Goal: Transaction & Acquisition: Obtain resource

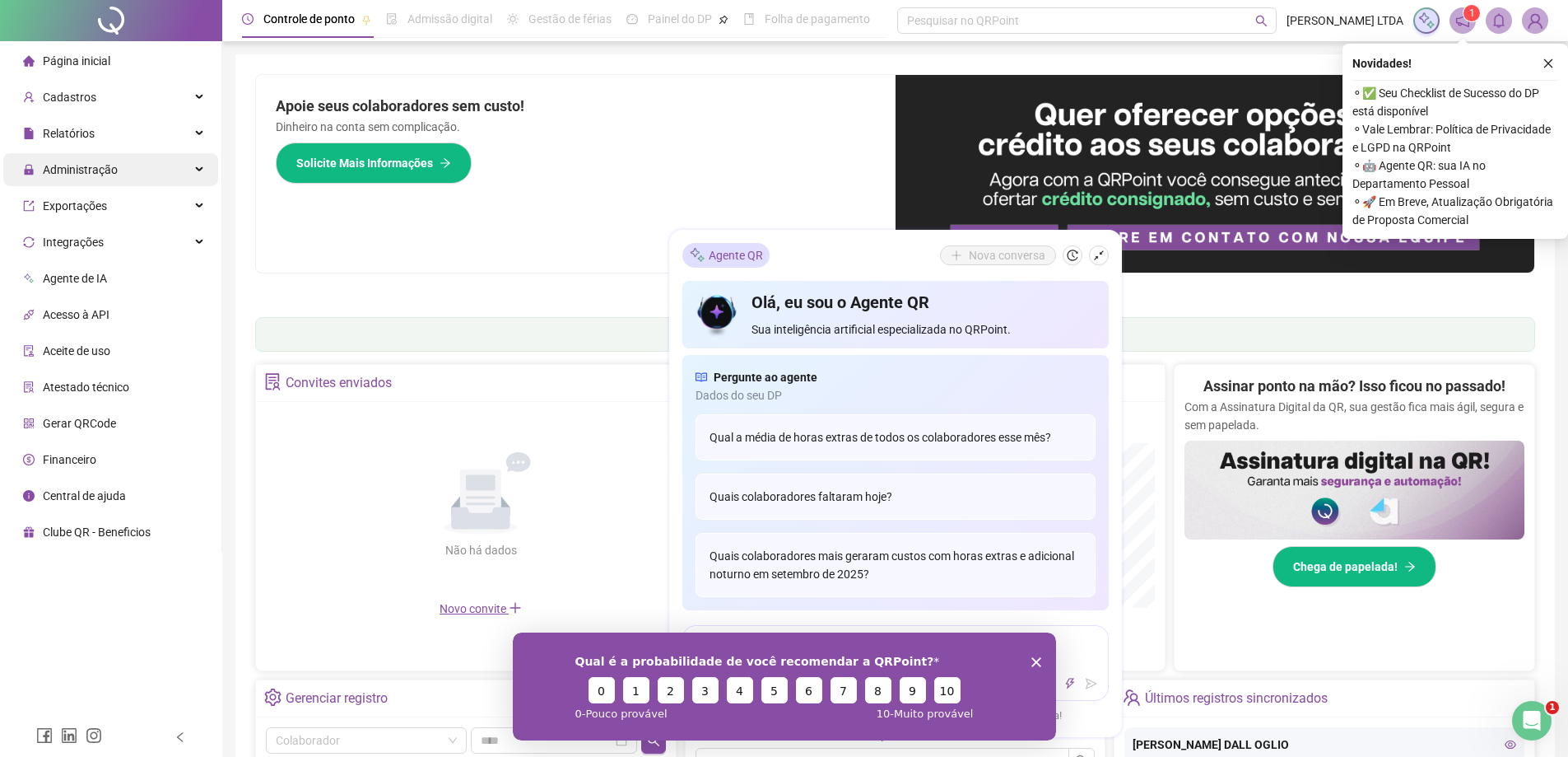
click at [172, 169] on div "Administração" at bounding box center [111, 169] width 215 height 33
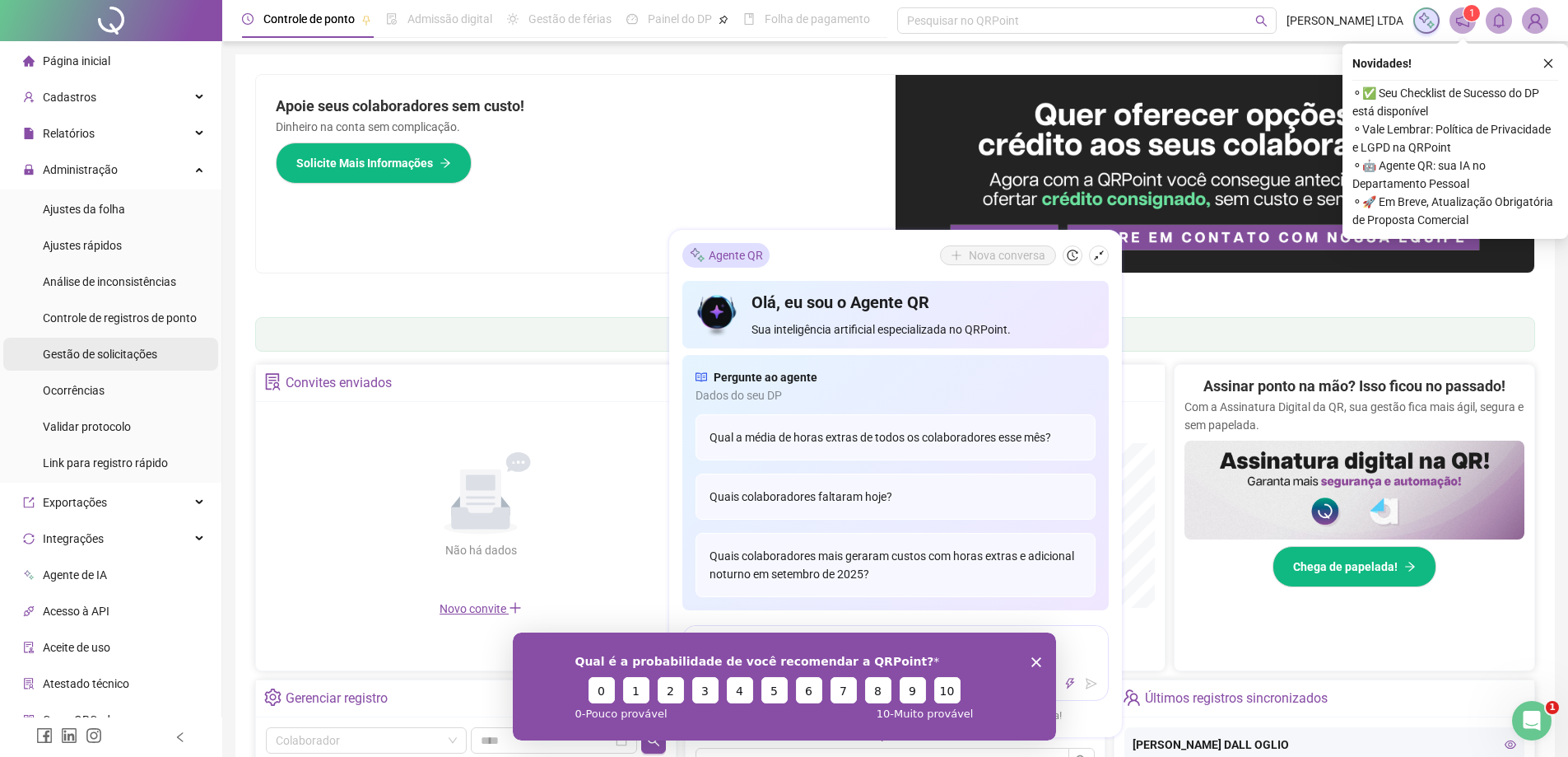
click at [97, 352] on span "Gestão de solicitações" at bounding box center [99, 354] width 114 height 13
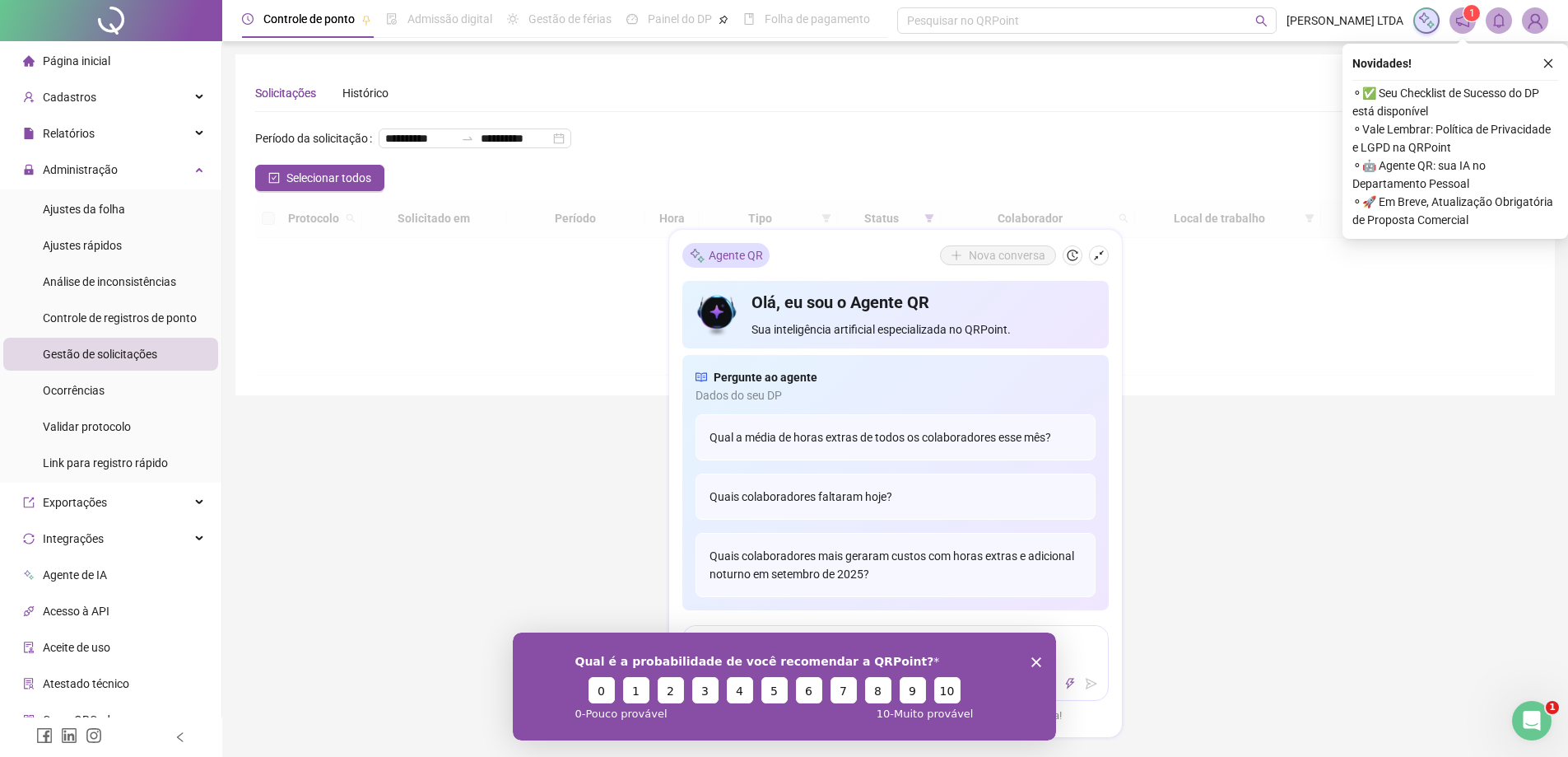
click at [1095, 250] on icon "shrink" at bounding box center [1099, 255] width 11 height 11
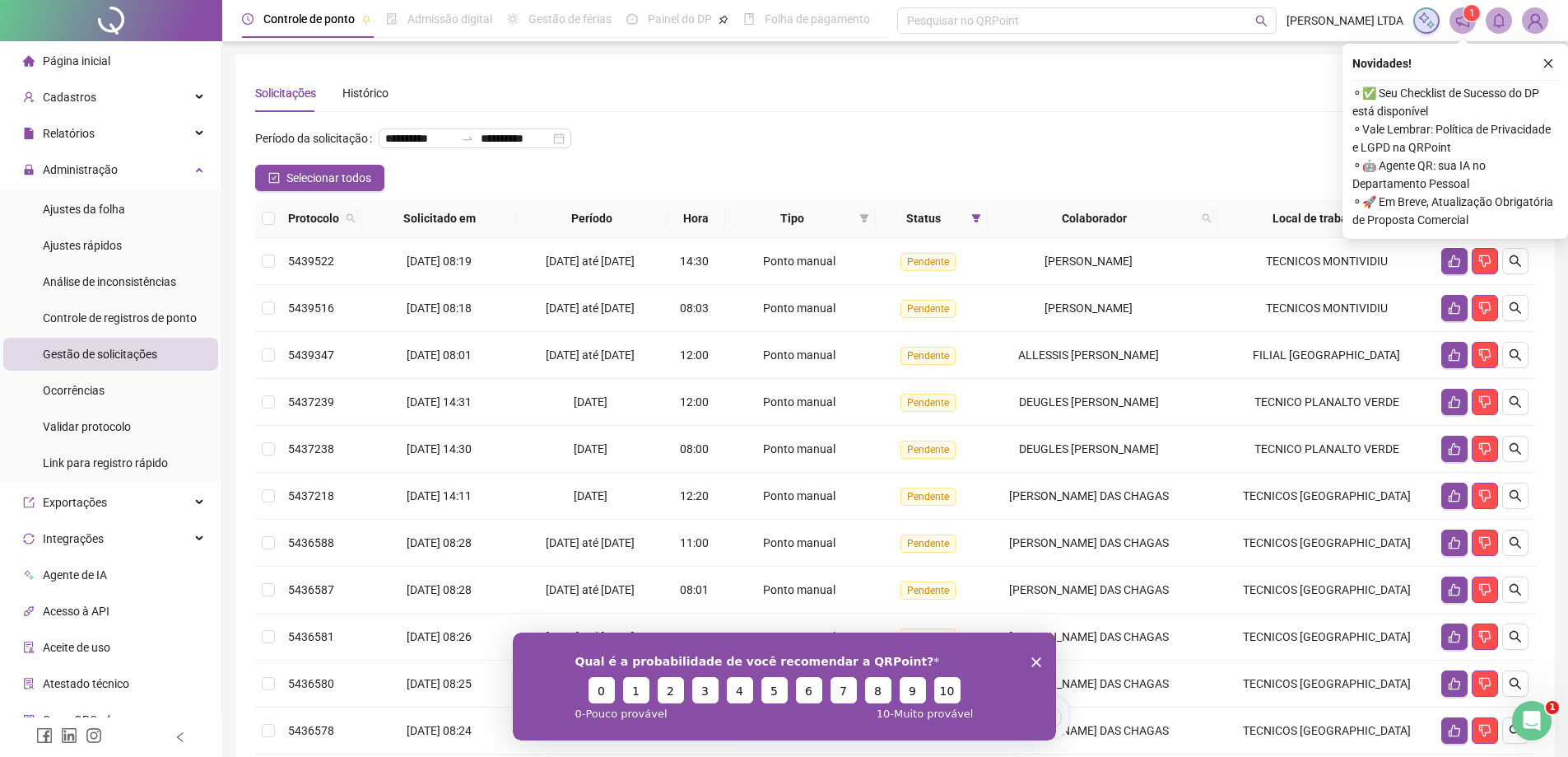
drag, startPoint x: 1039, startPoint y: 665, endPoint x: 1548, endPoint y: 1245, distance: 771.7
click at [1039, 665] on polygon "Fechar inquérito" at bounding box center [1035, 661] width 10 height 10
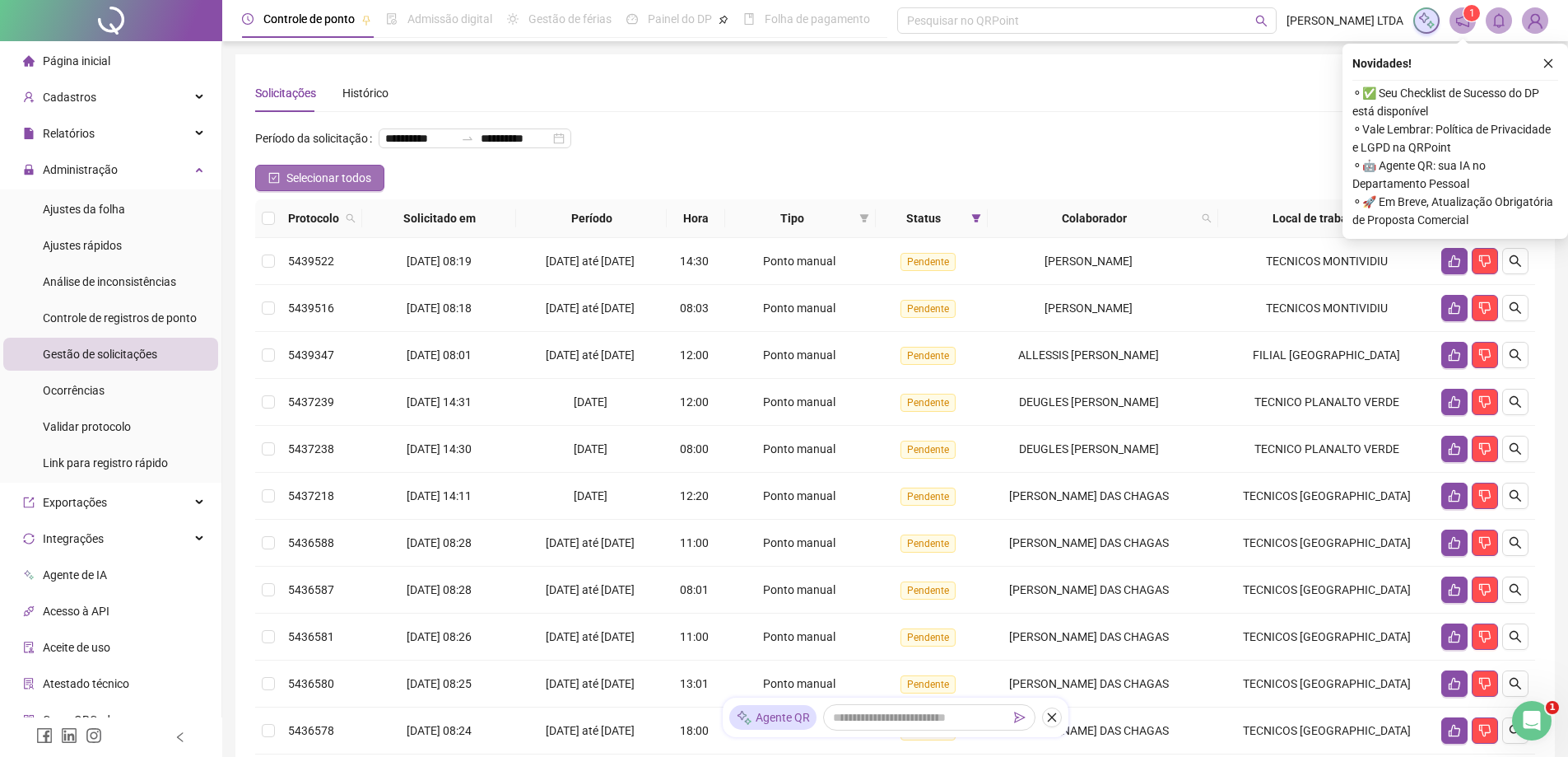
click at [306, 187] on span "Selecionar todos" at bounding box center [328, 178] width 85 height 18
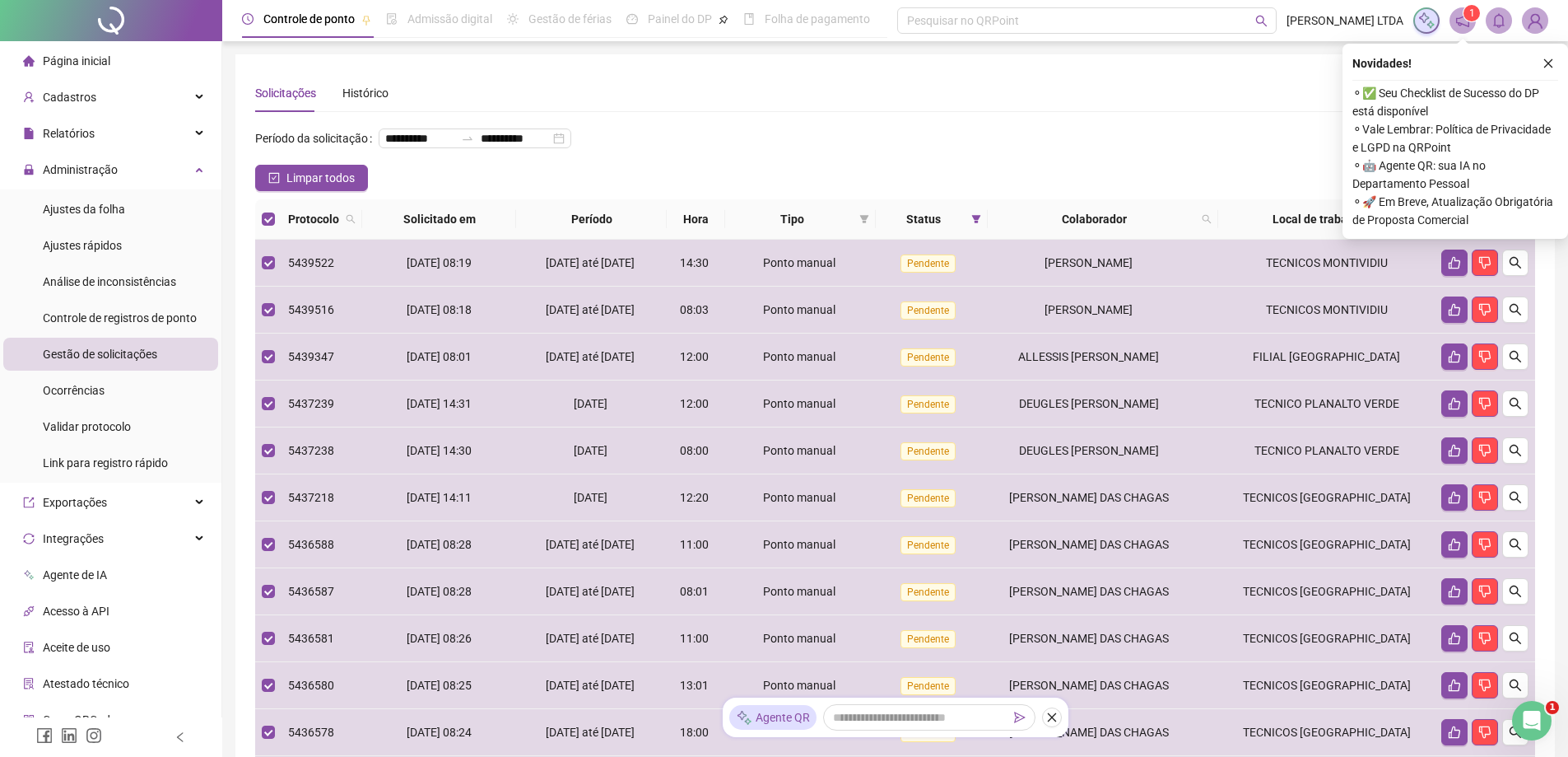
drag, startPoint x: 1543, startPoint y: 58, endPoint x: 1506, endPoint y: 208, distance: 154.5
click at [1544, 58] on icon "close" at bounding box center [1548, 63] width 11 height 11
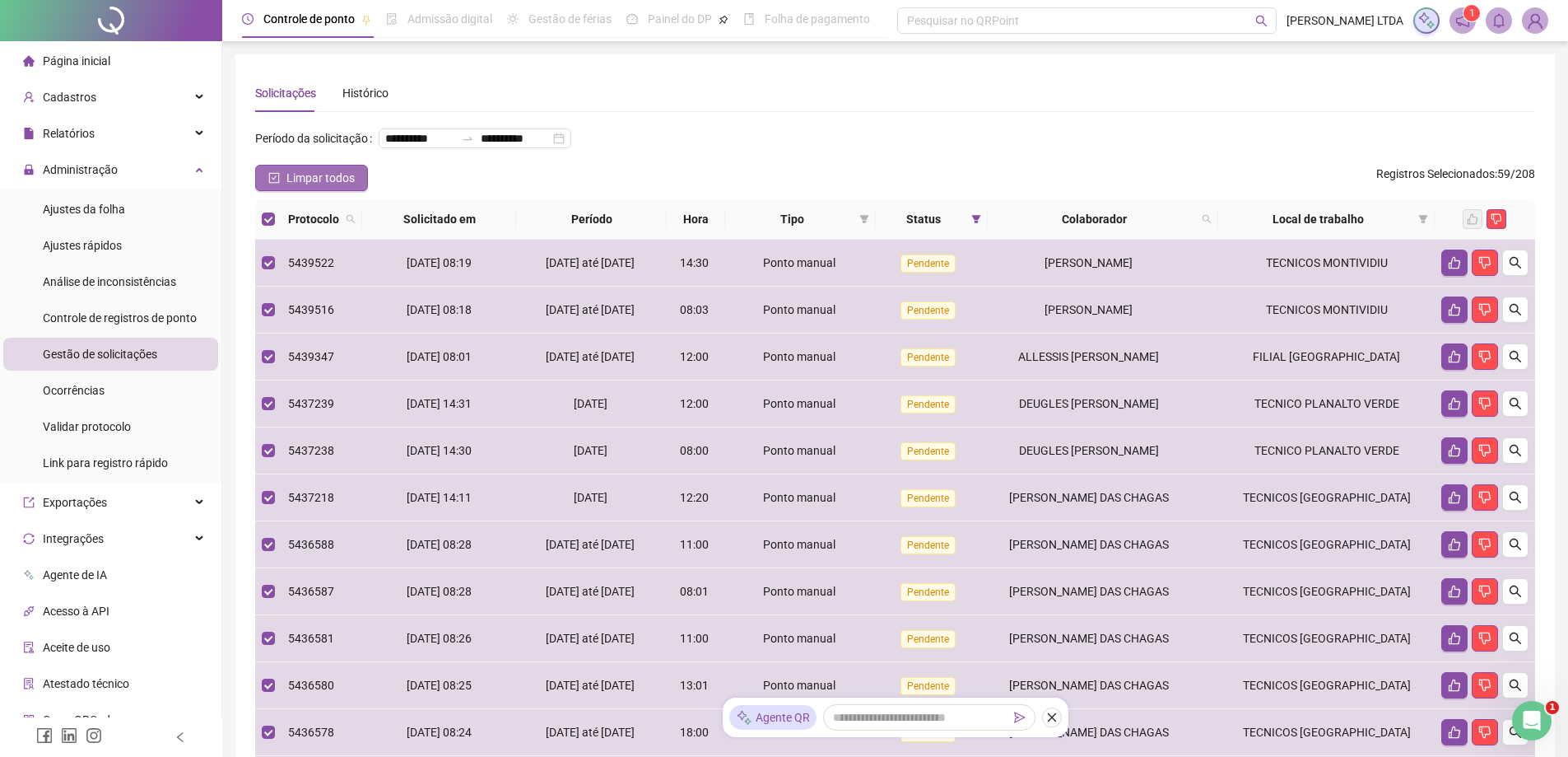
click at [328, 187] on span "Limpar todos" at bounding box center [321, 178] width 69 height 18
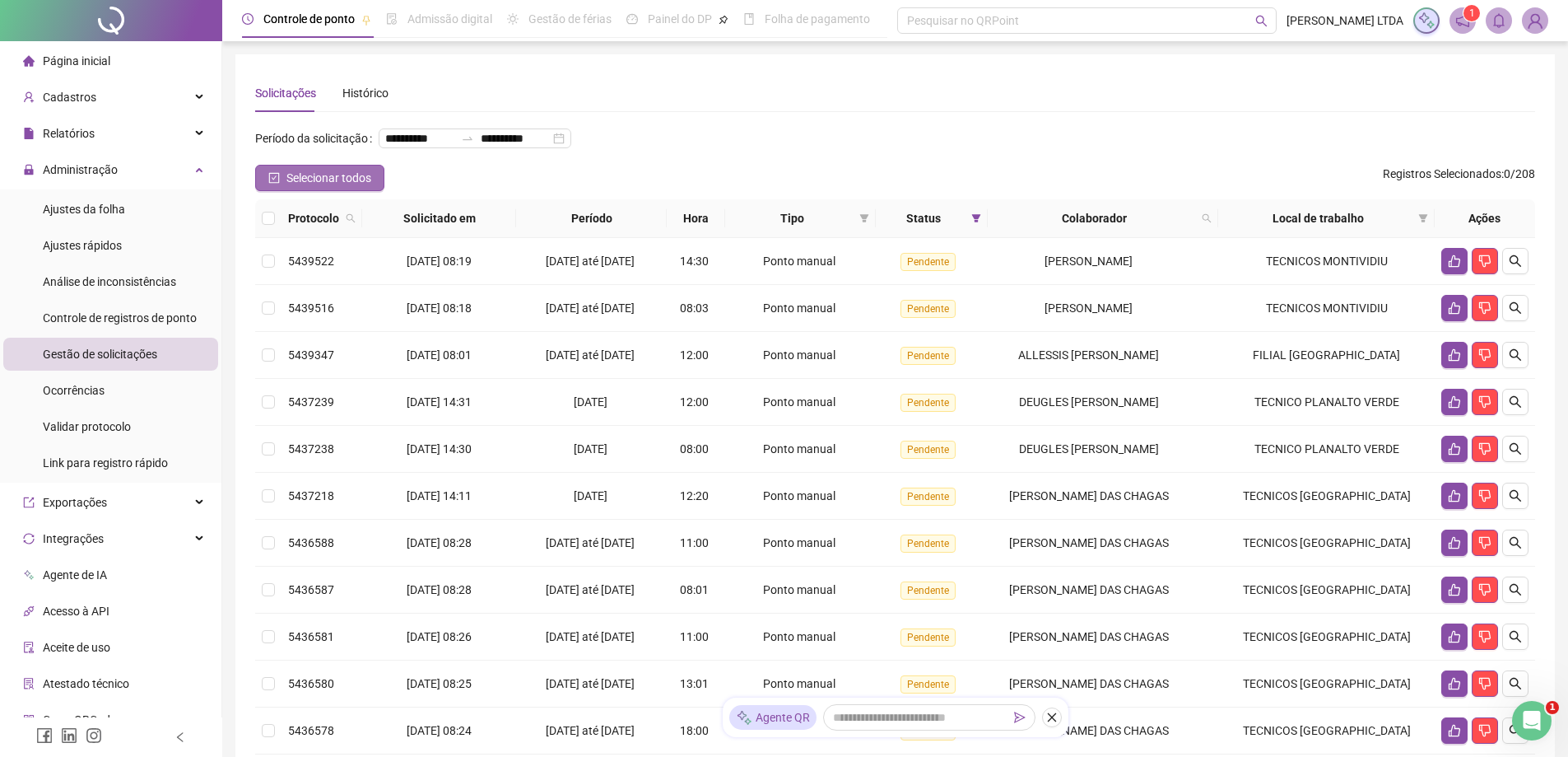
click at [327, 187] on span "Selecionar todos" at bounding box center [328, 178] width 85 height 18
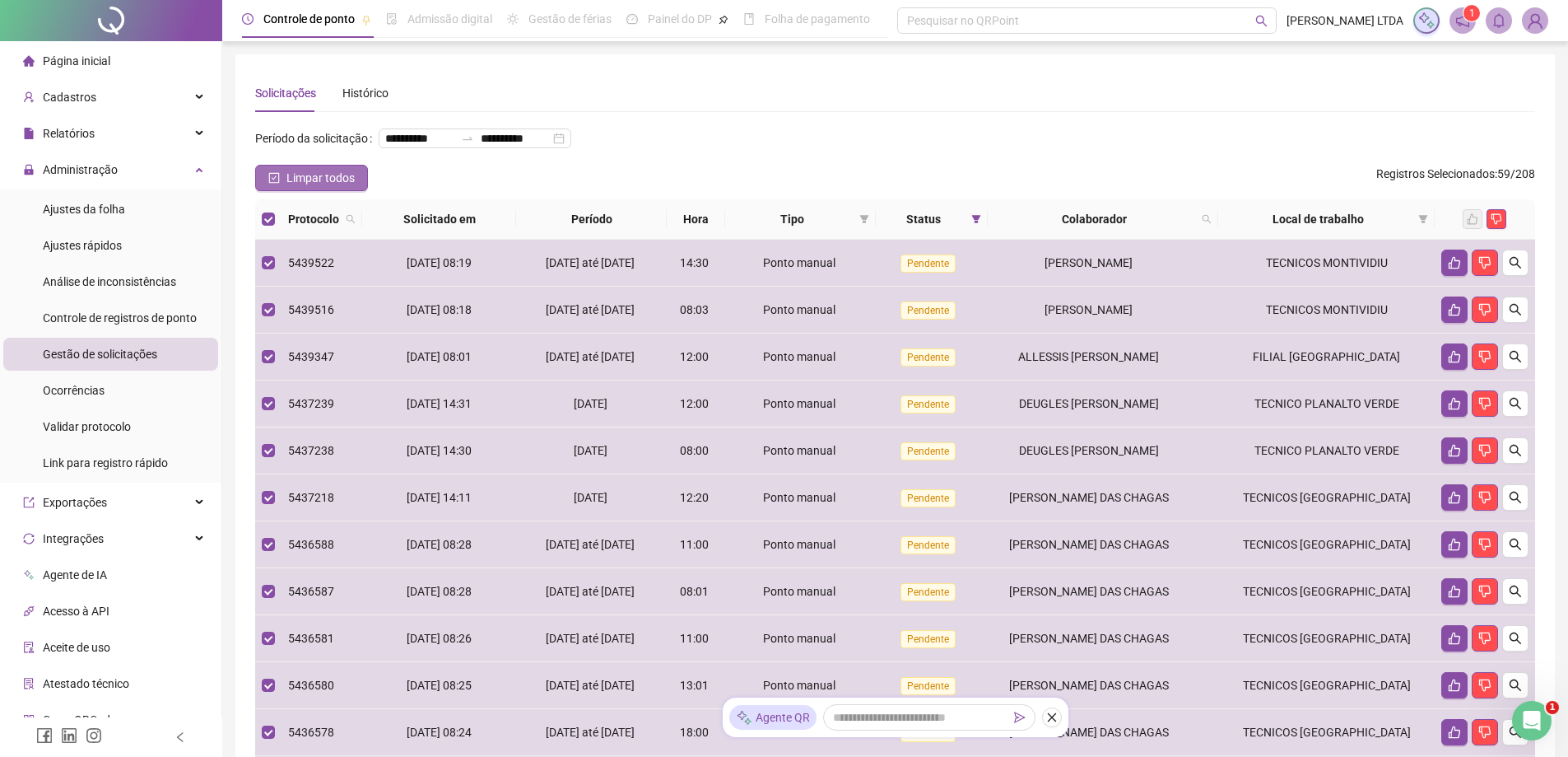
click at [329, 187] on span "Limpar todos" at bounding box center [321, 178] width 69 height 18
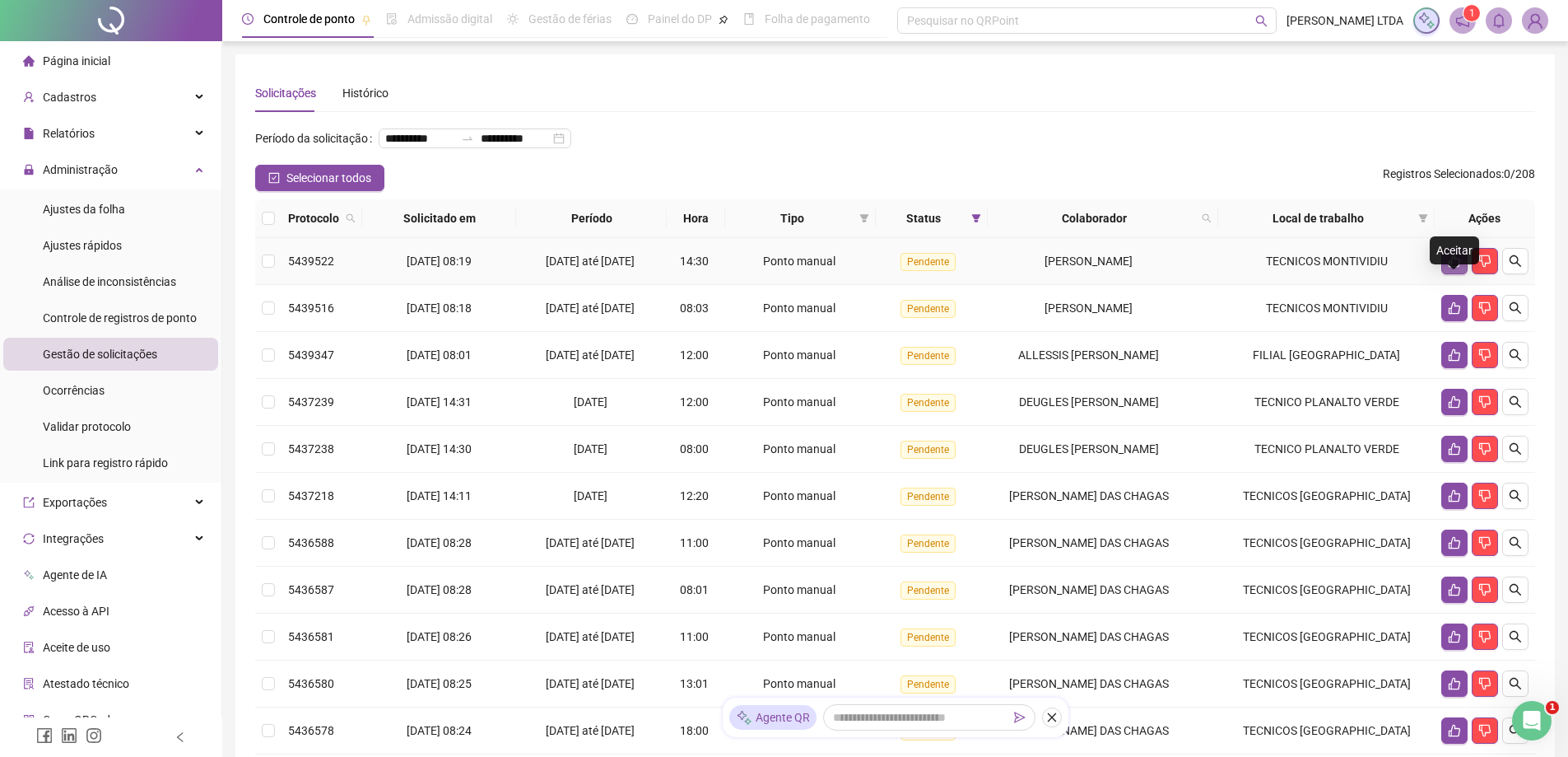
click at [1445, 274] on button "button" at bounding box center [1455, 261] width 26 height 26
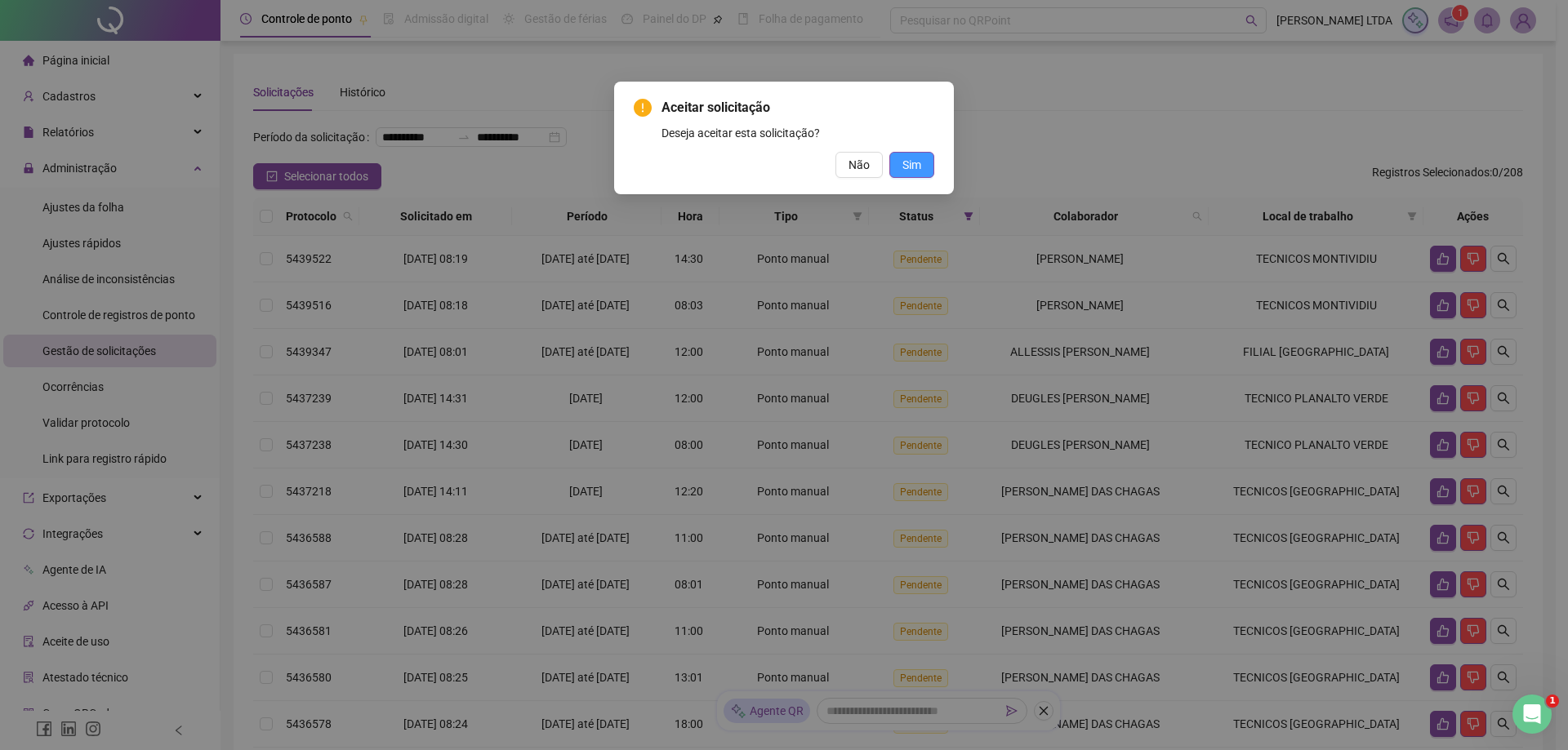
click at [911, 169] on span "Sim" at bounding box center [912, 164] width 18 height 18
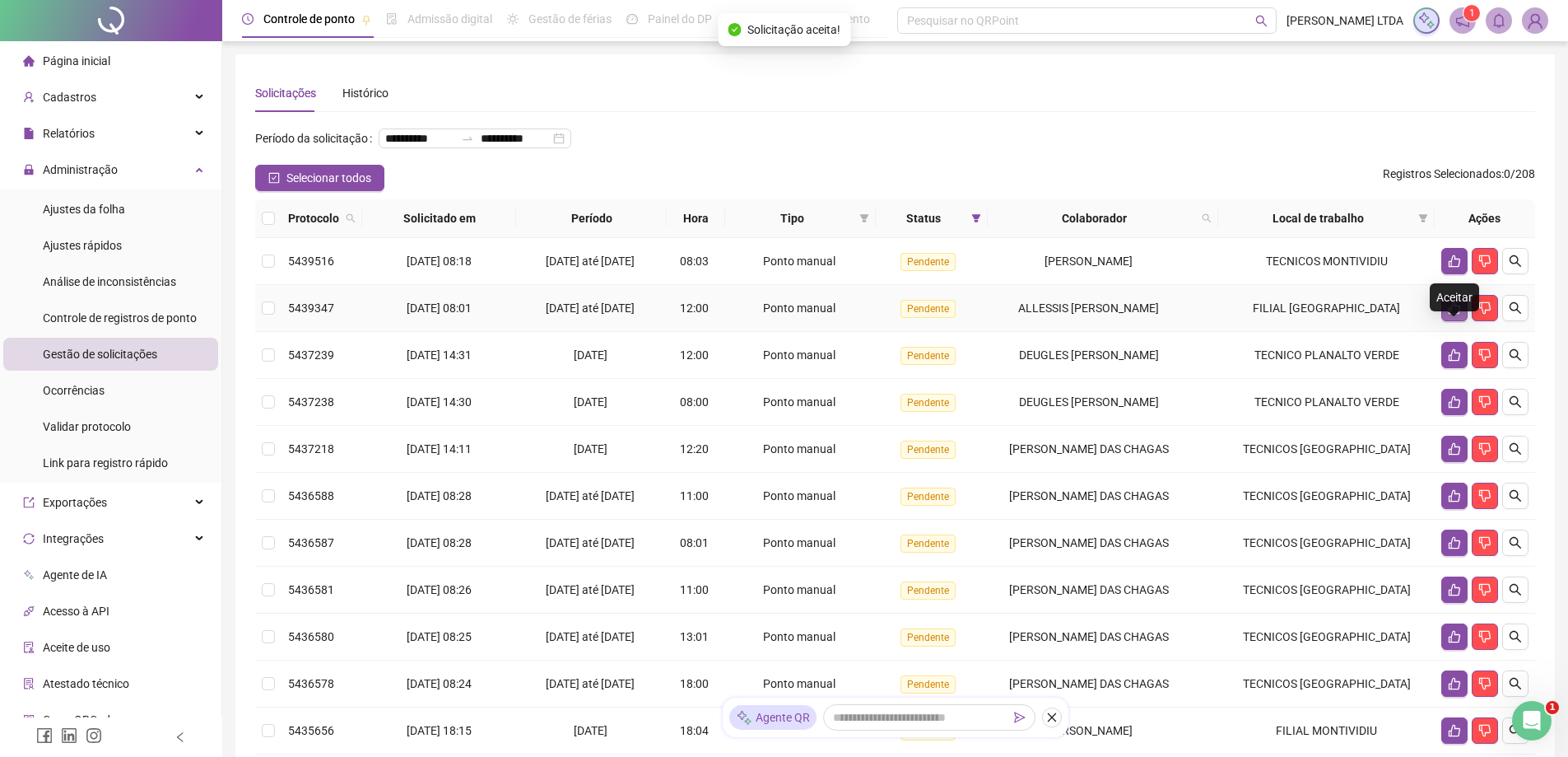
click at [1452, 314] on icon "like" at bounding box center [1455, 308] width 13 height 13
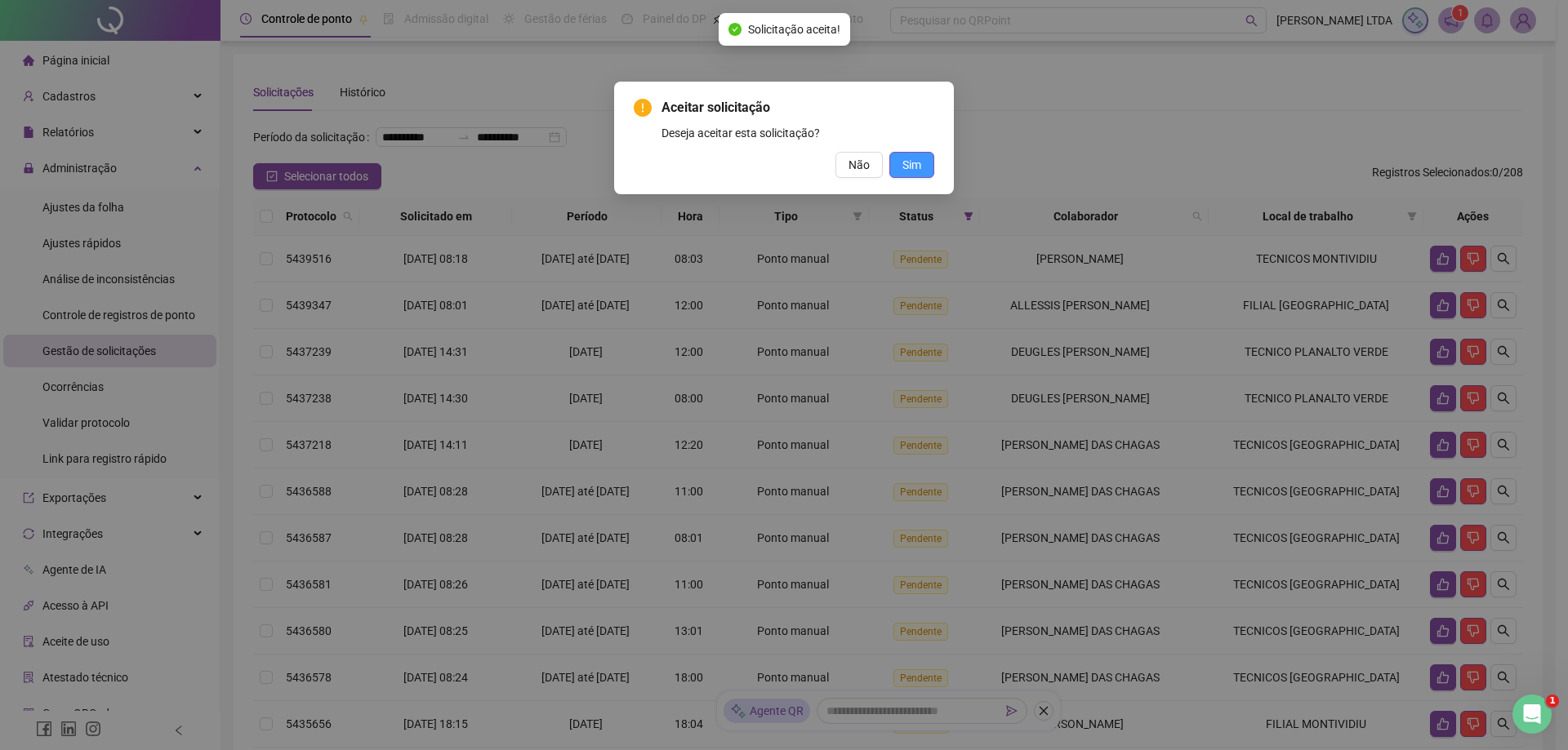
click at [928, 159] on button "Sim" at bounding box center [912, 165] width 45 height 26
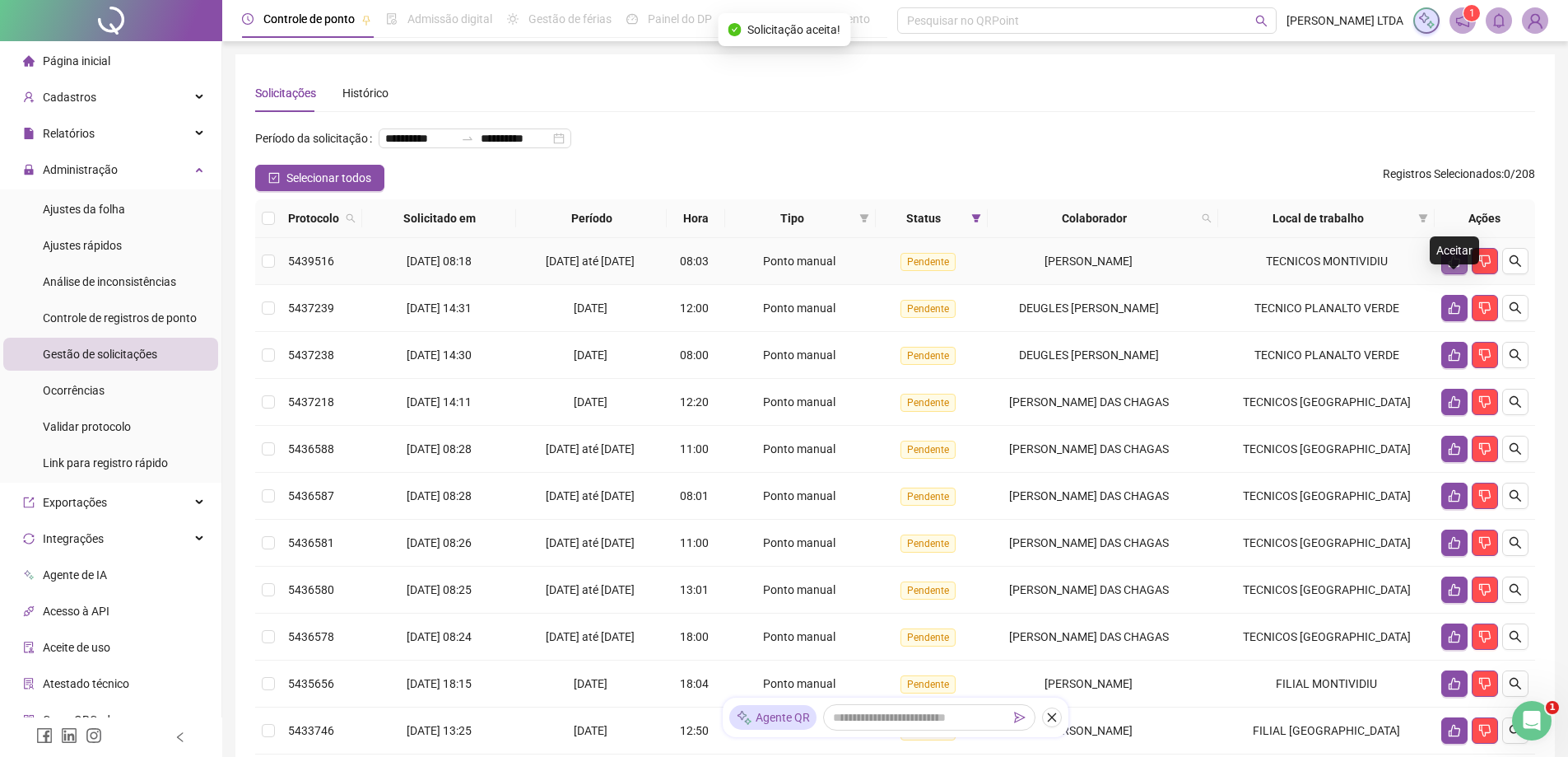
click at [1456, 268] on icon "like" at bounding box center [1455, 261] width 13 height 13
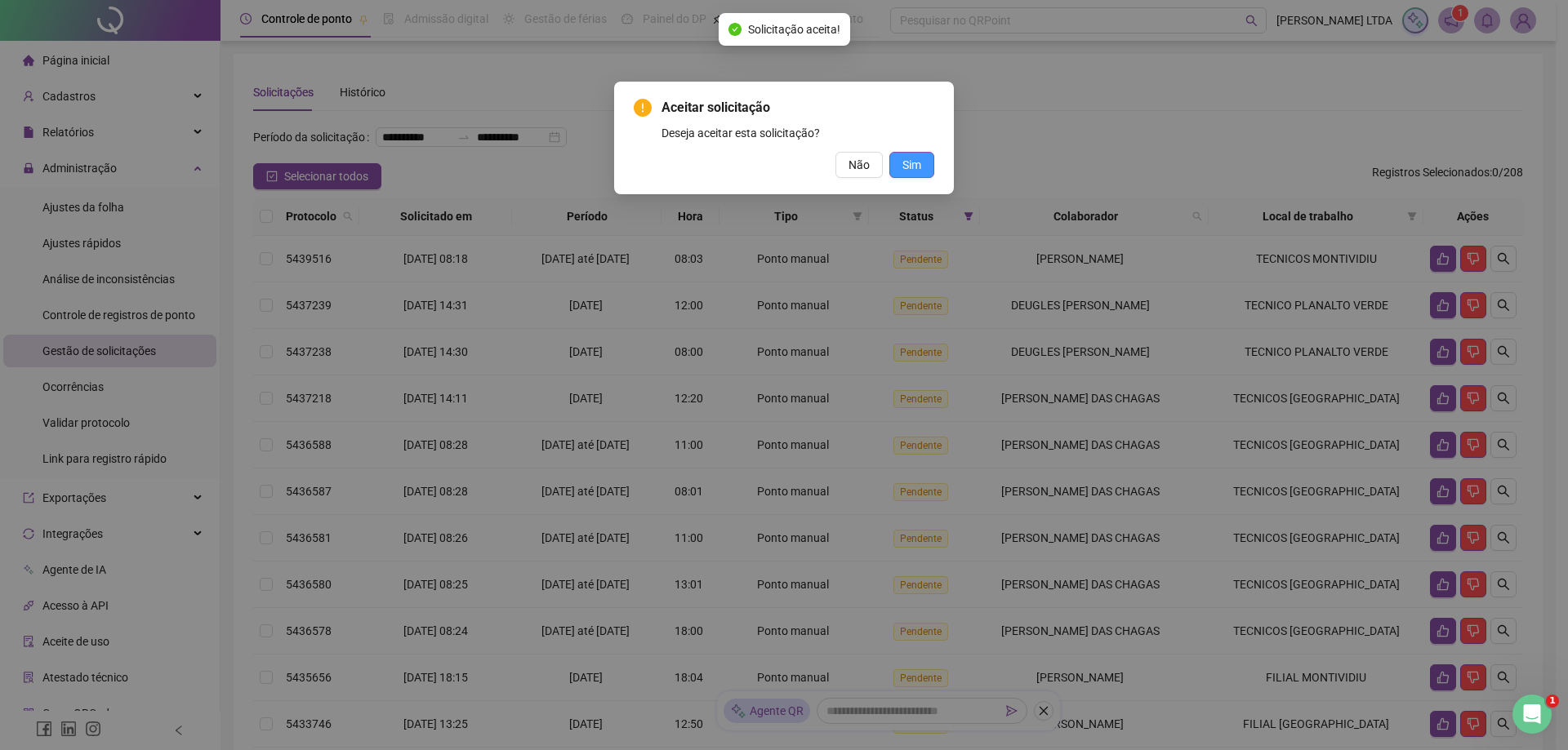
click at [919, 168] on span "Sim" at bounding box center [912, 164] width 18 height 18
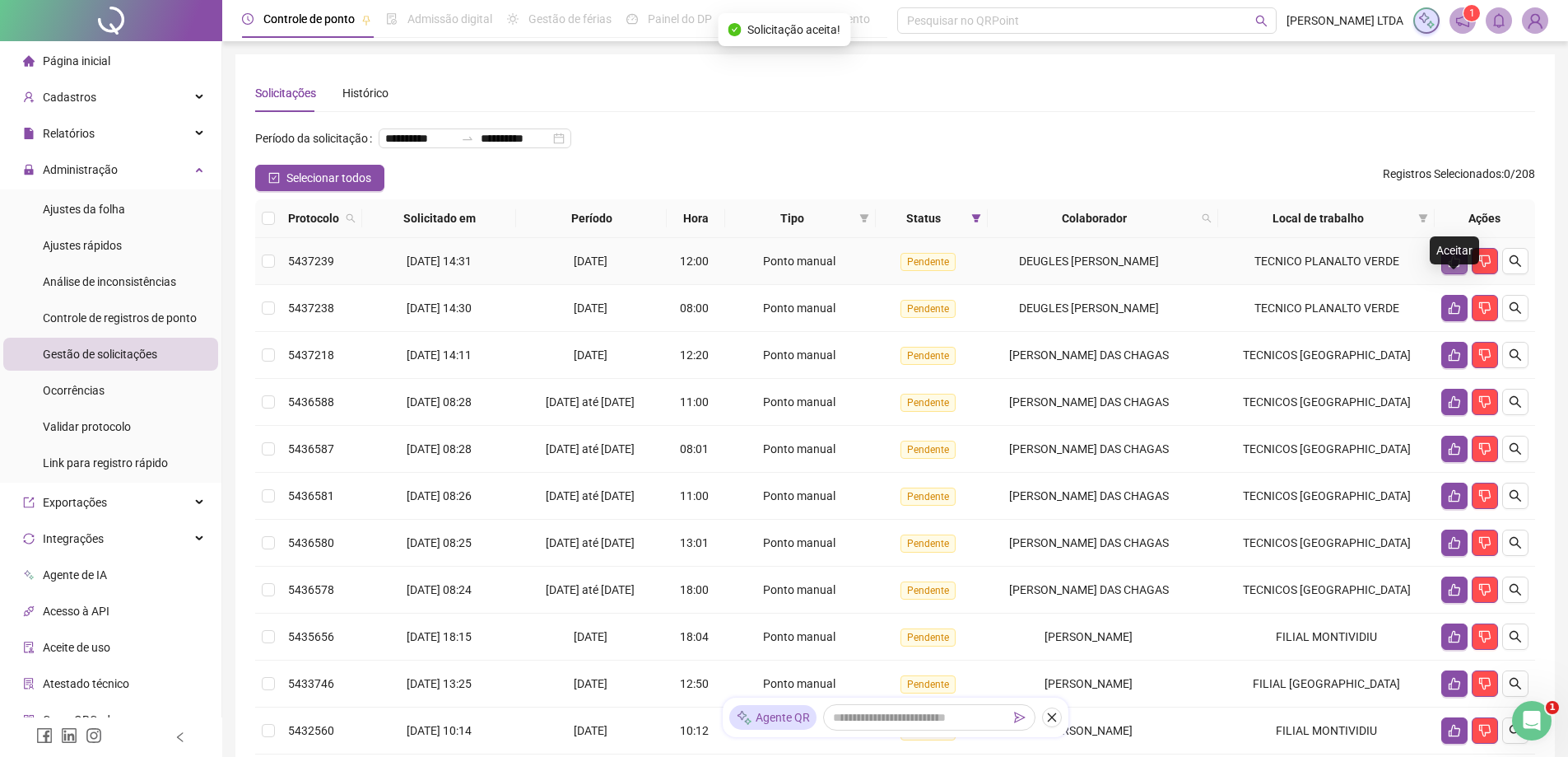
click at [1455, 268] on icon "like" at bounding box center [1455, 261] width 13 height 13
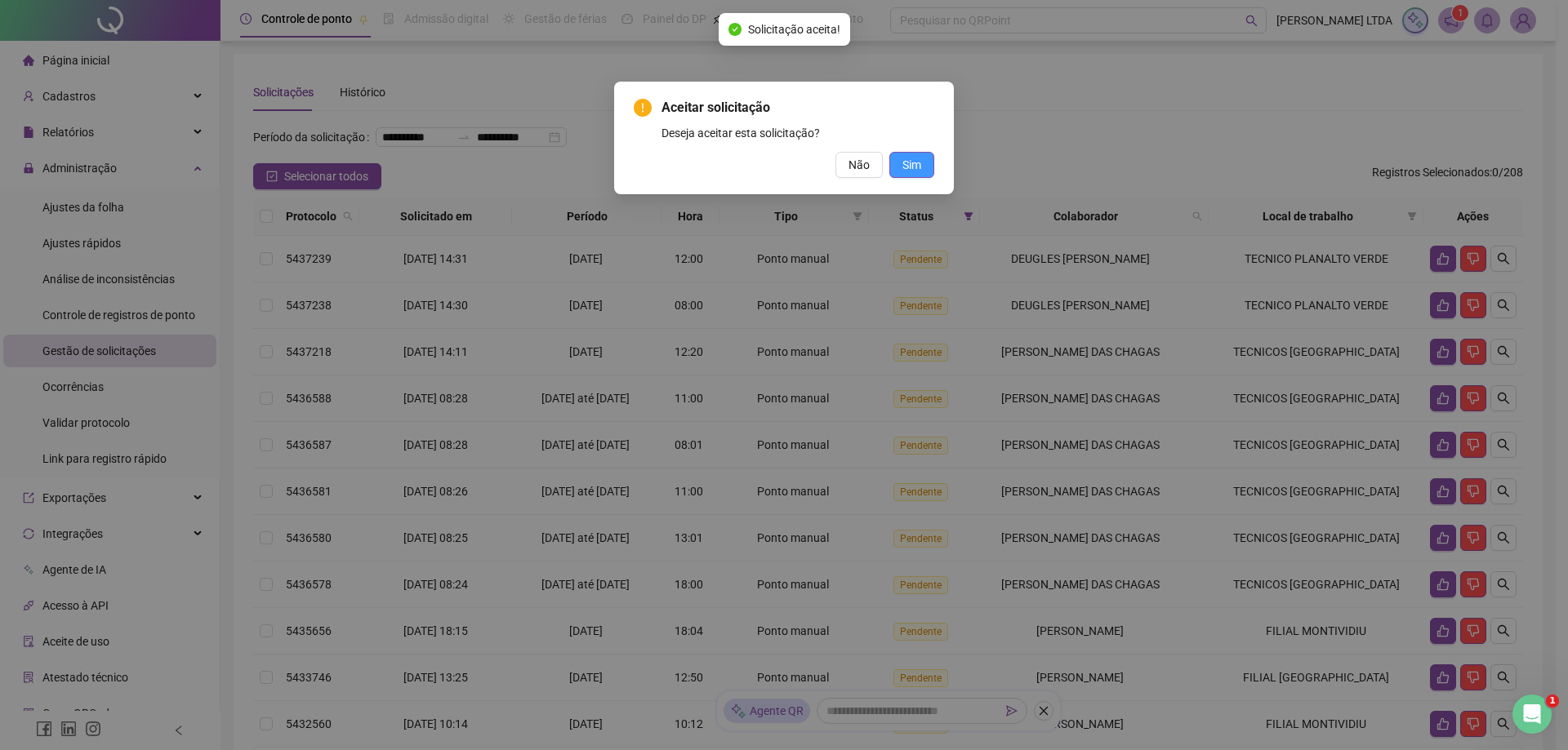
click at [909, 167] on span "Sim" at bounding box center [912, 164] width 18 height 18
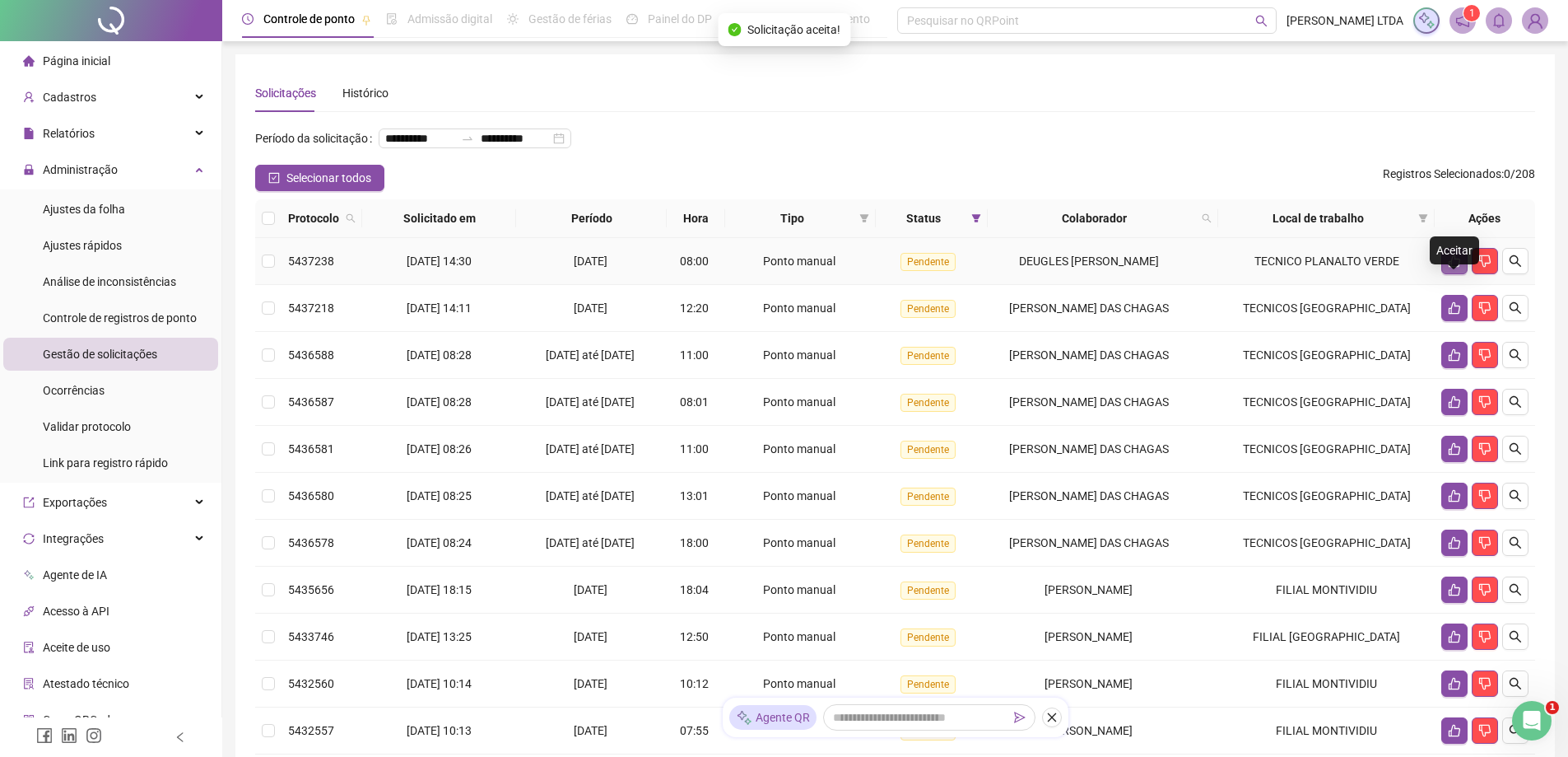
click at [1451, 268] on icon "like" at bounding box center [1455, 261] width 11 height 12
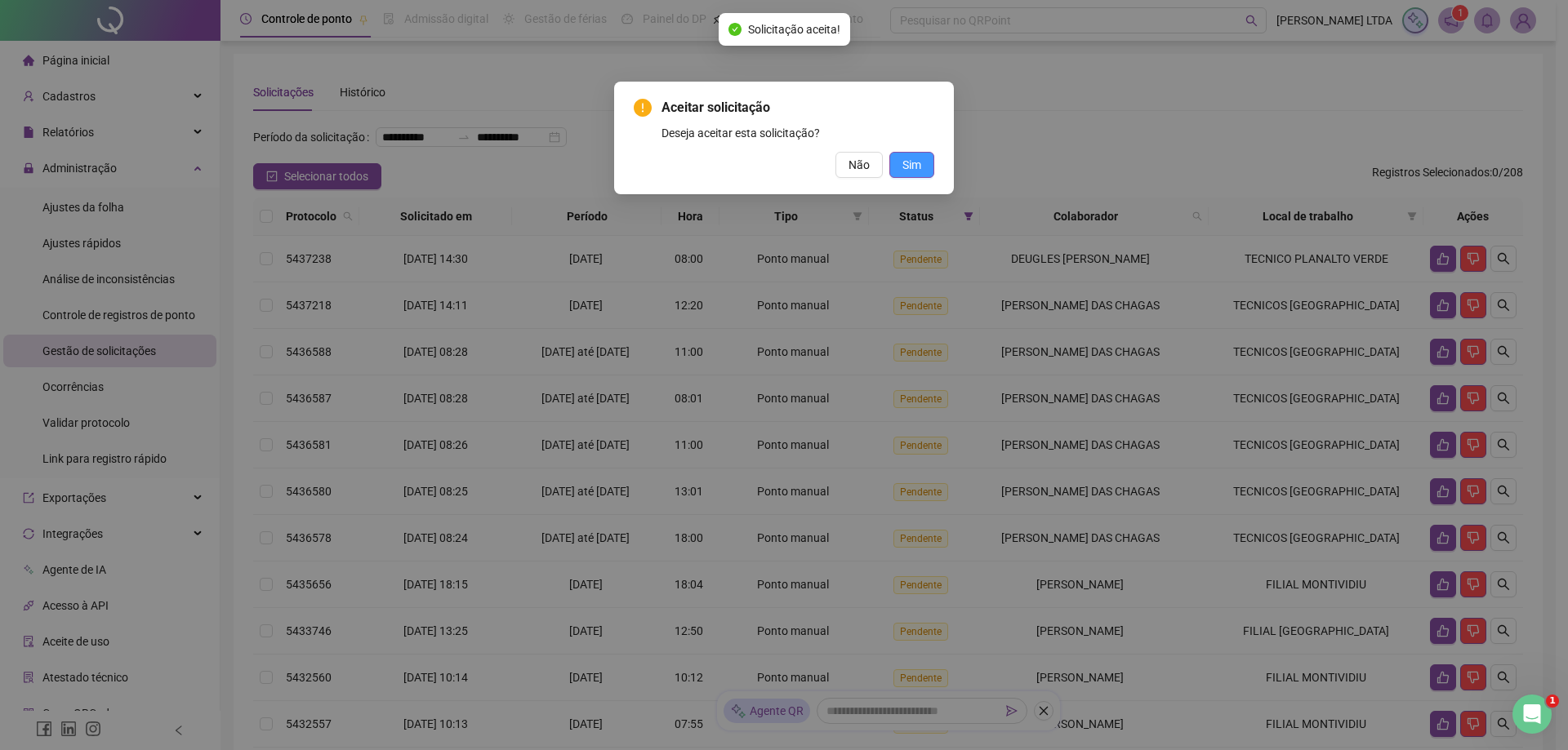
click at [906, 164] on span "Sim" at bounding box center [912, 164] width 18 height 18
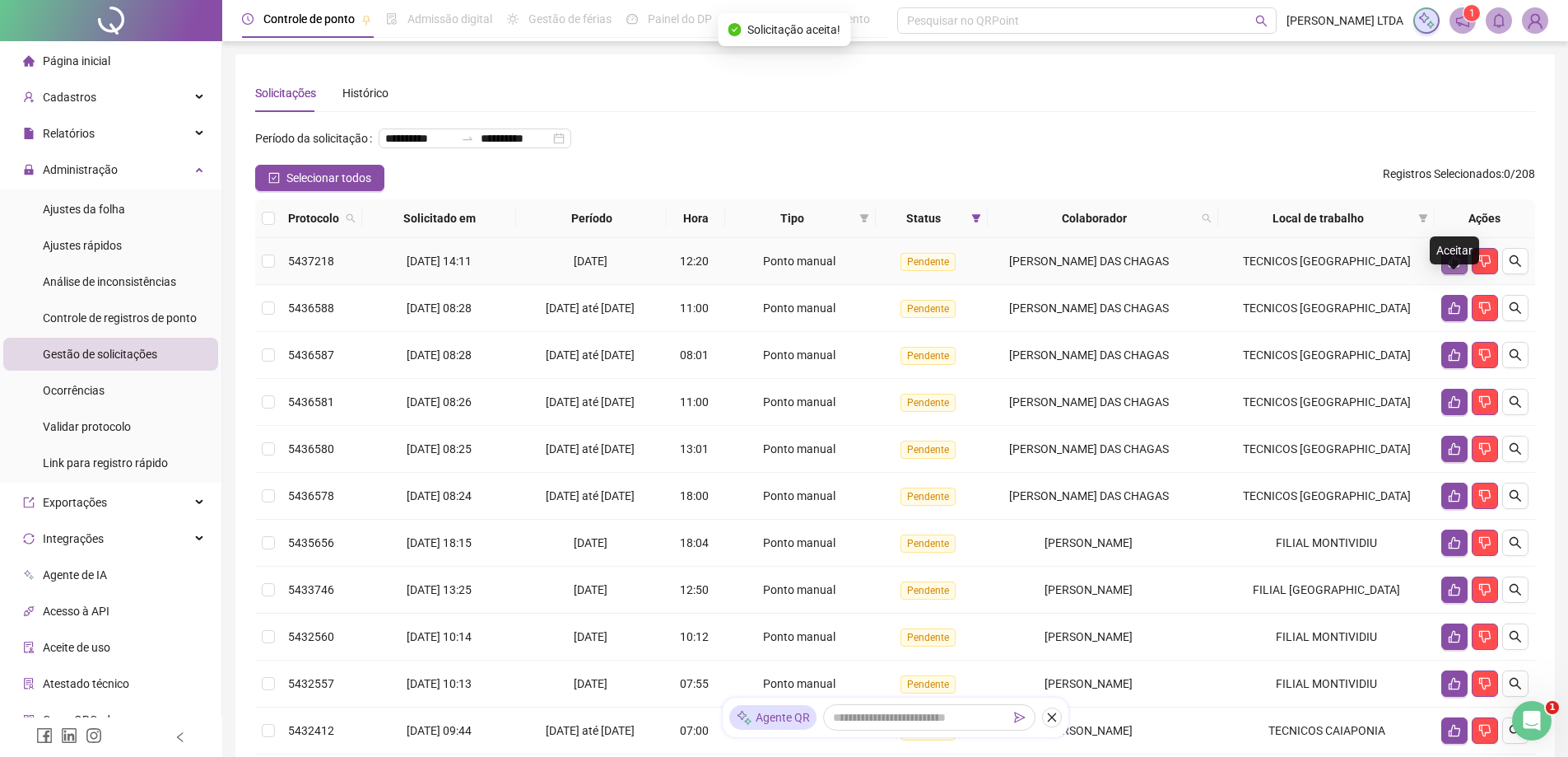
click at [1451, 268] on icon "like" at bounding box center [1455, 261] width 13 height 13
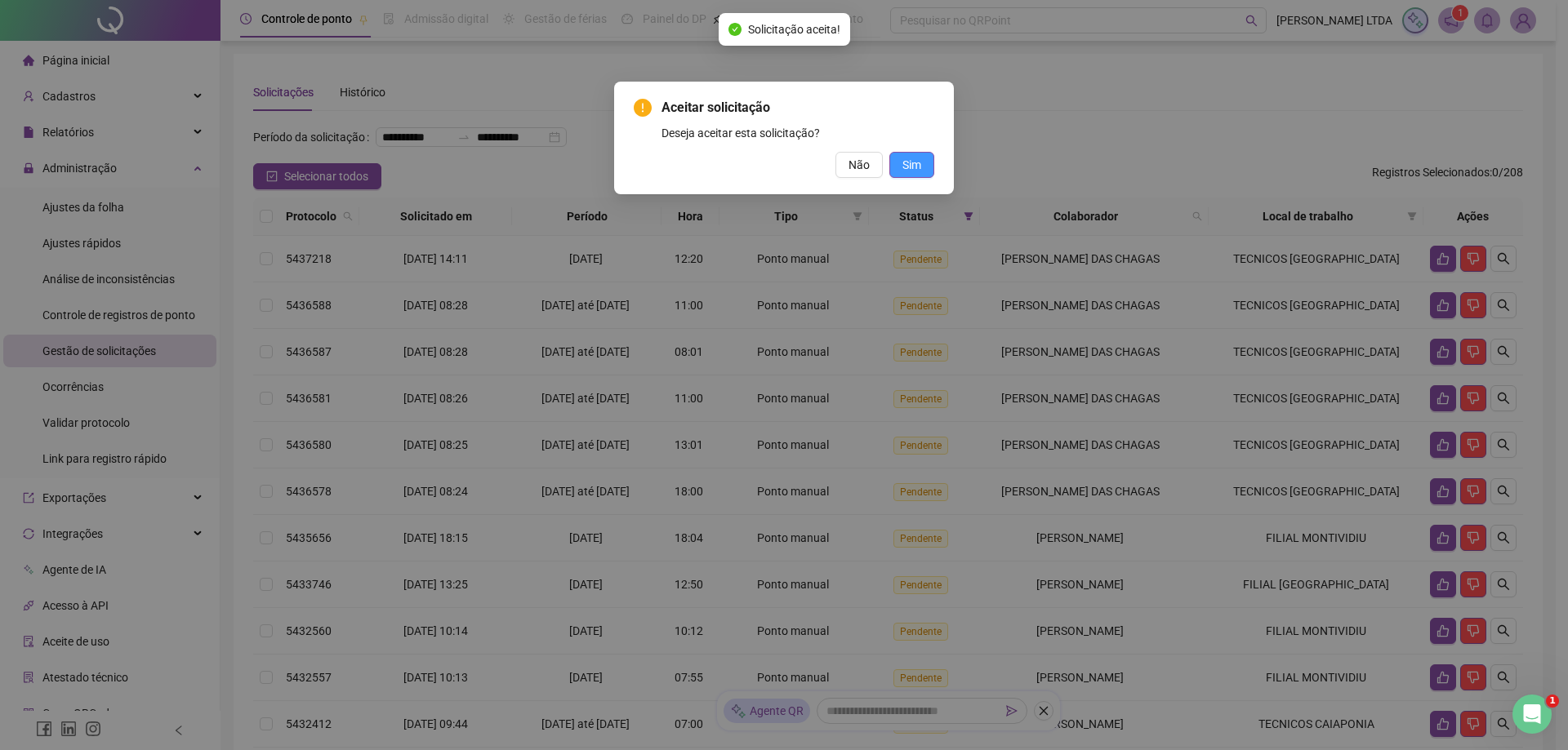
click at [907, 162] on span "Sim" at bounding box center [912, 164] width 18 height 18
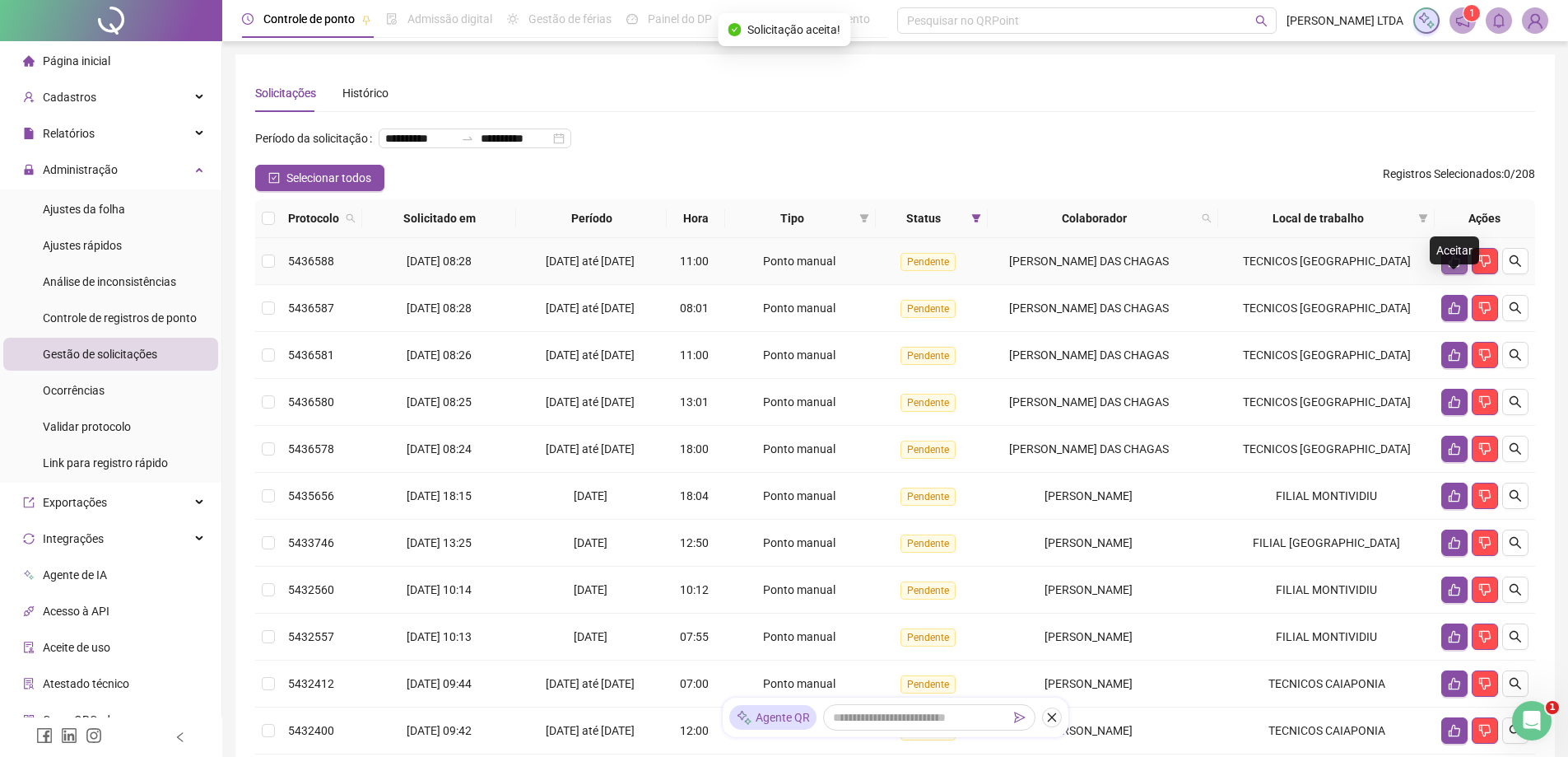
click at [1453, 268] on icon "like" at bounding box center [1455, 261] width 13 height 13
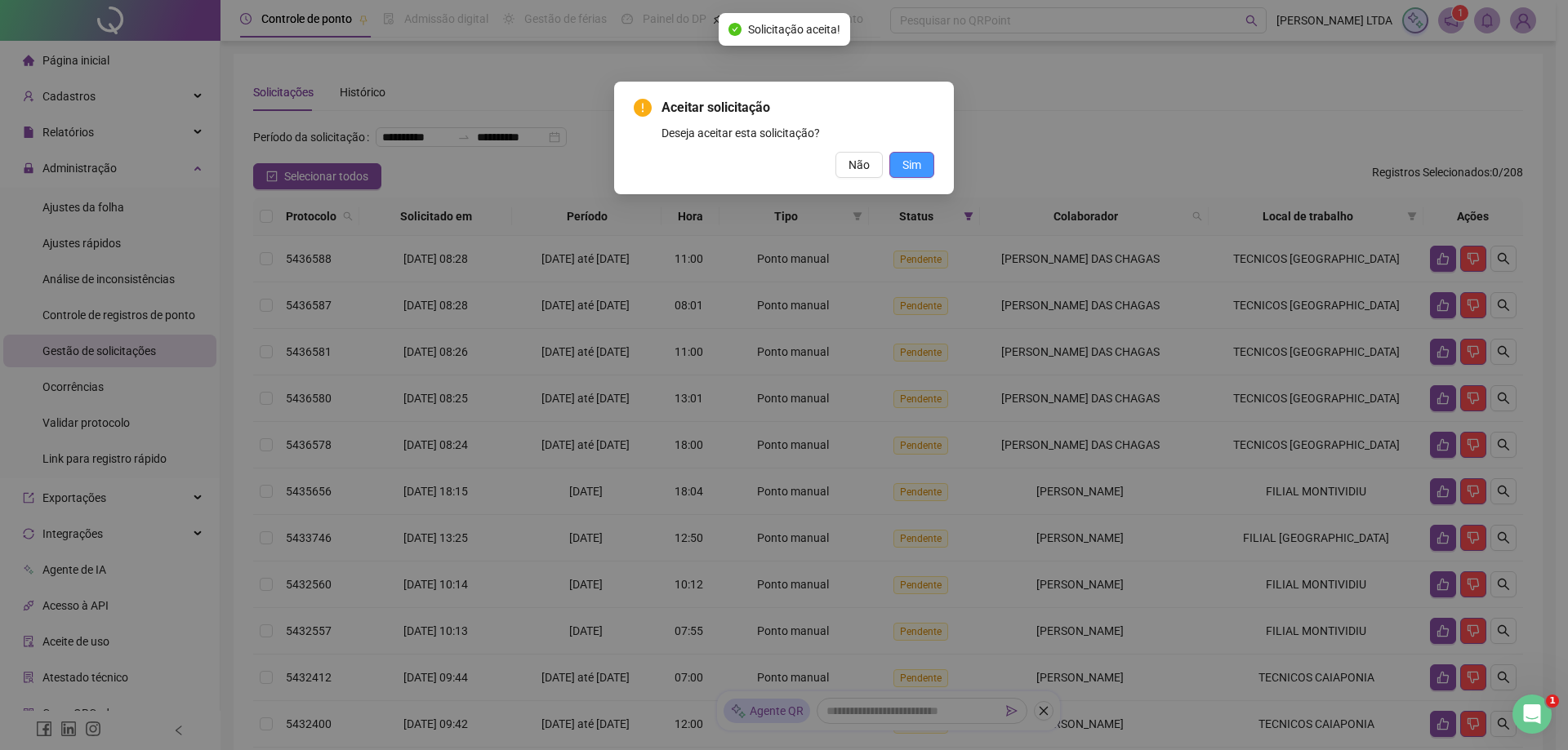
click at [908, 166] on span "Sim" at bounding box center [912, 164] width 18 height 18
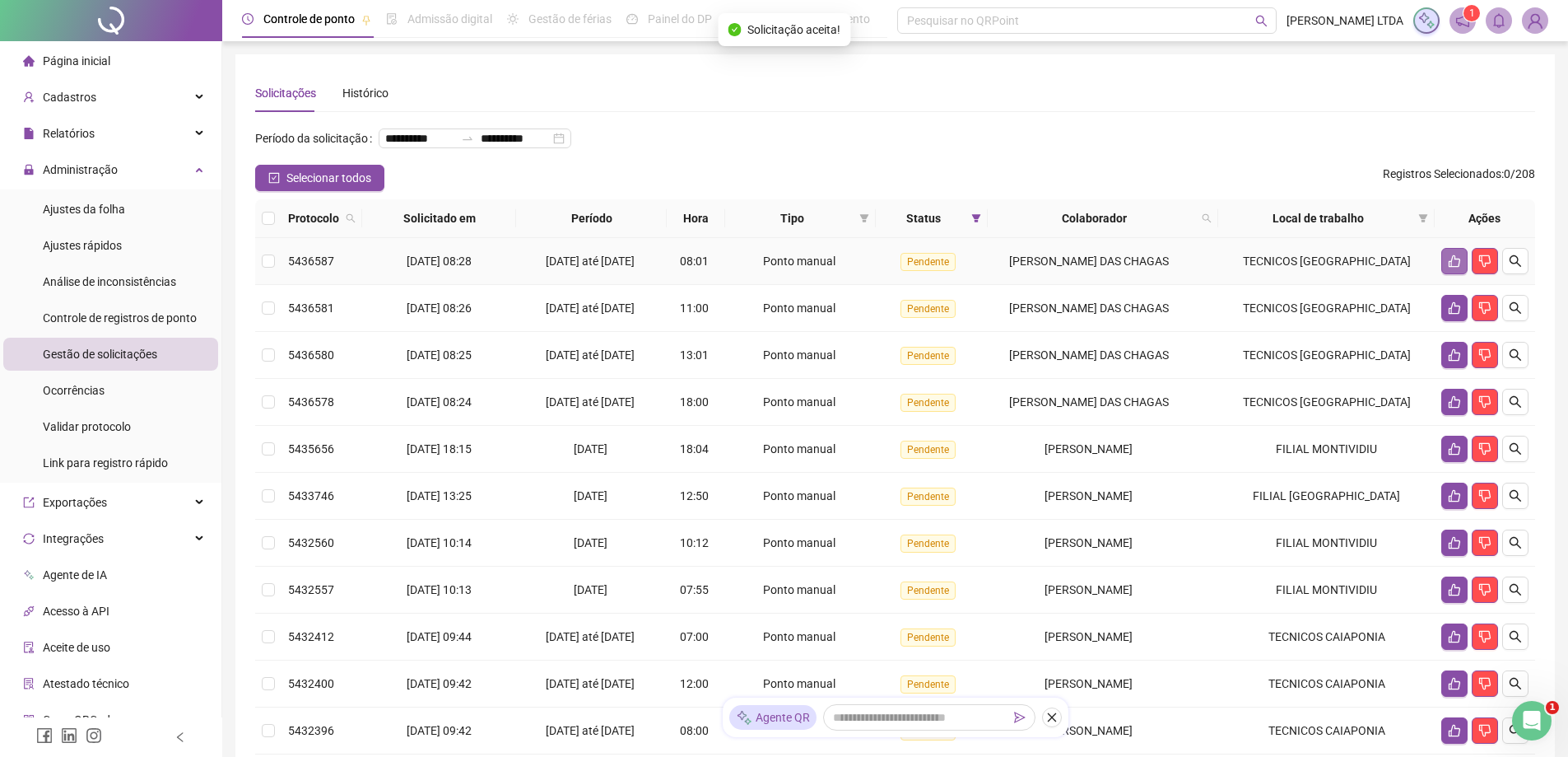
click at [1453, 268] on icon "like" at bounding box center [1455, 261] width 13 height 13
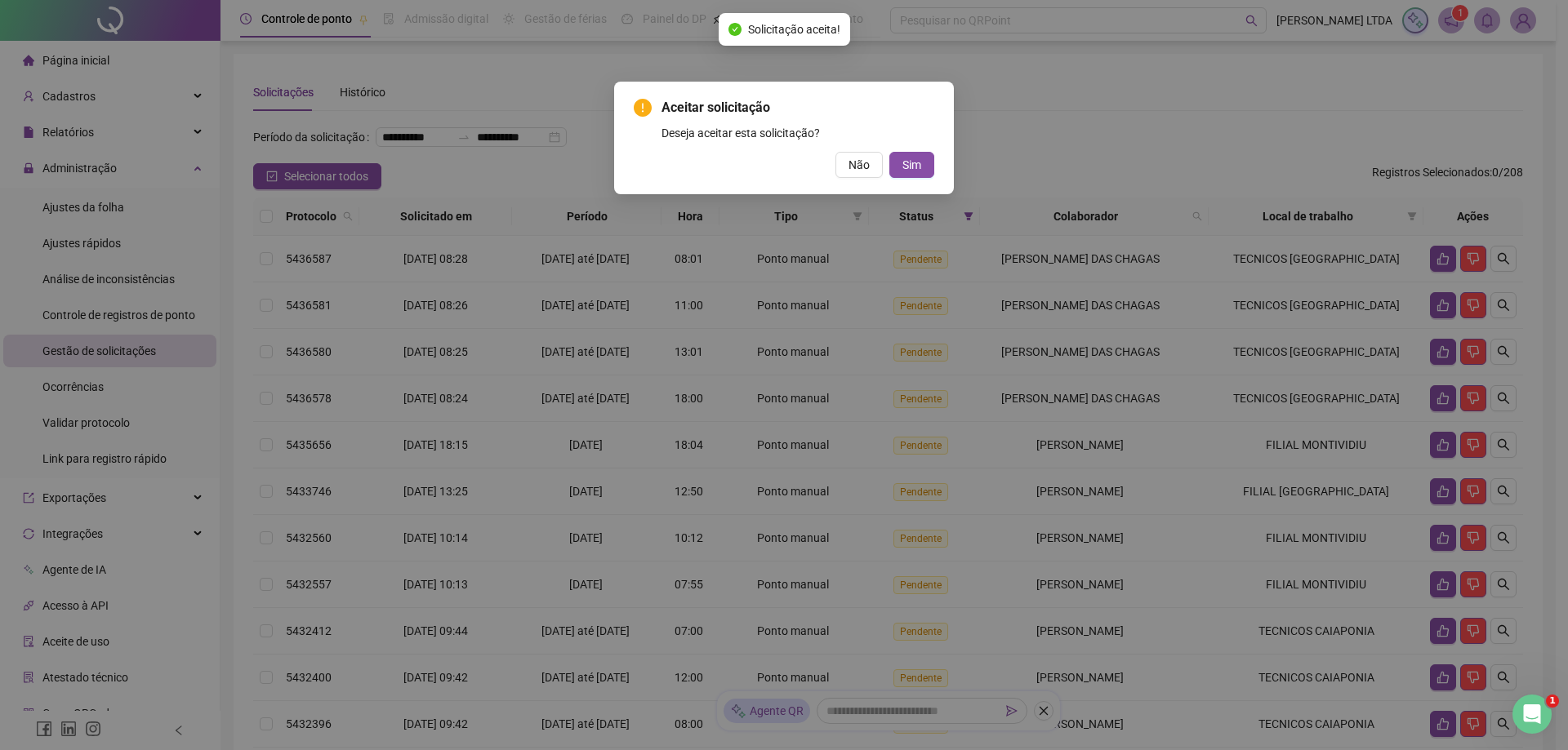
drag, startPoint x: 918, startPoint y: 169, endPoint x: 932, endPoint y: 178, distance: 16.6
click at [918, 168] on span "Sim" at bounding box center [912, 164] width 18 height 18
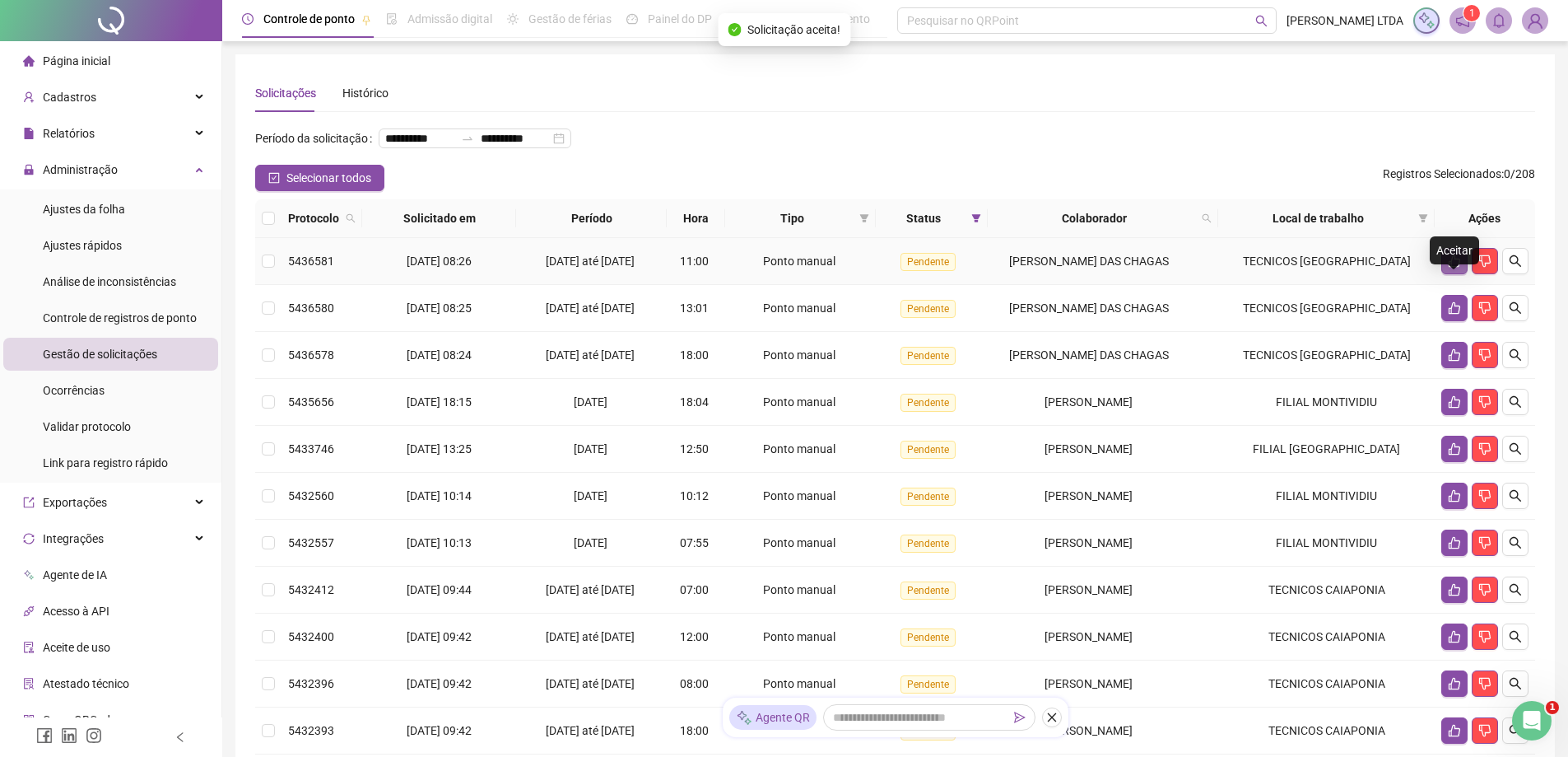
click at [1456, 268] on icon "like" at bounding box center [1455, 261] width 13 height 13
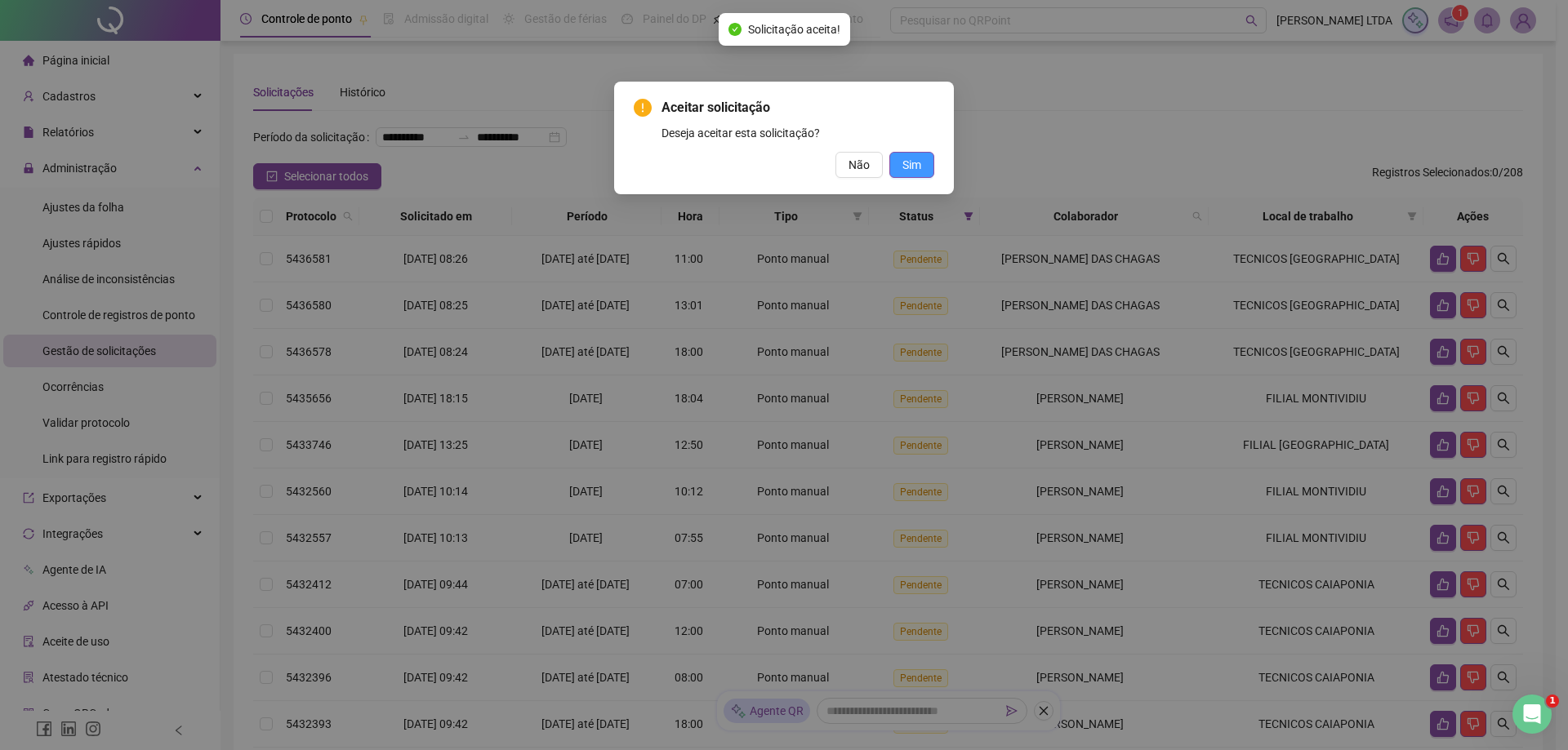
click at [896, 160] on button "Sim" at bounding box center [912, 165] width 45 height 26
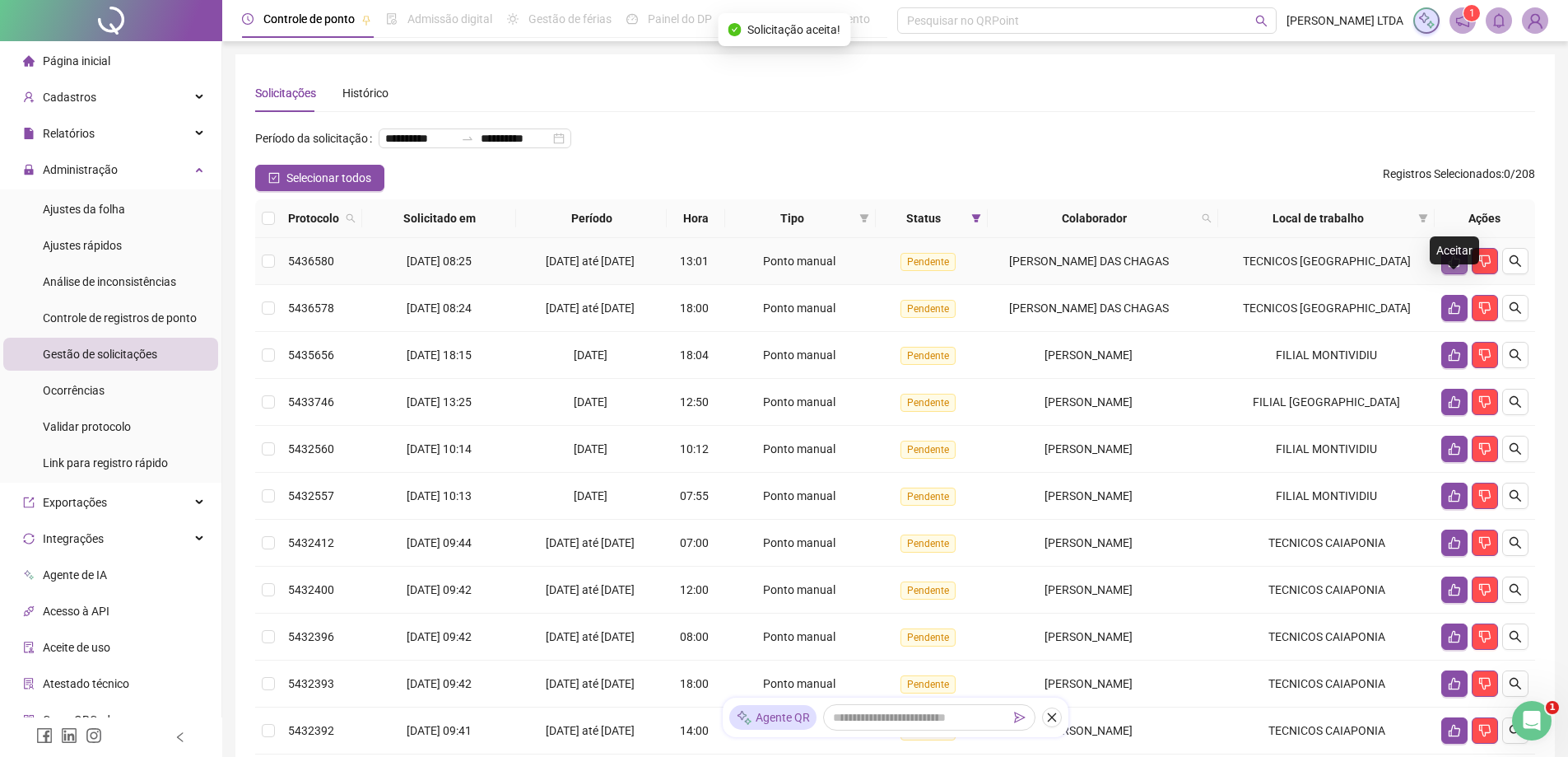
click at [1462, 274] on button "button" at bounding box center [1455, 261] width 26 height 26
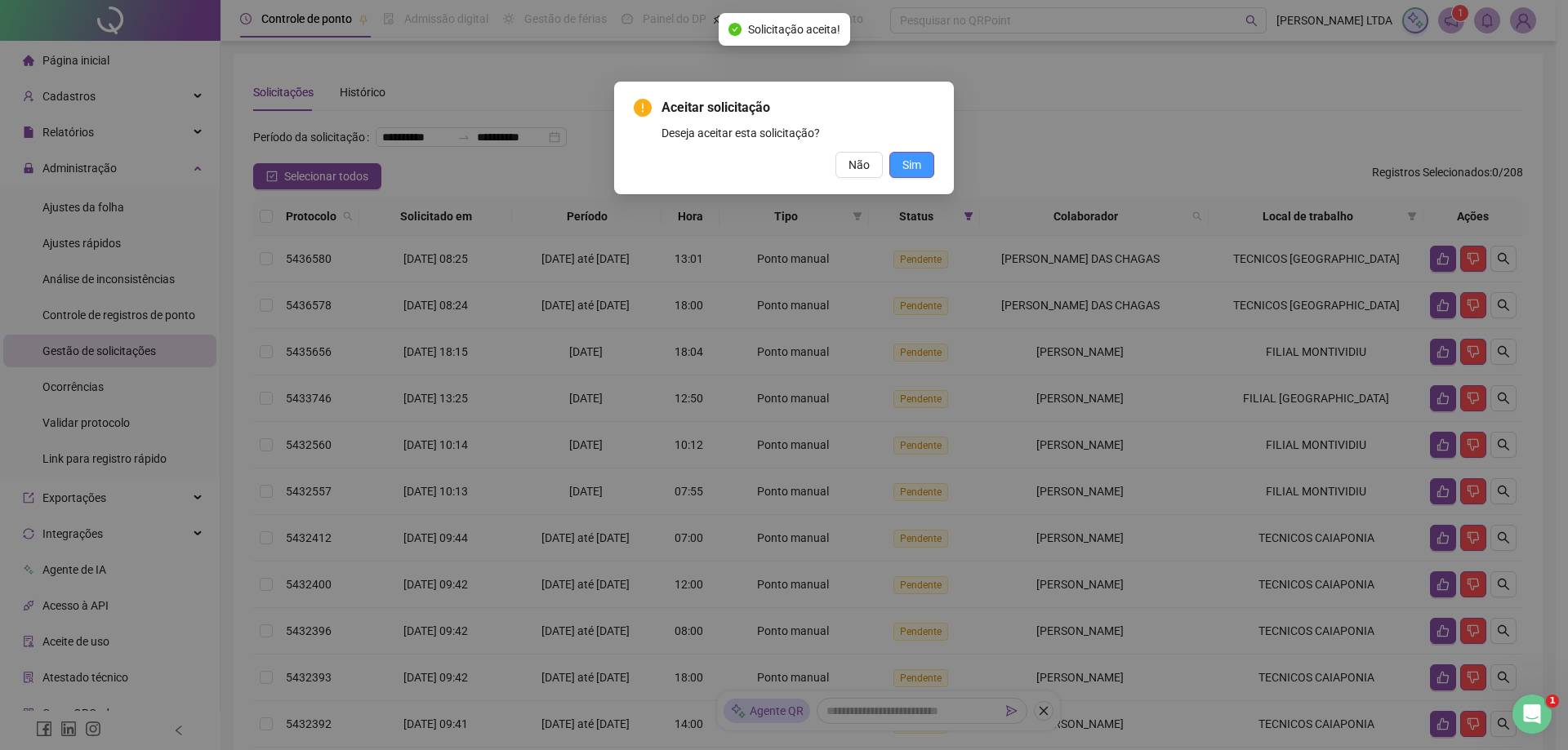
click at [926, 173] on button "Sim" at bounding box center [912, 165] width 45 height 26
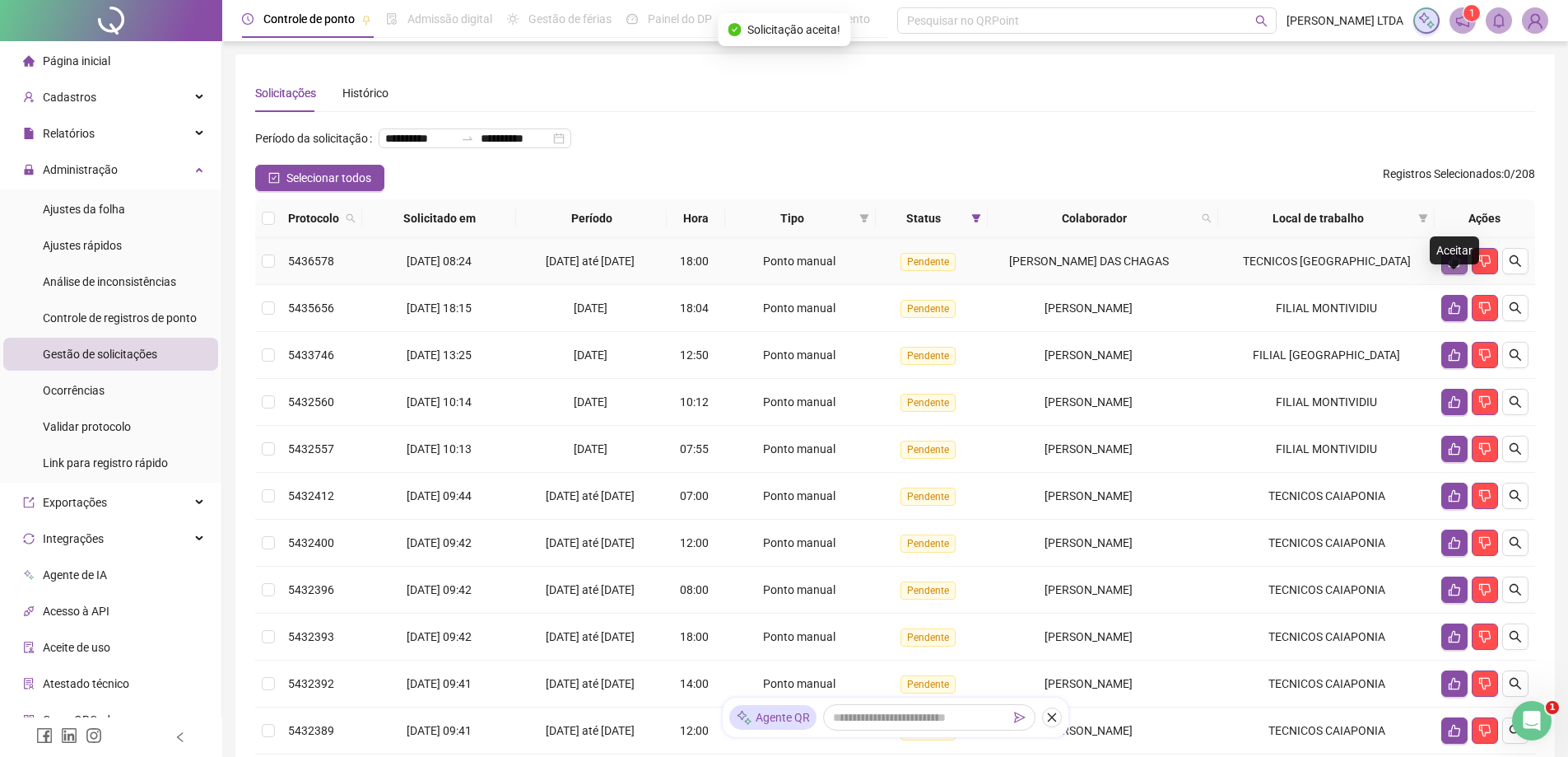
click at [1458, 268] on icon "like" at bounding box center [1455, 261] width 13 height 13
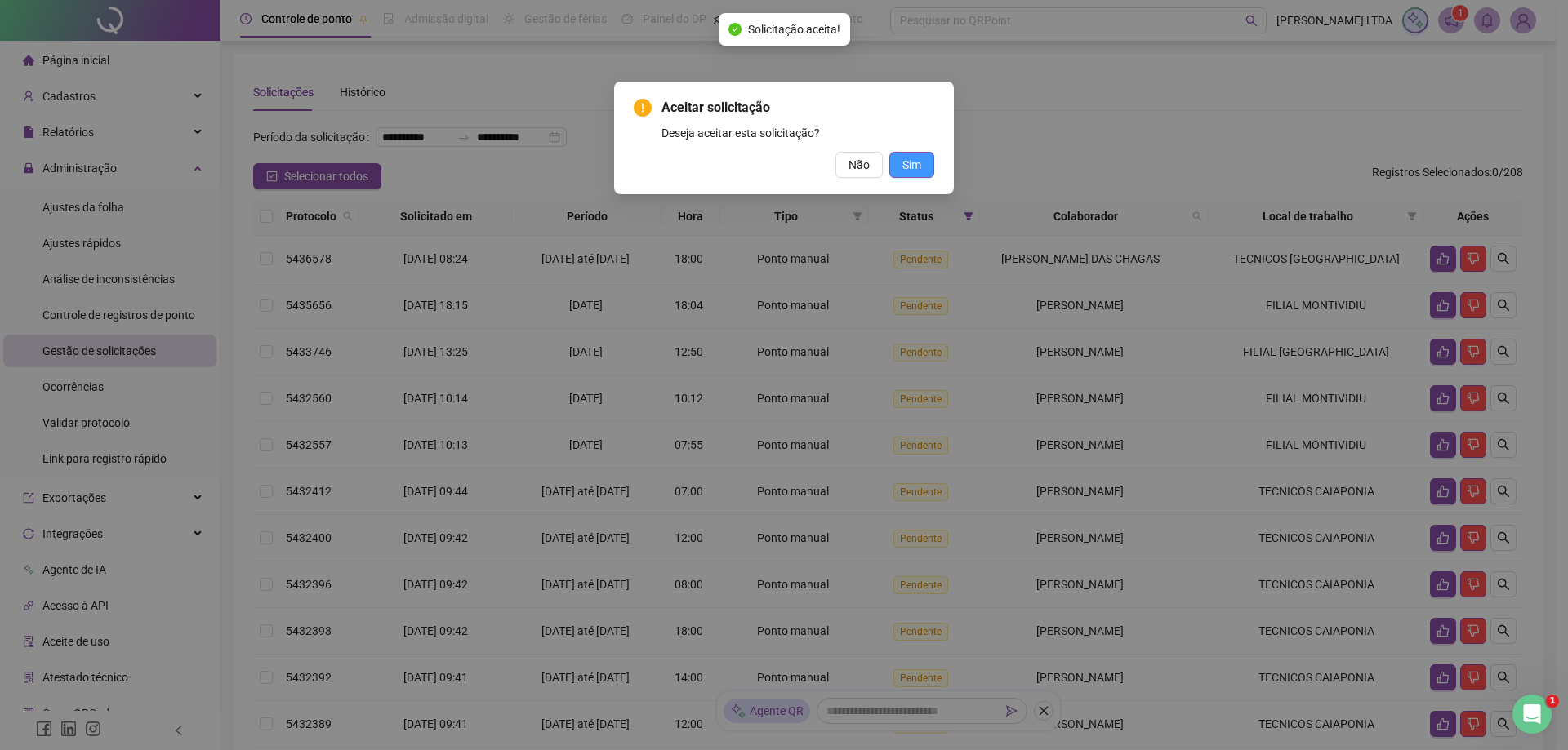
click at [894, 165] on button "Sim" at bounding box center [912, 165] width 45 height 26
click at [916, 163] on span "Sim" at bounding box center [912, 164] width 18 height 18
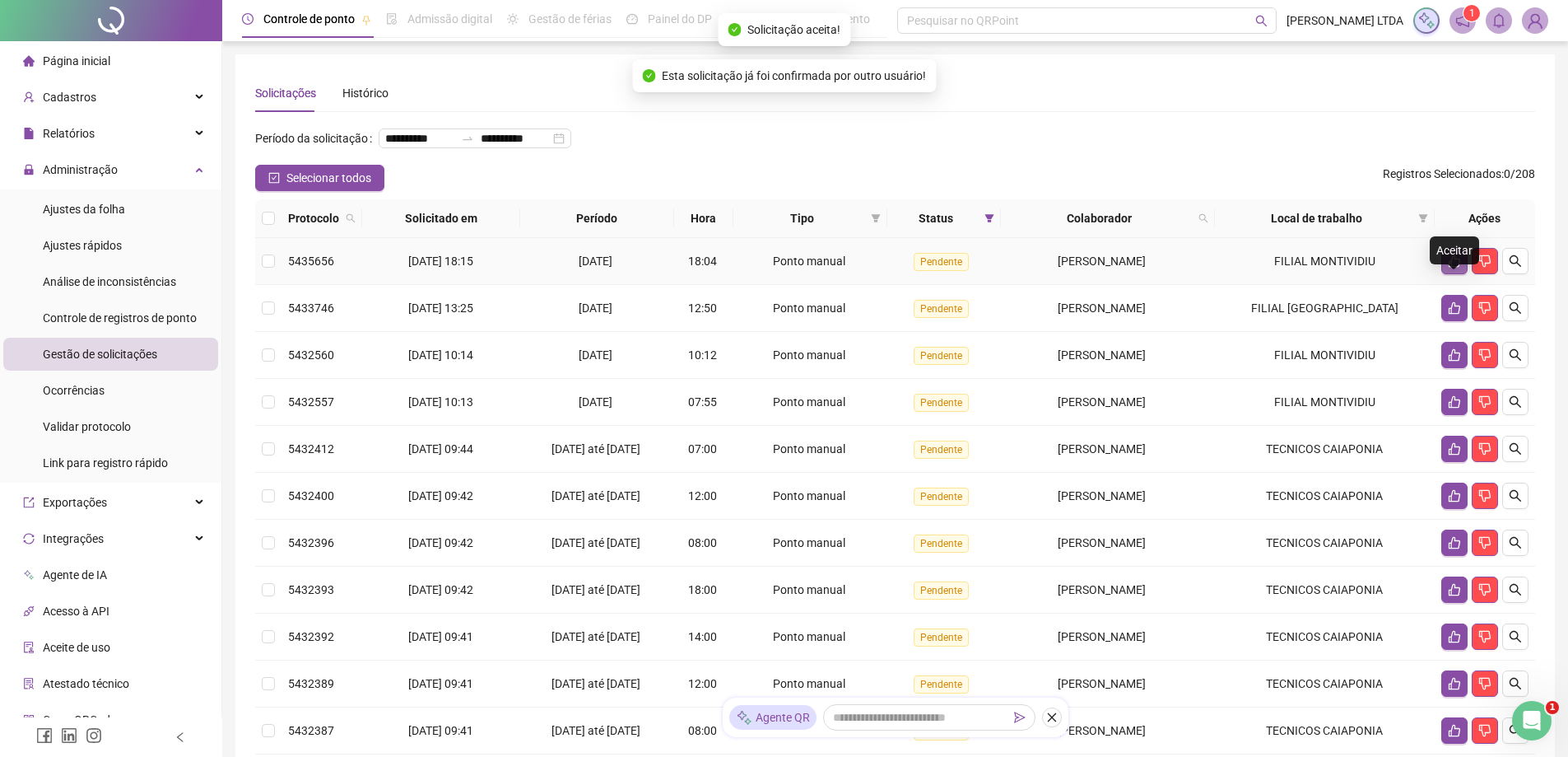
click at [1449, 268] on icon "like" at bounding box center [1455, 261] width 13 height 13
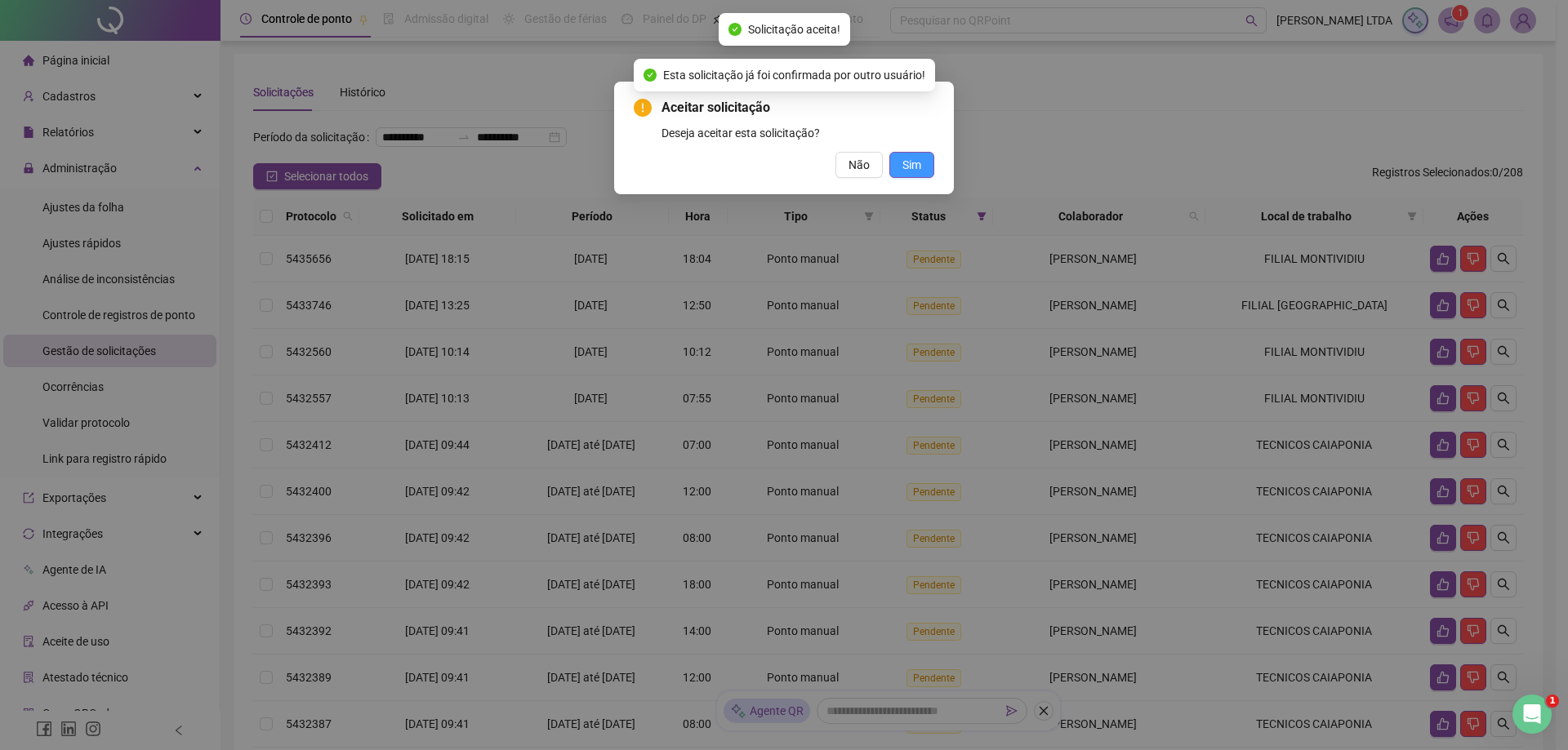
click at [903, 159] on span "Sim" at bounding box center [912, 164] width 18 height 18
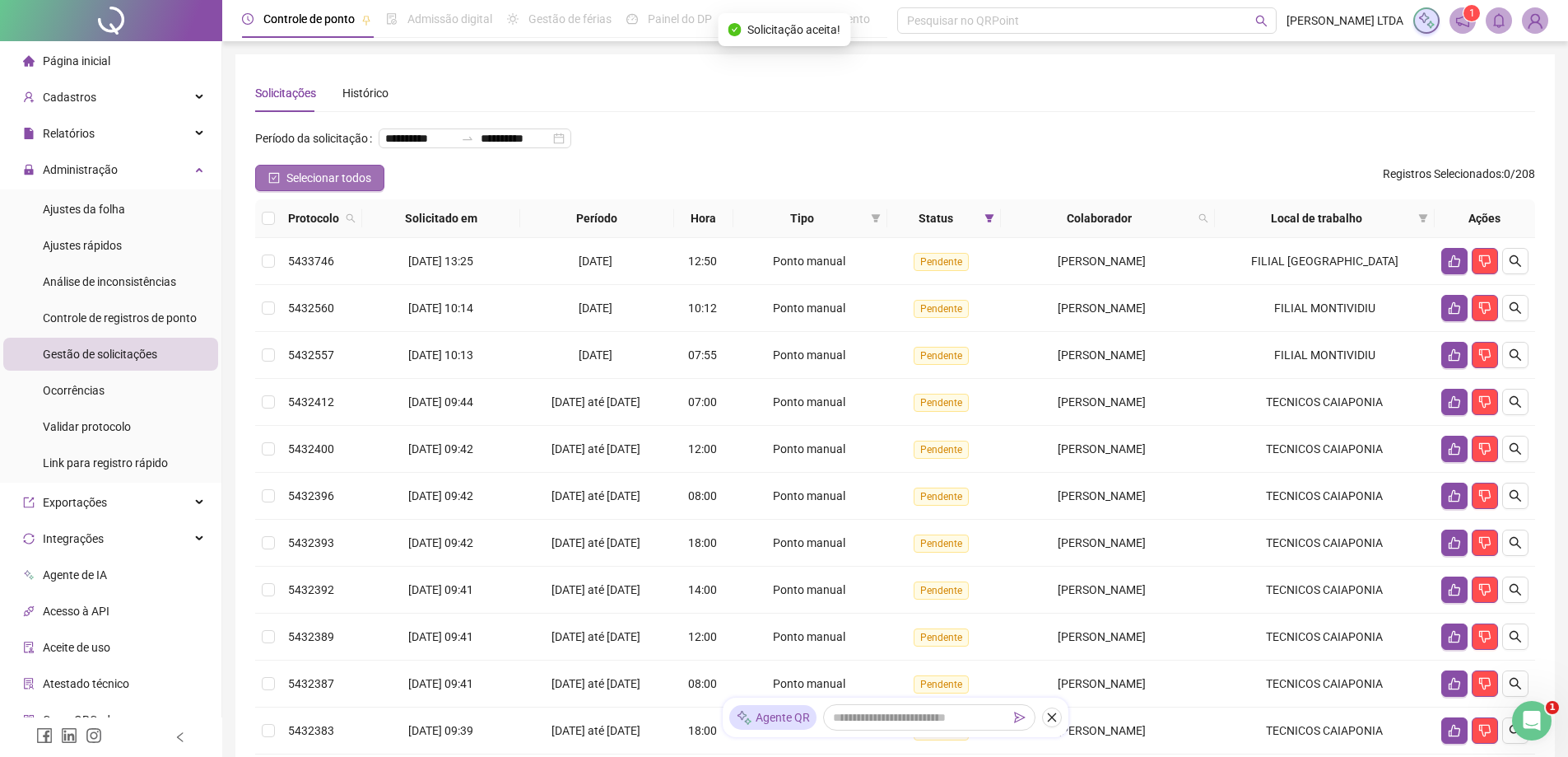
click at [320, 187] on span "Selecionar todos" at bounding box center [328, 178] width 85 height 18
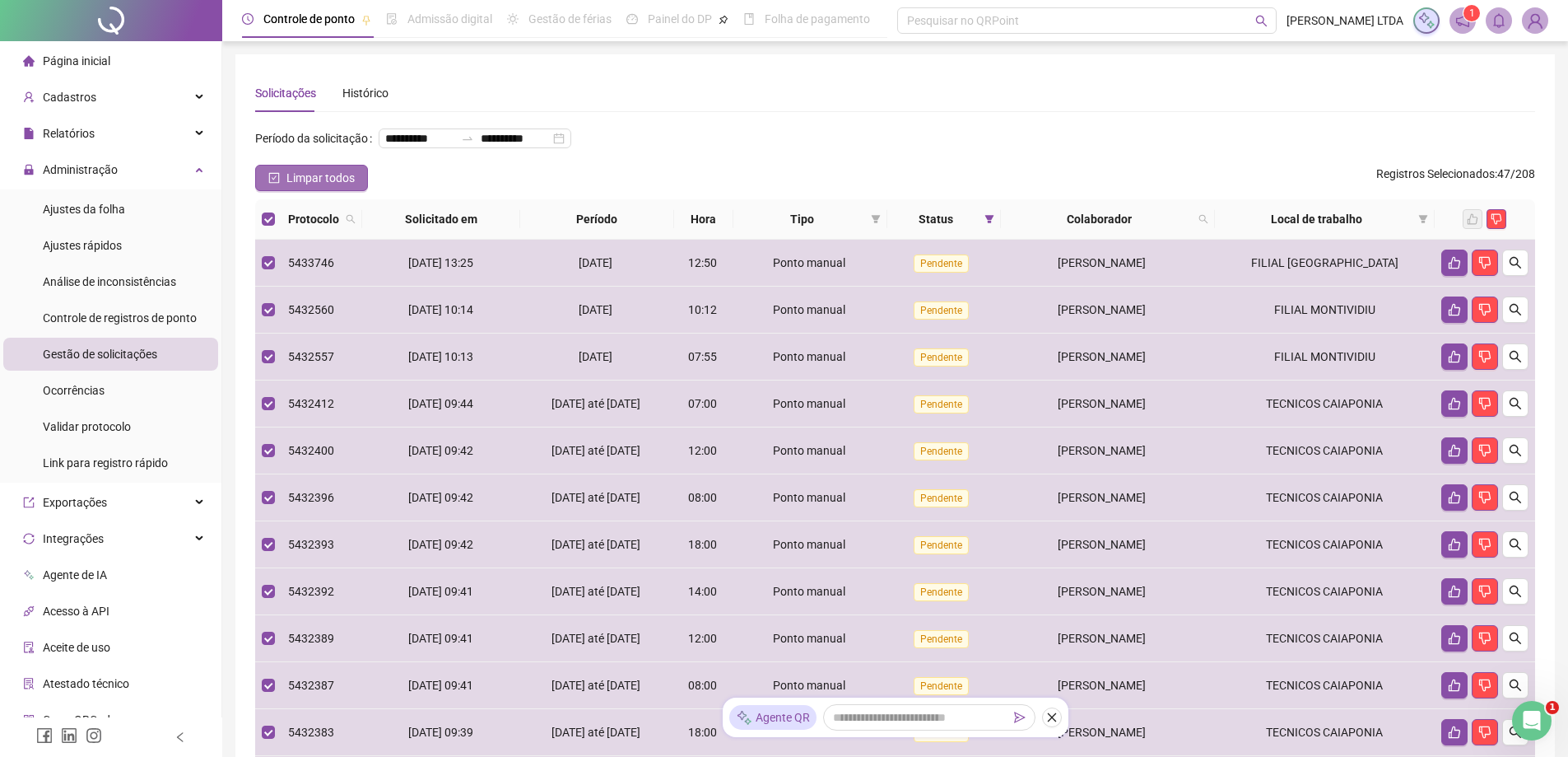
click at [314, 187] on span "Limpar todos" at bounding box center [321, 178] width 69 height 18
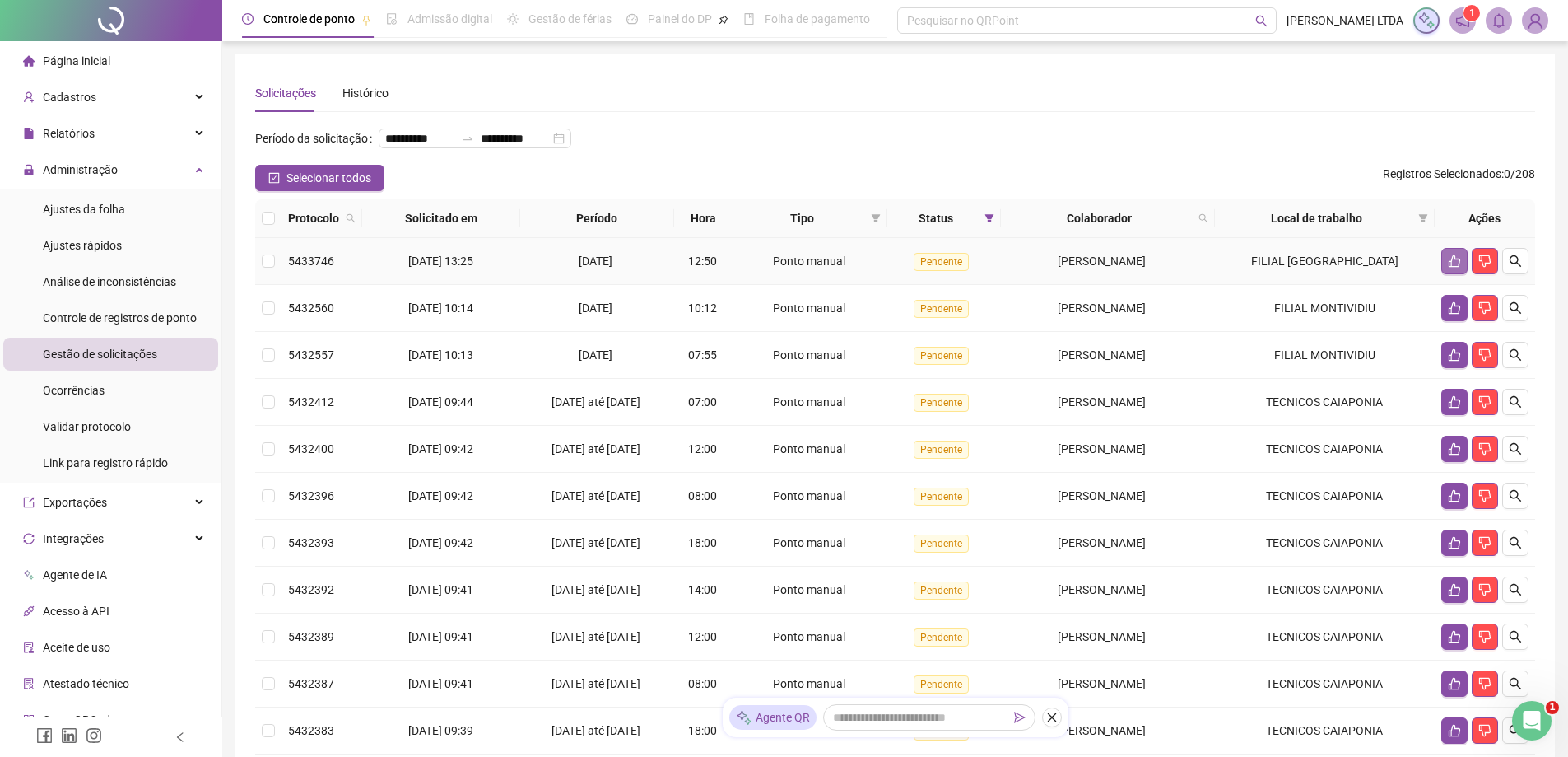
click at [1450, 268] on icon "like" at bounding box center [1455, 261] width 11 height 12
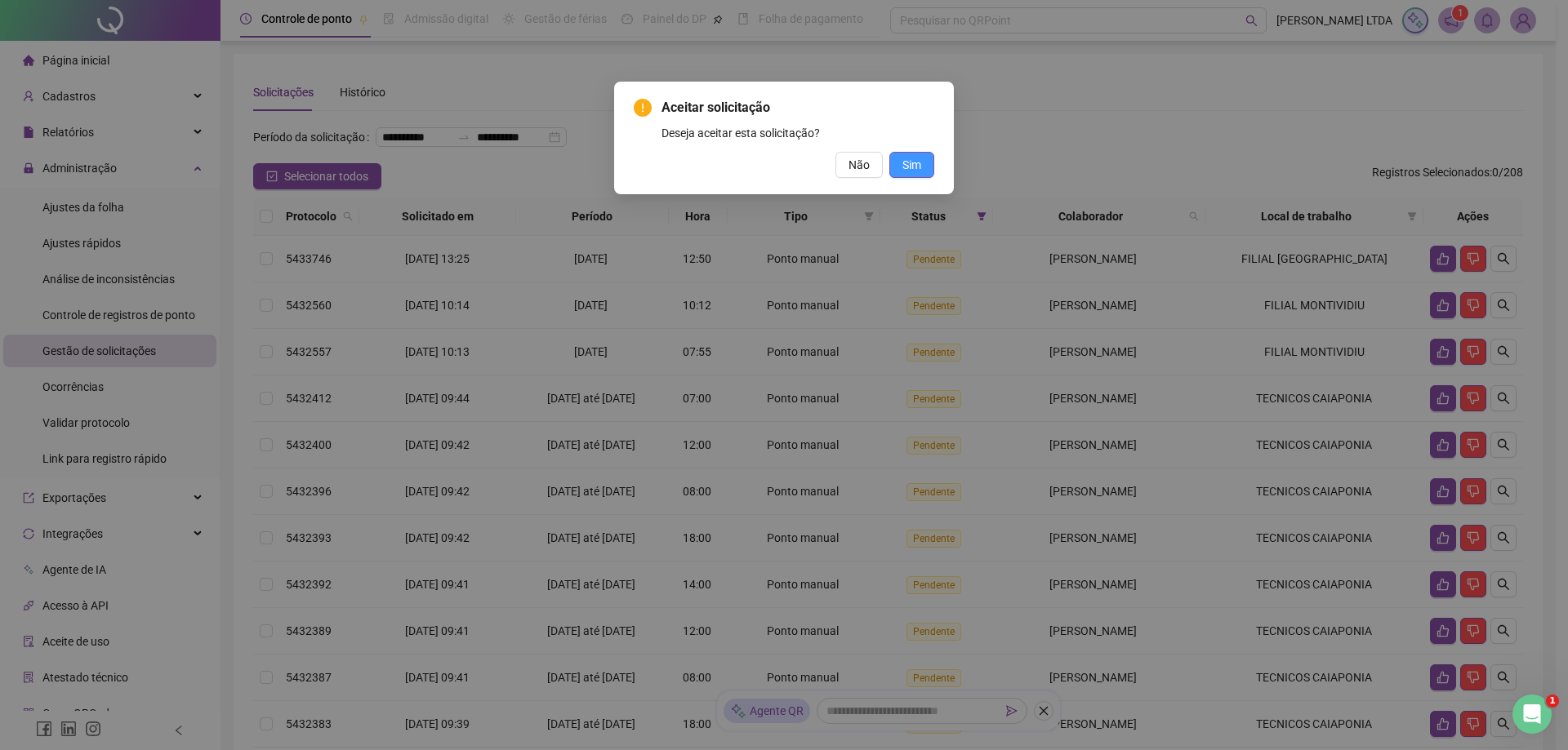
click at [908, 160] on span "Sim" at bounding box center [912, 164] width 18 height 18
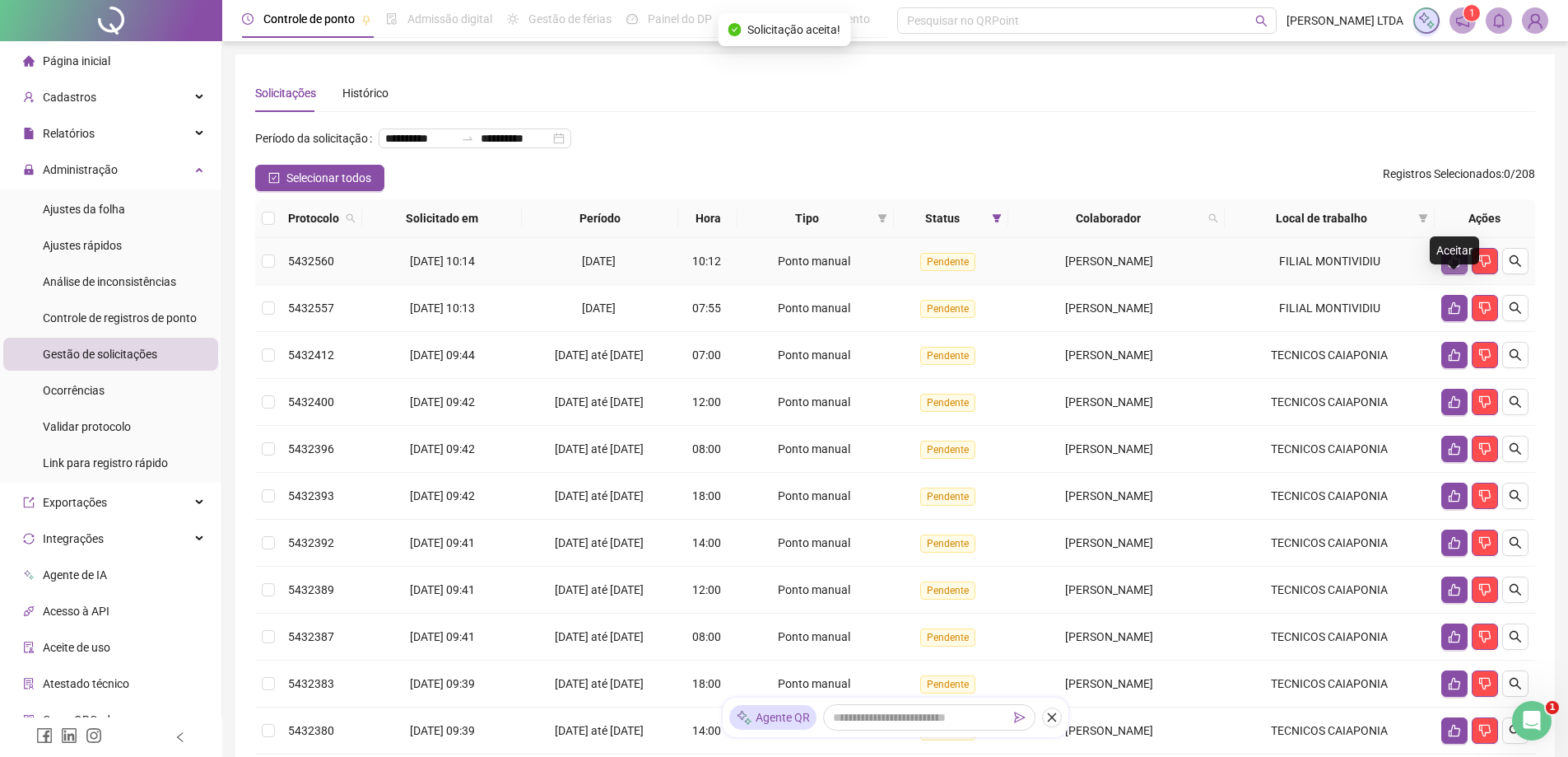
click at [1456, 268] on icon "like" at bounding box center [1455, 261] width 13 height 13
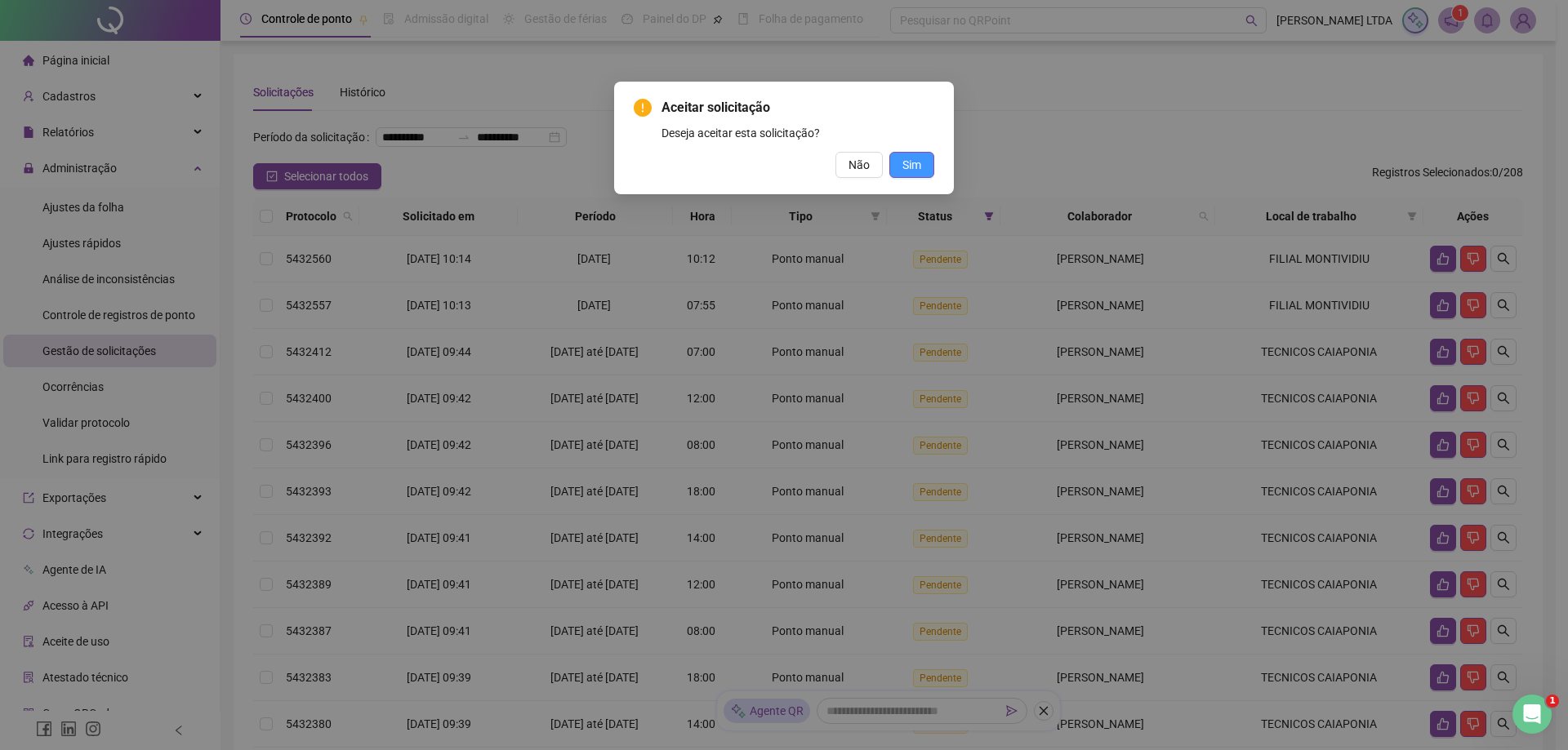
click at [922, 170] on button "Sim" at bounding box center [912, 165] width 45 height 26
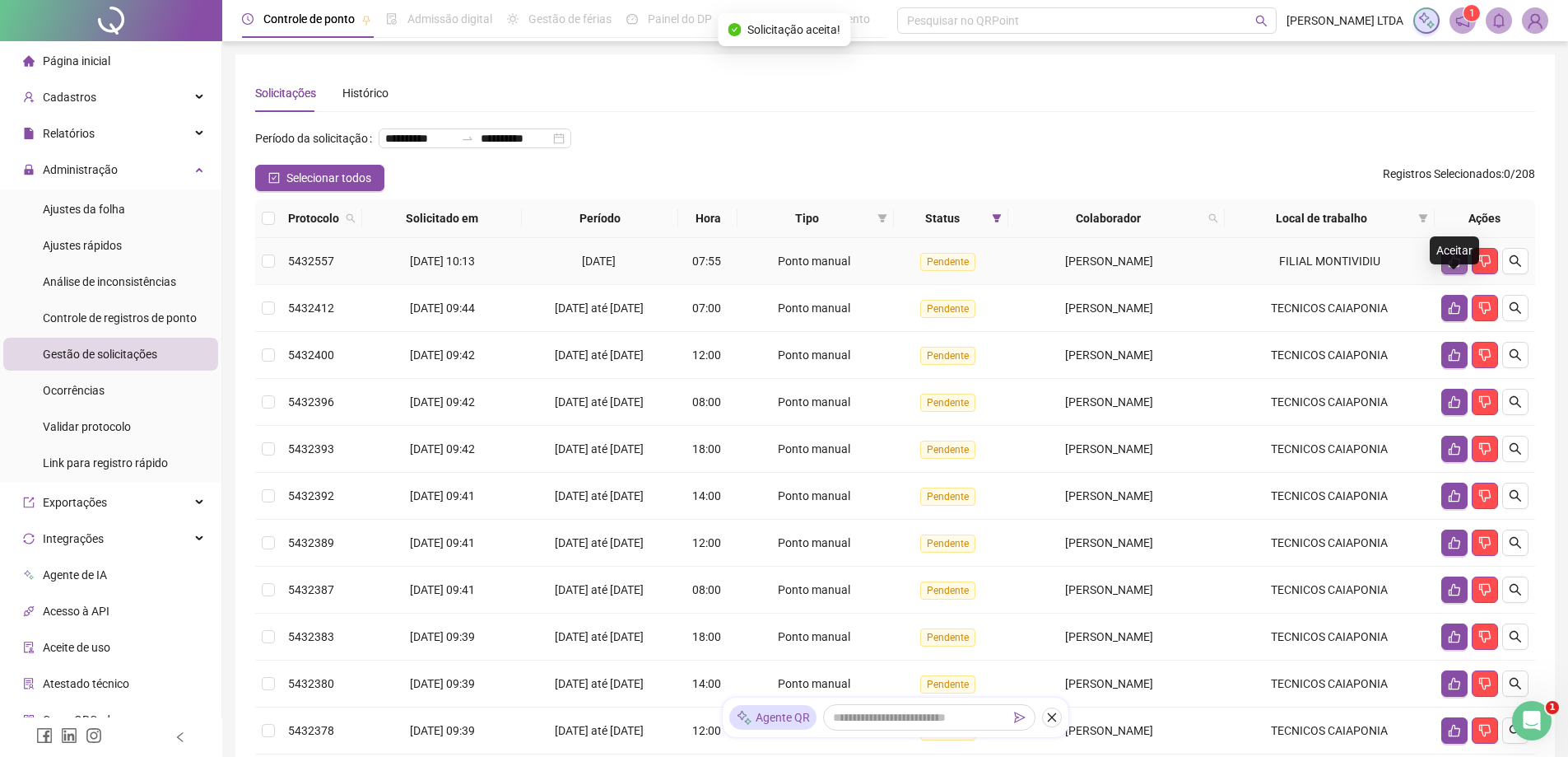
click at [1453, 268] on icon "like" at bounding box center [1455, 261] width 13 height 13
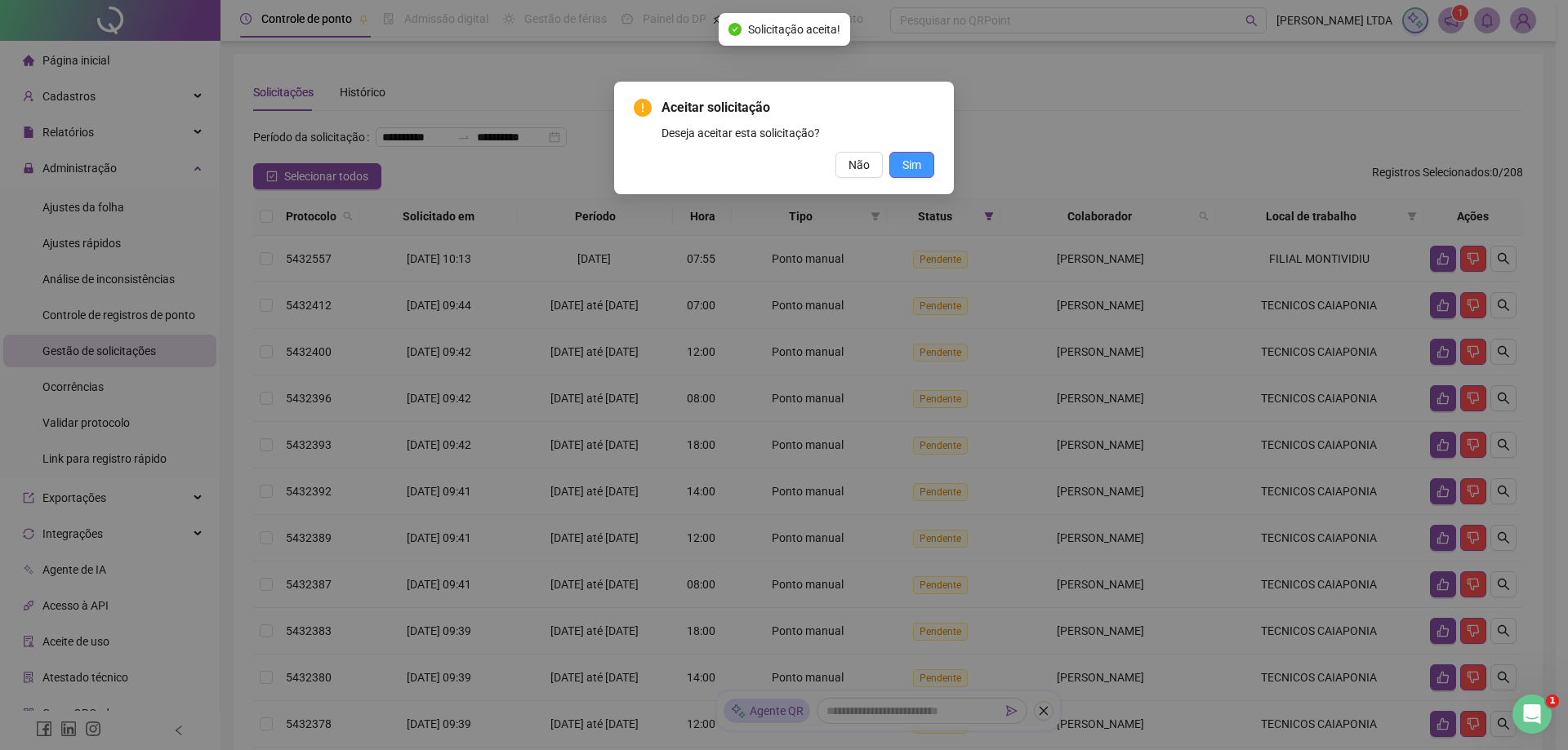
click at [920, 171] on span "Sim" at bounding box center [912, 164] width 18 height 18
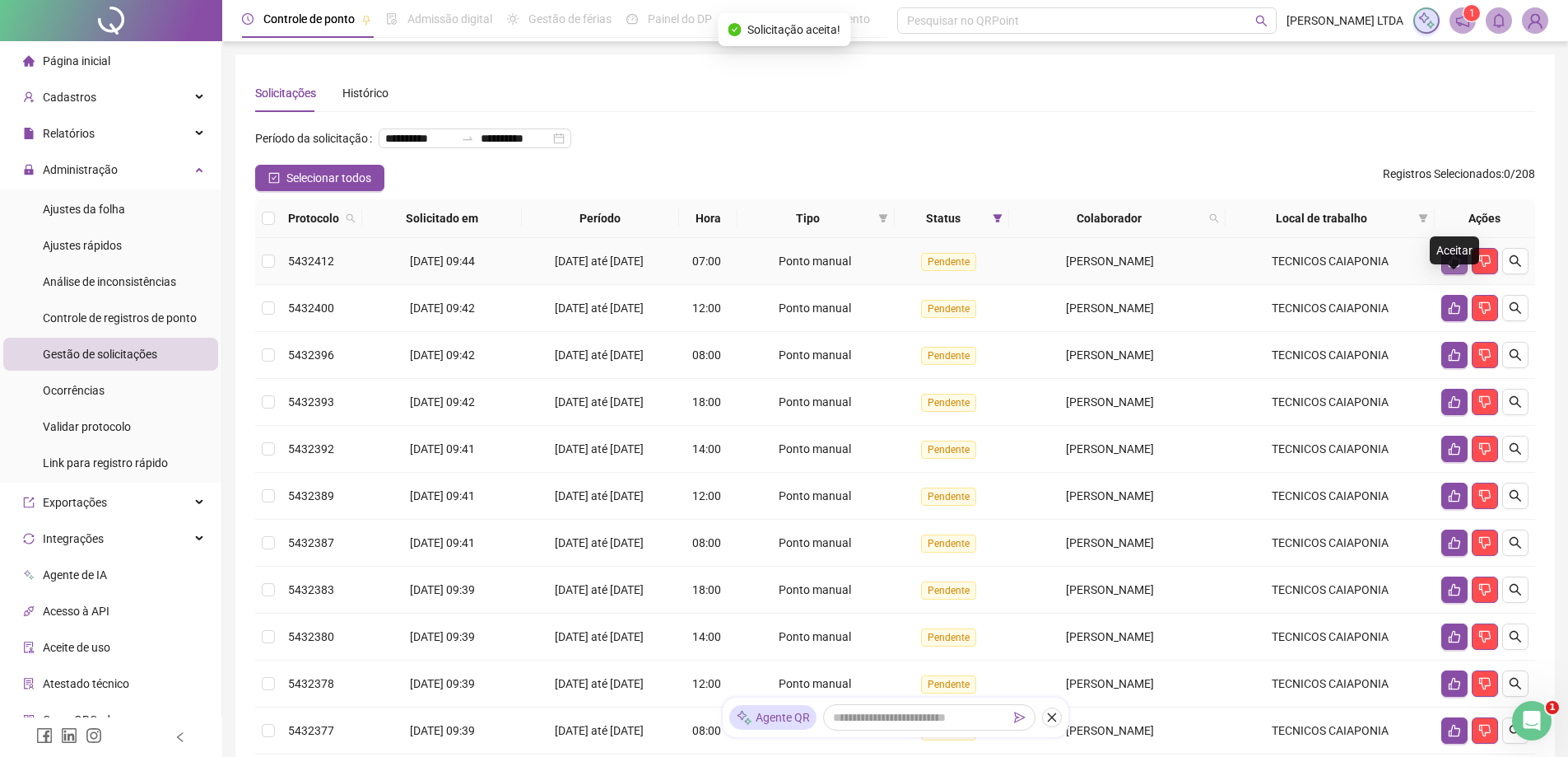
click at [1453, 268] on icon "like" at bounding box center [1455, 261] width 13 height 13
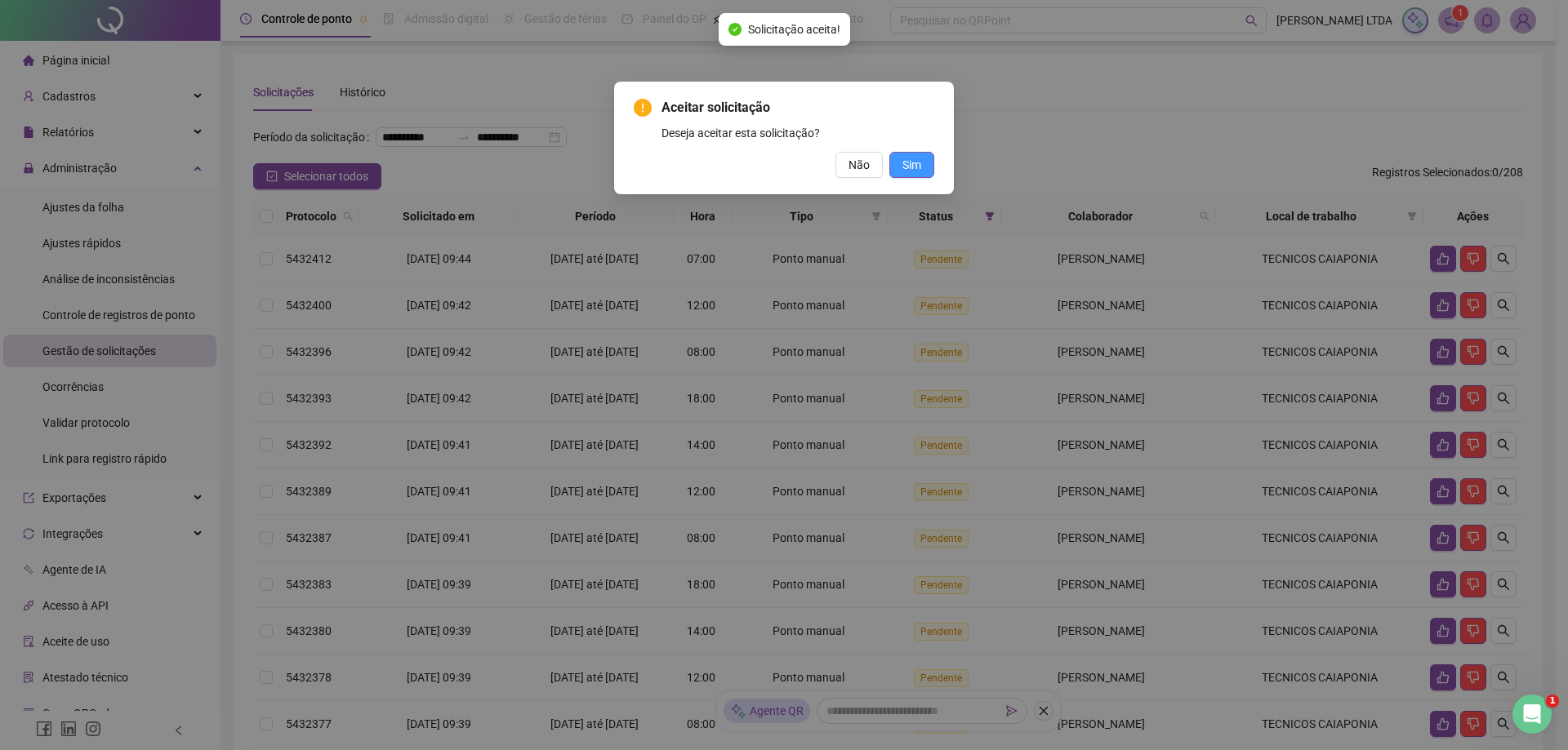
click at [923, 168] on button "Sim" at bounding box center [912, 165] width 45 height 26
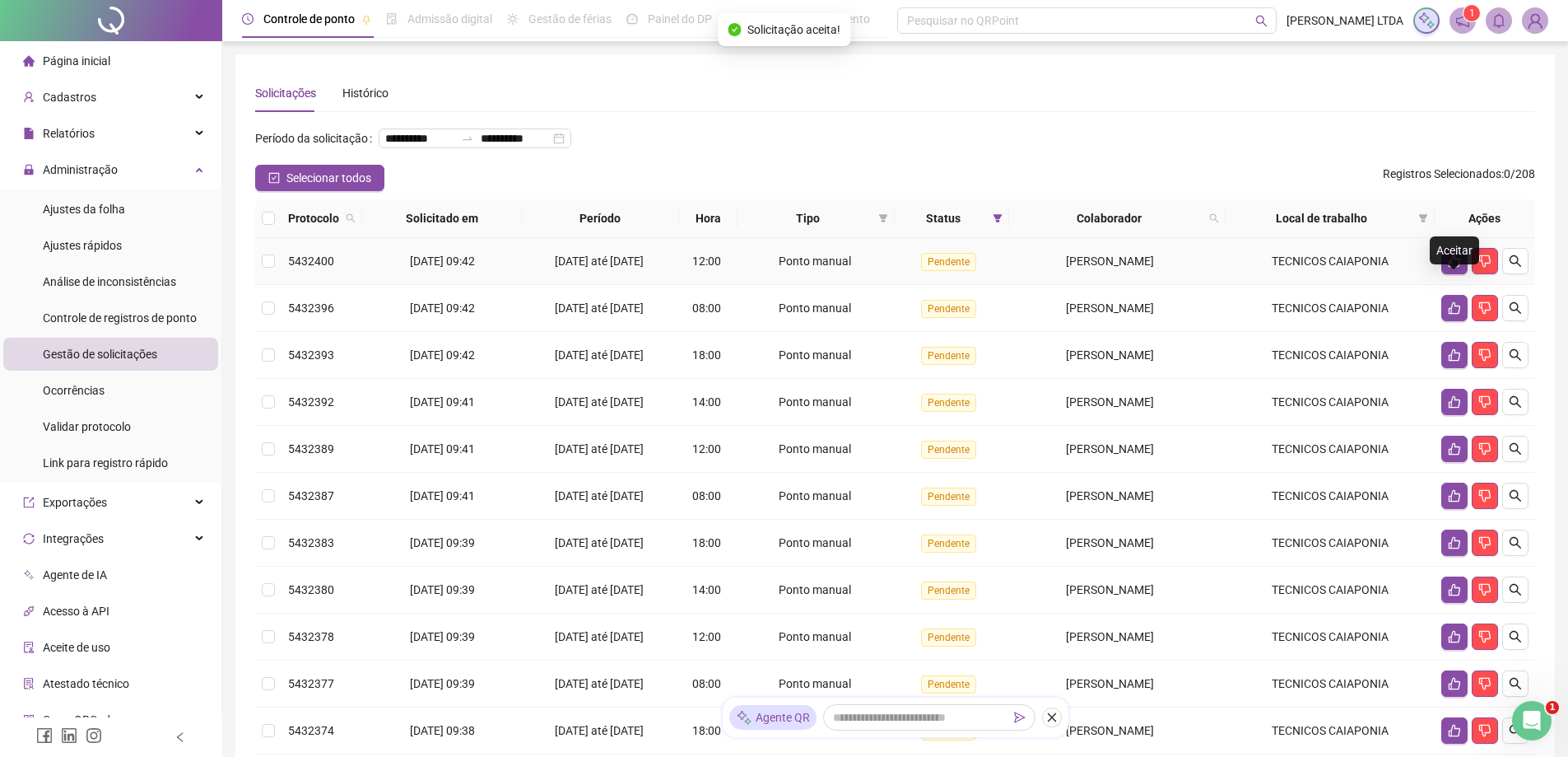
click at [1456, 268] on icon "like" at bounding box center [1455, 261] width 13 height 13
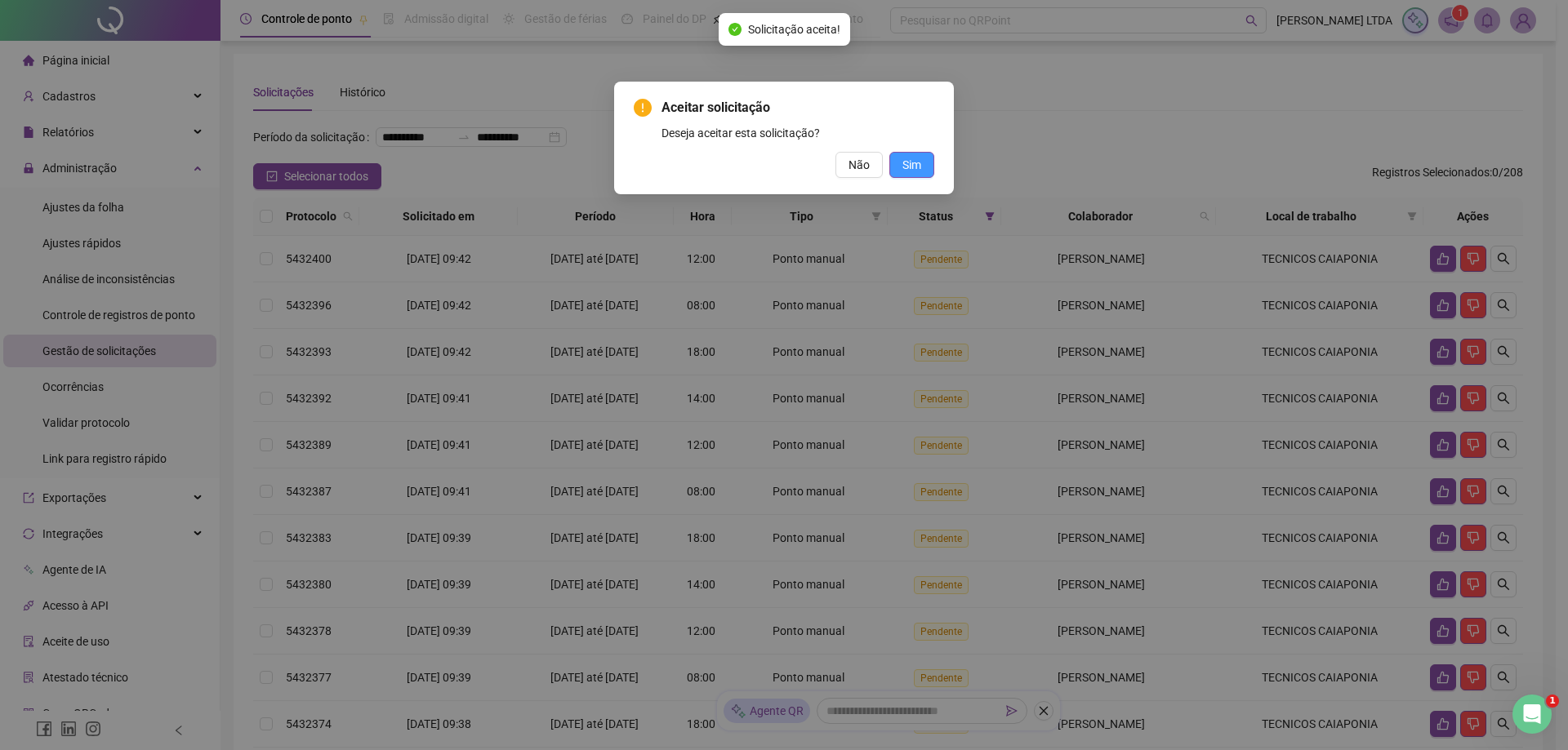
click at [912, 161] on span "Sim" at bounding box center [912, 164] width 18 height 18
drag, startPoint x: 911, startPoint y: 161, endPoint x: 893, endPoint y: 286, distance: 126.3
click at [912, 161] on span "Sim" at bounding box center [912, 164] width 18 height 18
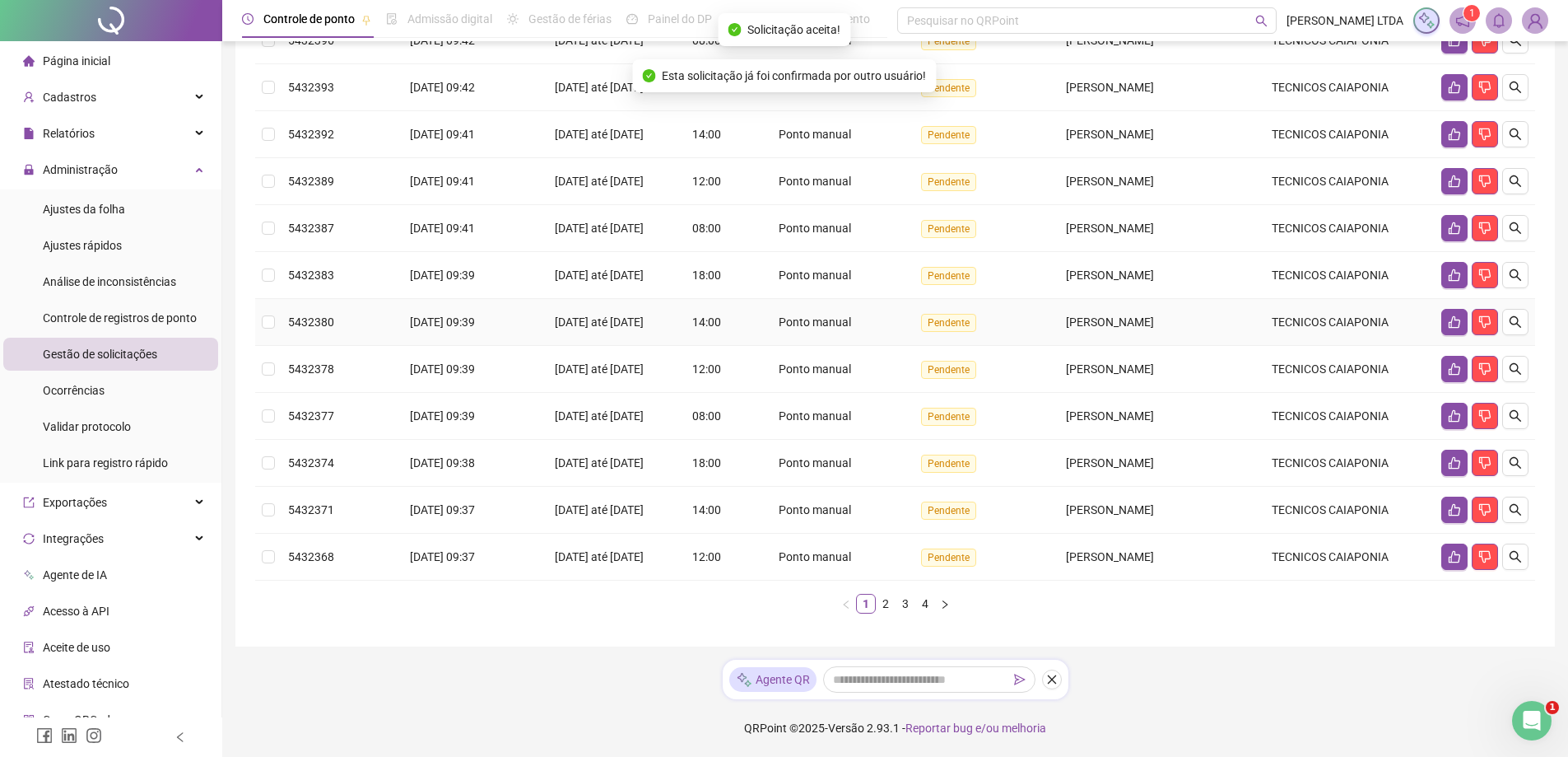
scroll to position [247, 0]
click at [889, 609] on link "2" at bounding box center [885, 603] width 18 height 18
click at [905, 604] on link "3" at bounding box center [905, 603] width 18 height 18
drag, startPoint x: 926, startPoint y: 608, endPoint x: 926, endPoint y: 587, distance: 21.0
click at [926, 608] on link "4" at bounding box center [925, 603] width 18 height 18
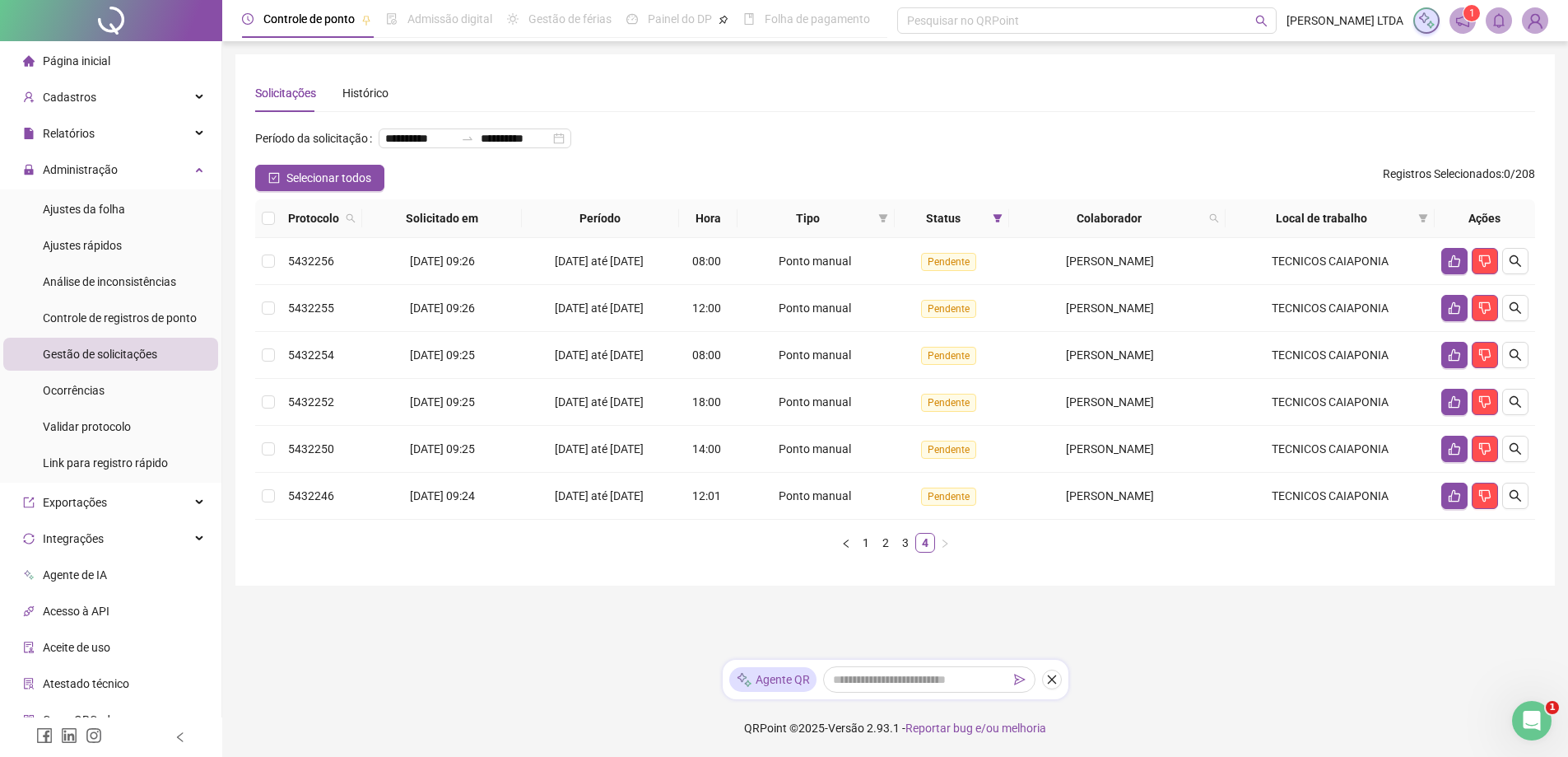
scroll to position [0, 0]
click at [296, 187] on span "Selecionar todos" at bounding box center [328, 178] width 85 height 18
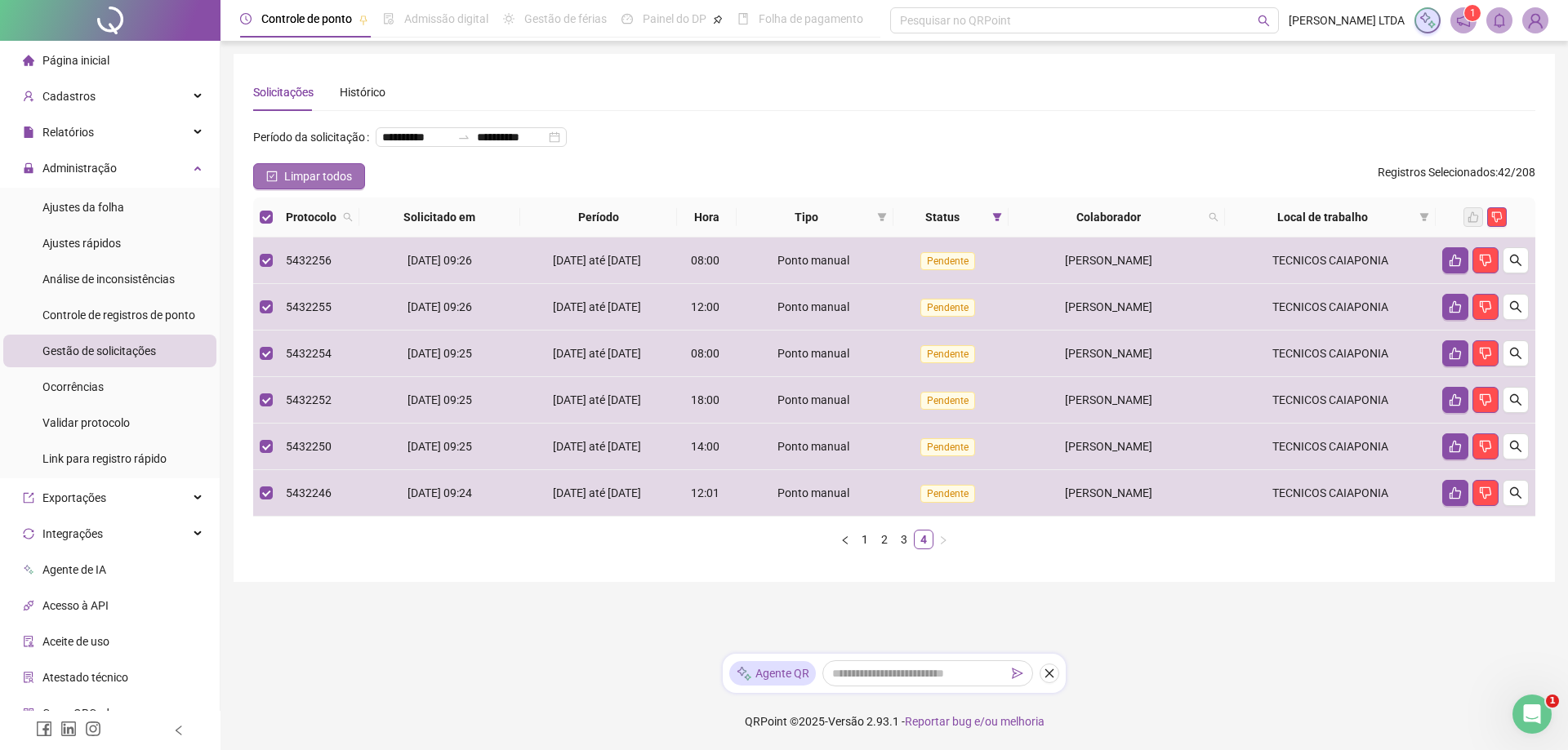
drag, startPoint x: 307, startPoint y: 201, endPoint x: 310, endPoint y: 210, distance: 9.5
click at [309, 185] on span "Limpar todos" at bounding box center [318, 176] width 68 height 18
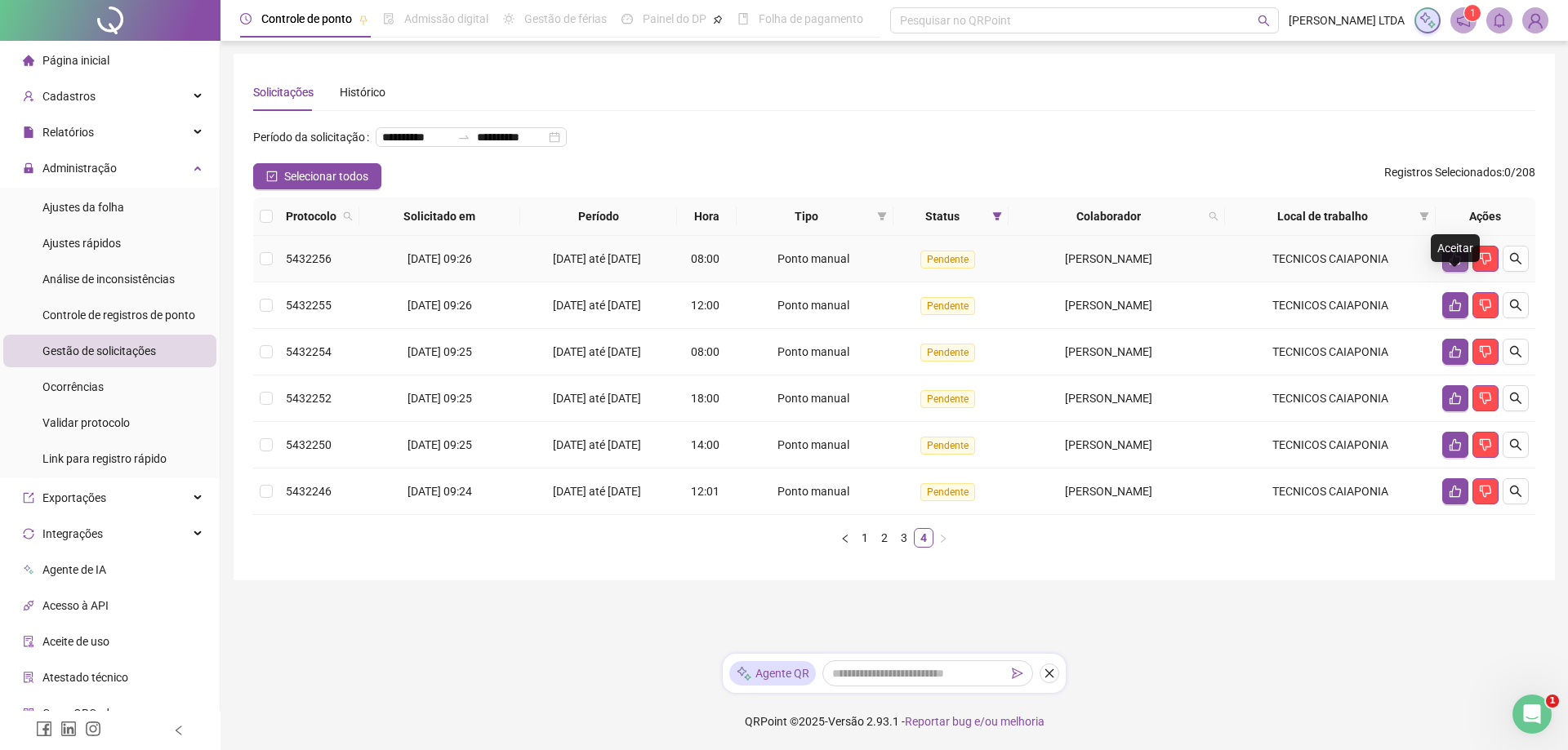
click at [1457, 272] on button "button" at bounding box center [1455, 259] width 26 height 26
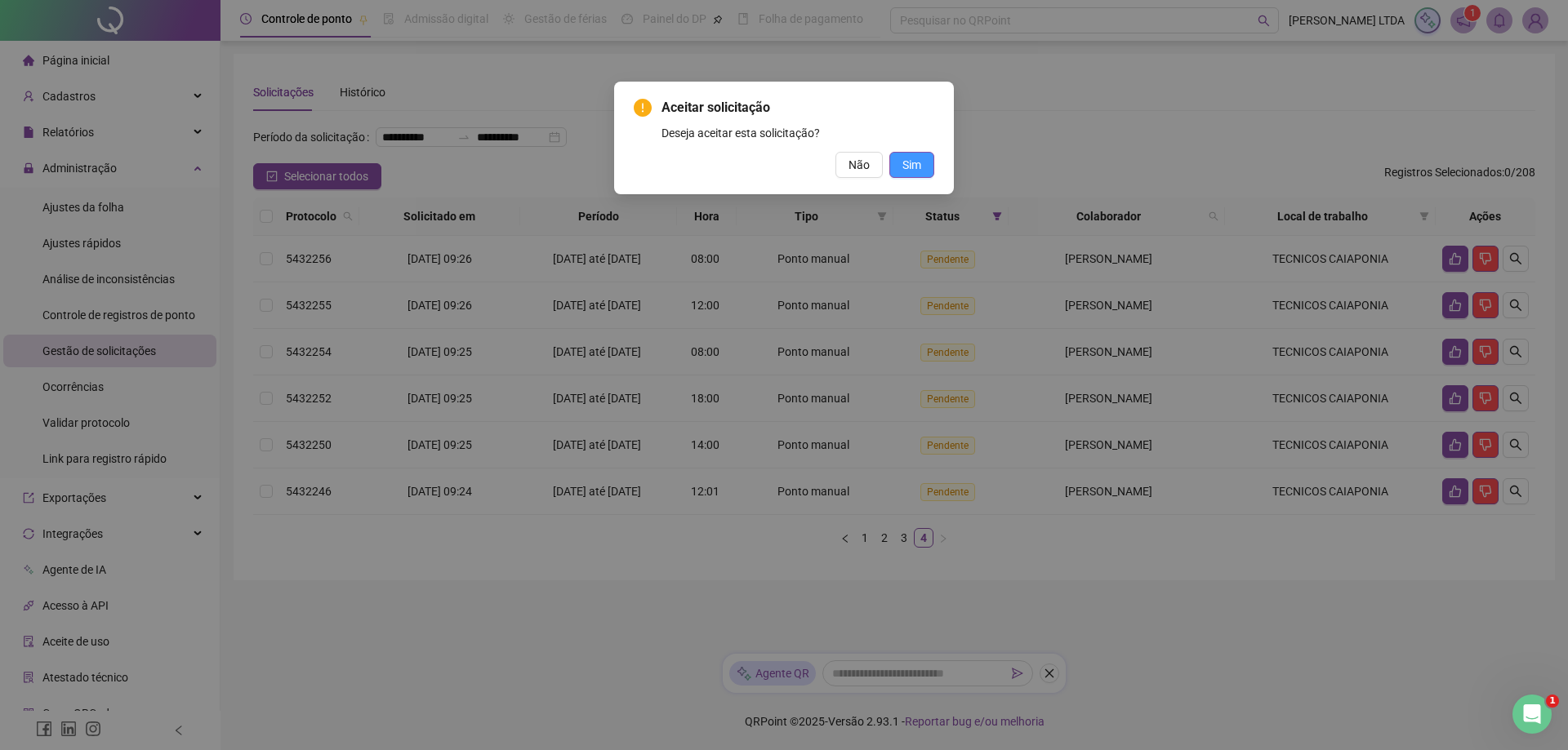
click at [919, 164] on span "Sim" at bounding box center [912, 164] width 18 height 18
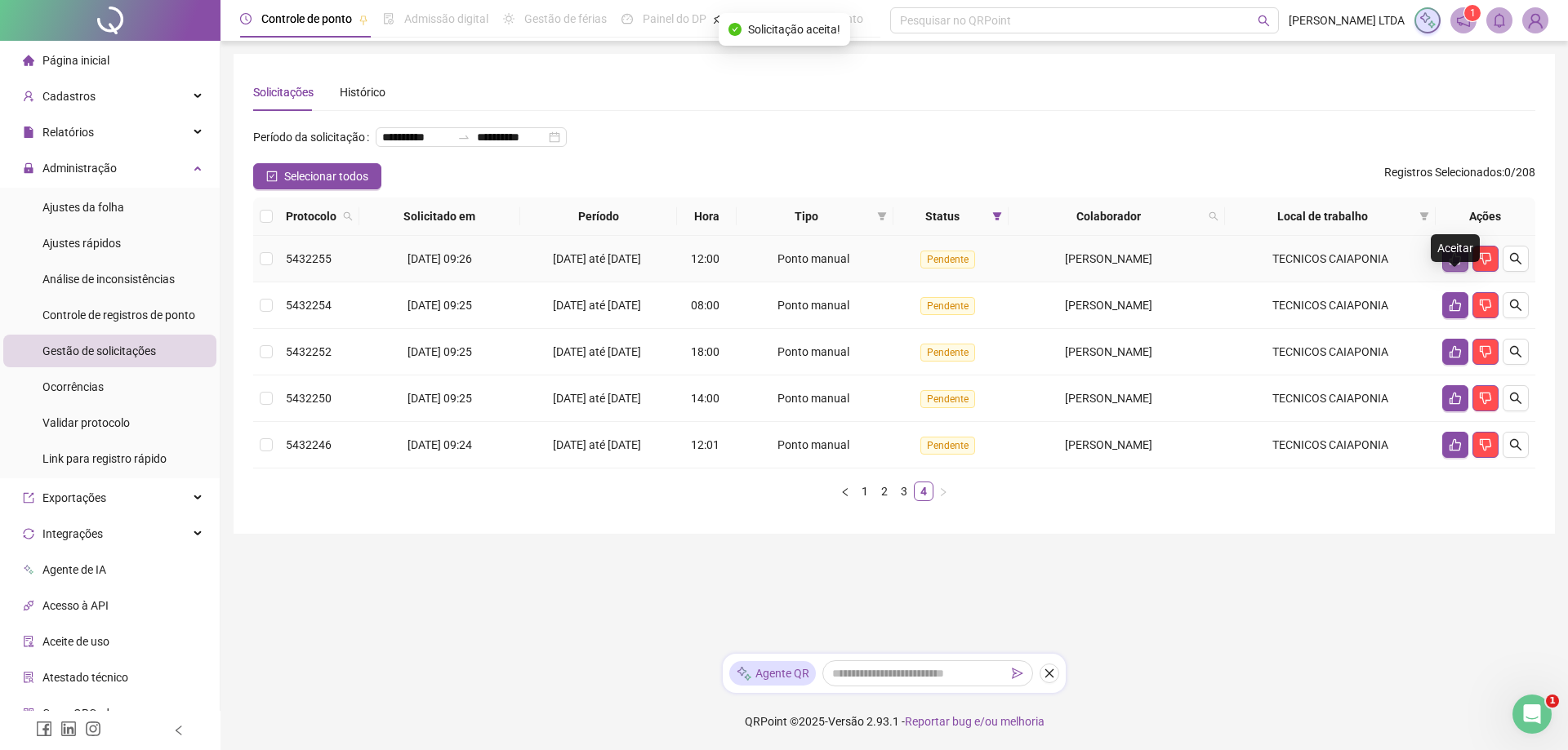
click at [1452, 265] on icon "like" at bounding box center [1455, 259] width 11 height 12
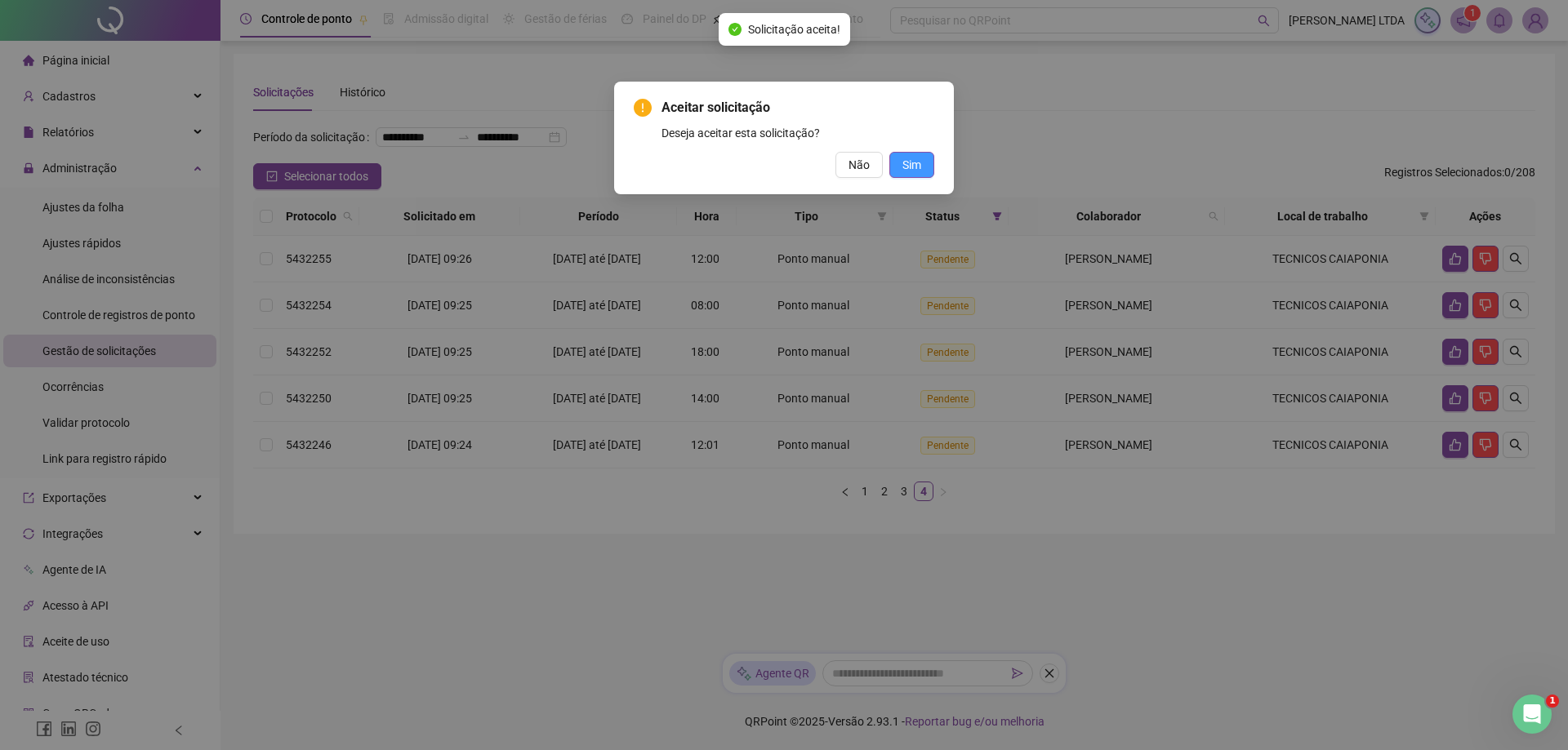
click at [928, 162] on button "Sim" at bounding box center [912, 165] width 45 height 26
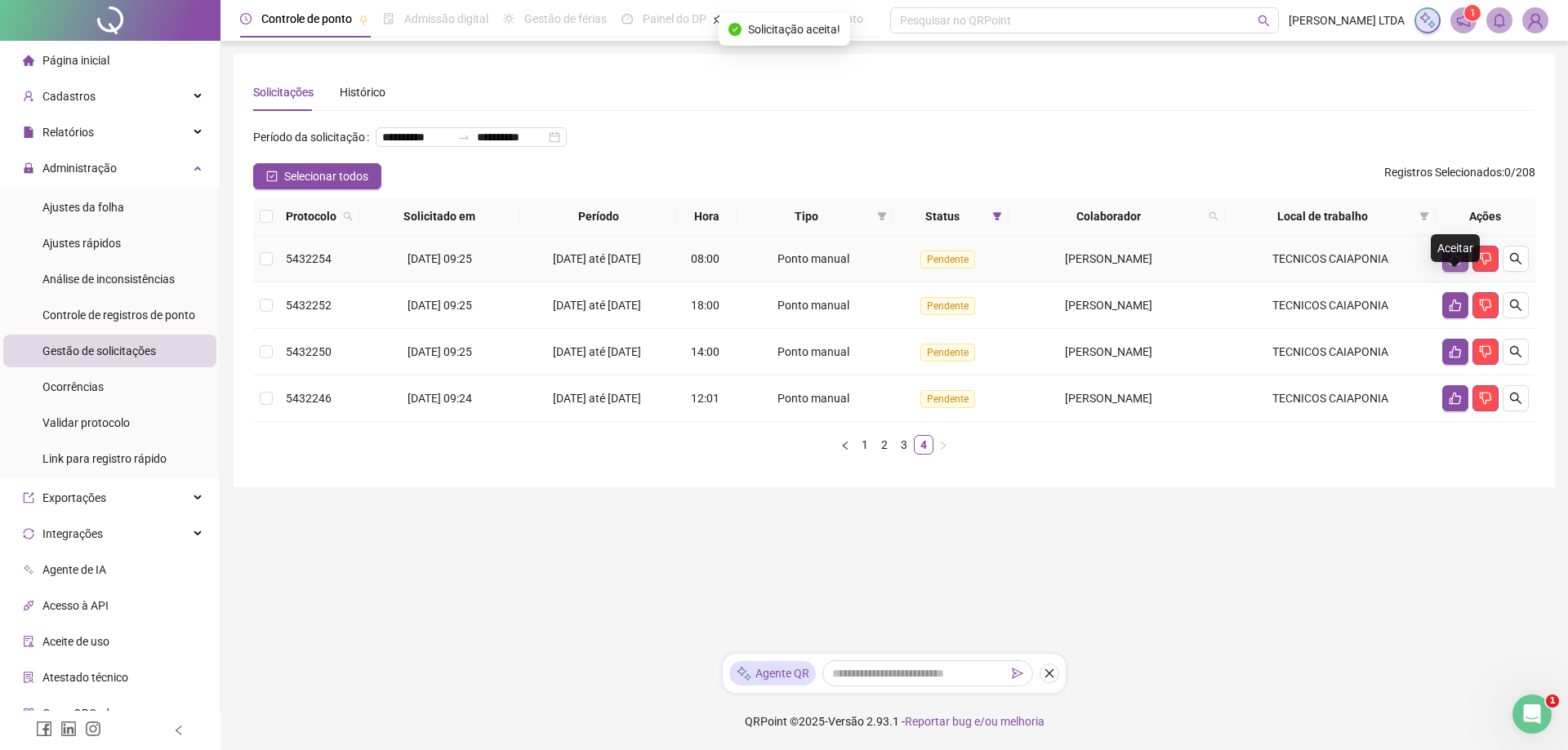
click at [1457, 265] on icon "like" at bounding box center [1455, 259] width 13 height 13
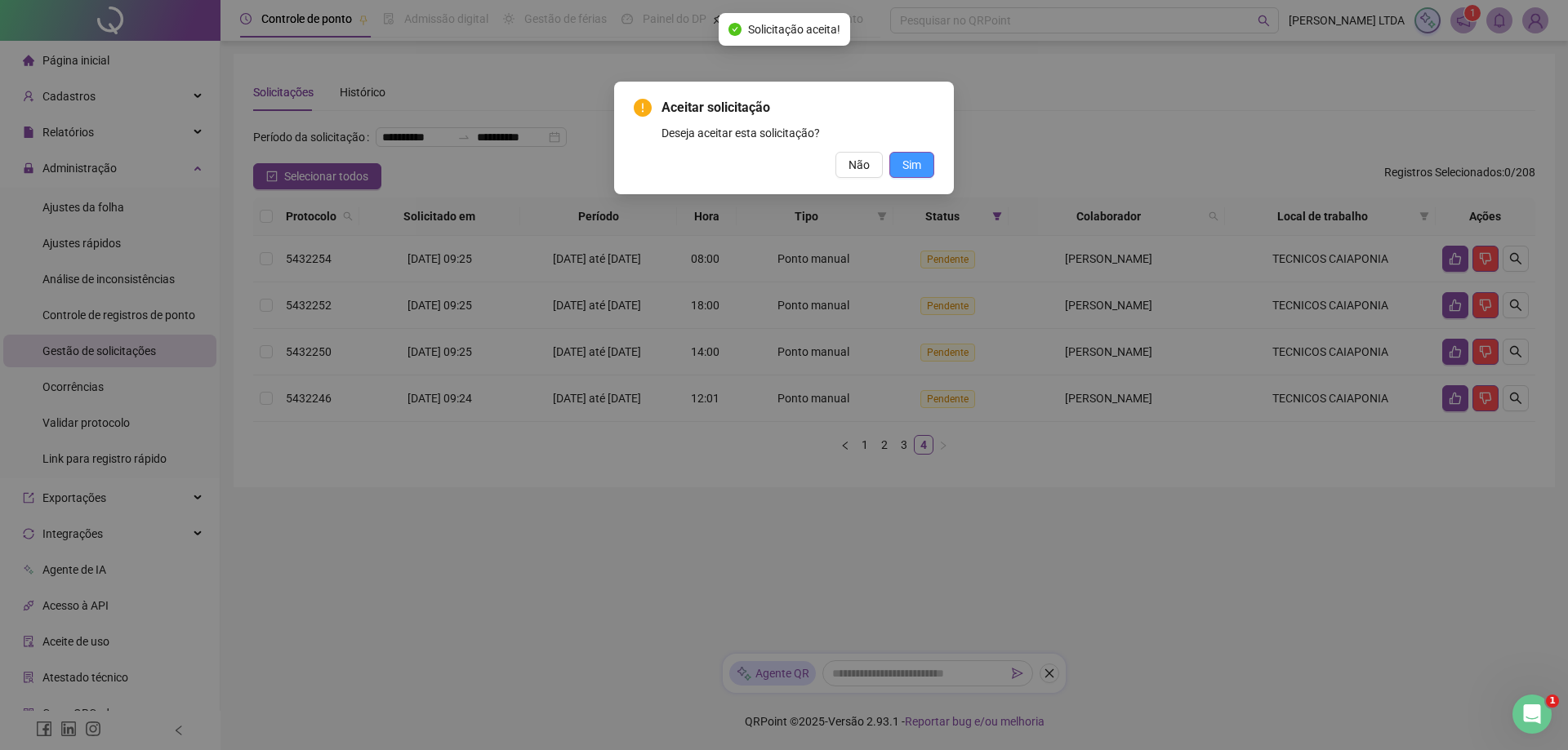
click at [924, 168] on button "Sim" at bounding box center [912, 165] width 45 height 26
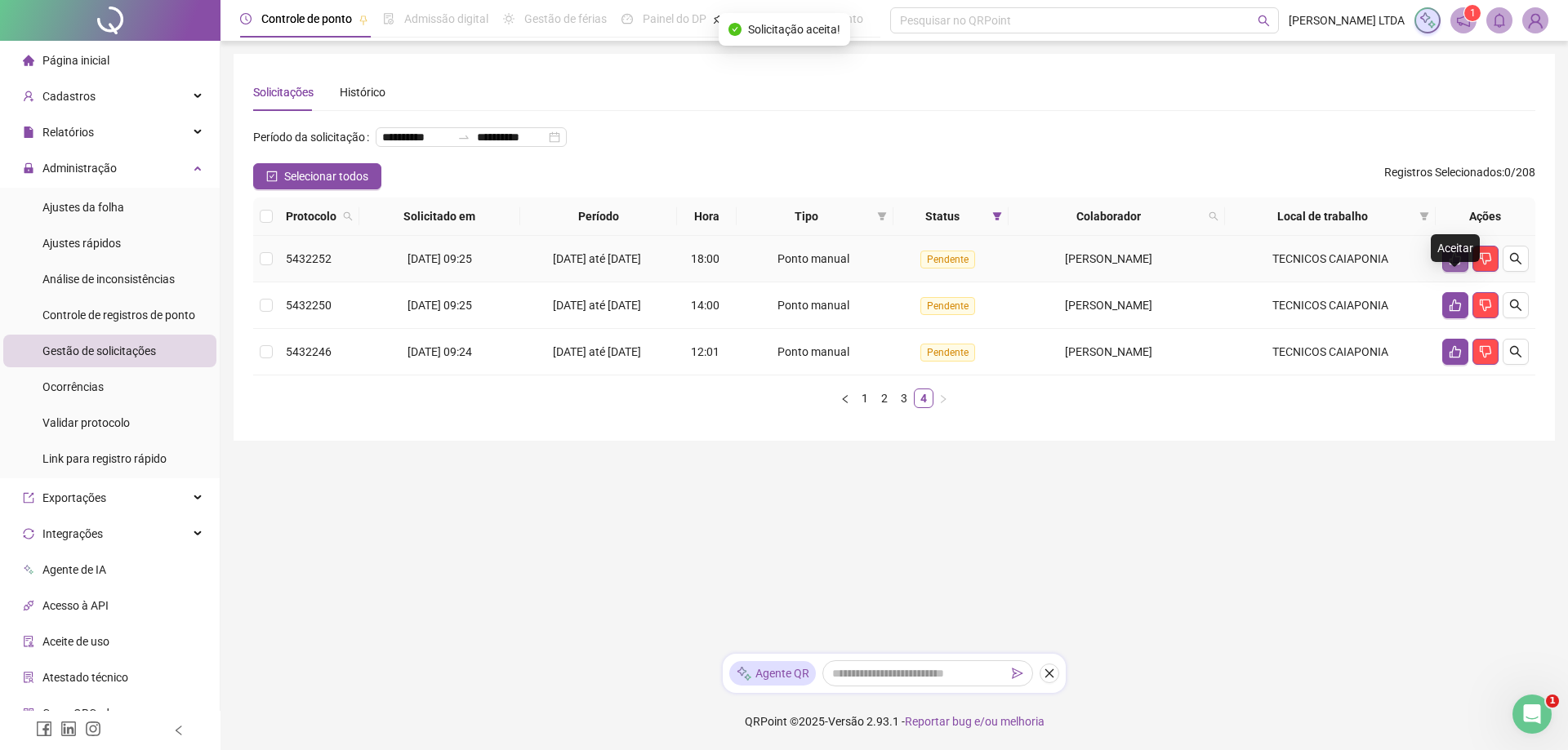
click at [1457, 265] on icon "like" at bounding box center [1455, 259] width 11 height 12
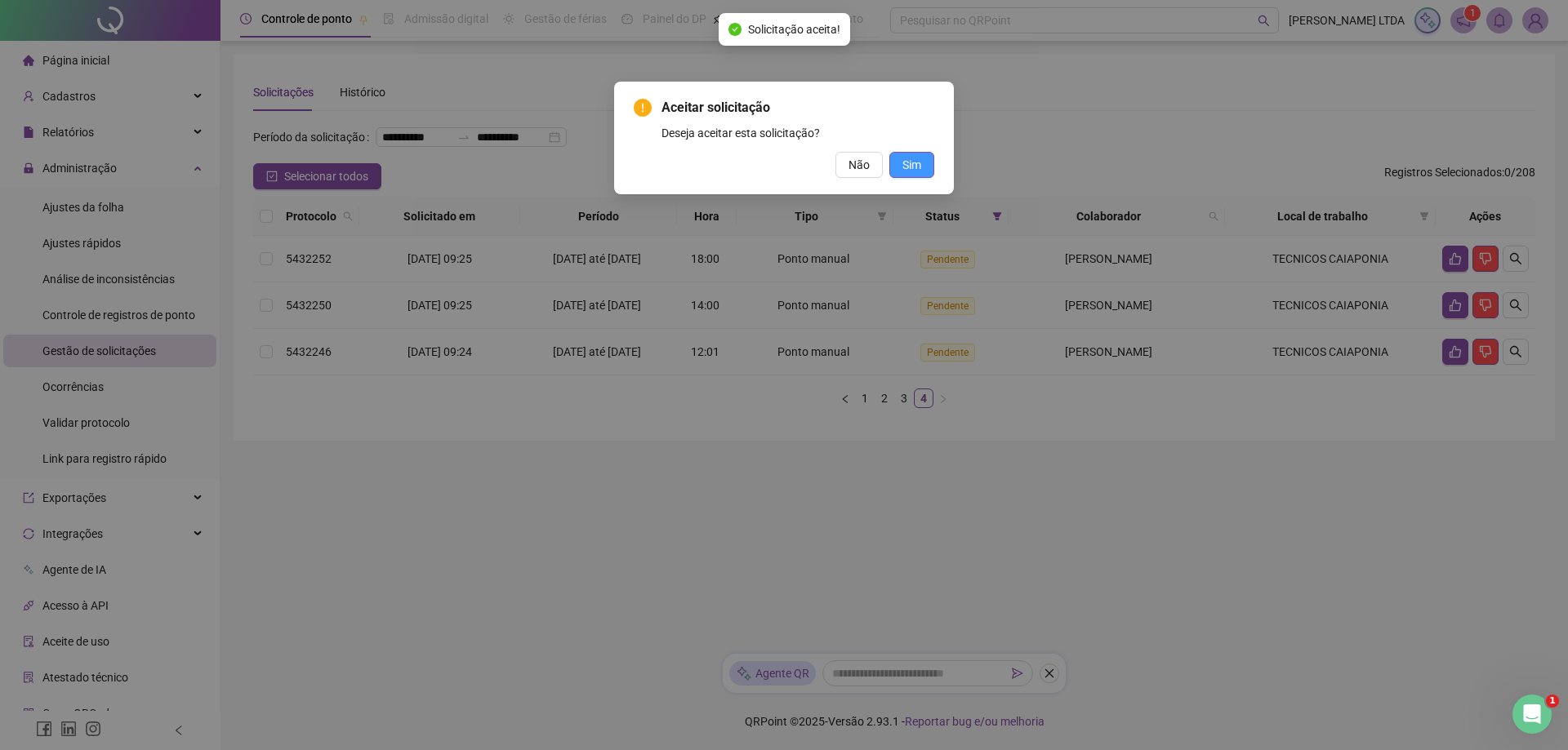
click at [915, 163] on span "Sim" at bounding box center [912, 164] width 18 height 18
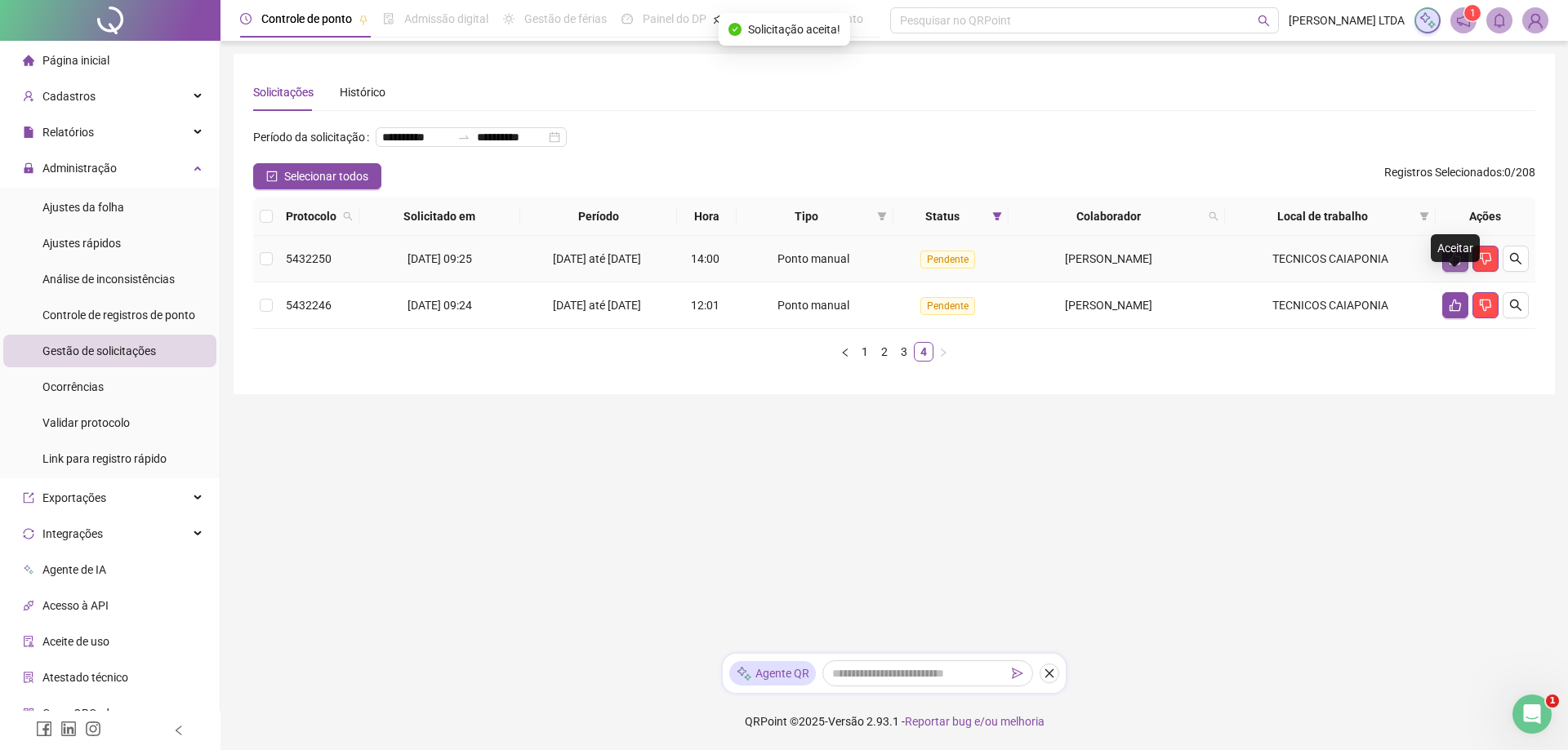
click at [1456, 265] on icon "like" at bounding box center [1455, 259] width 13 height 13
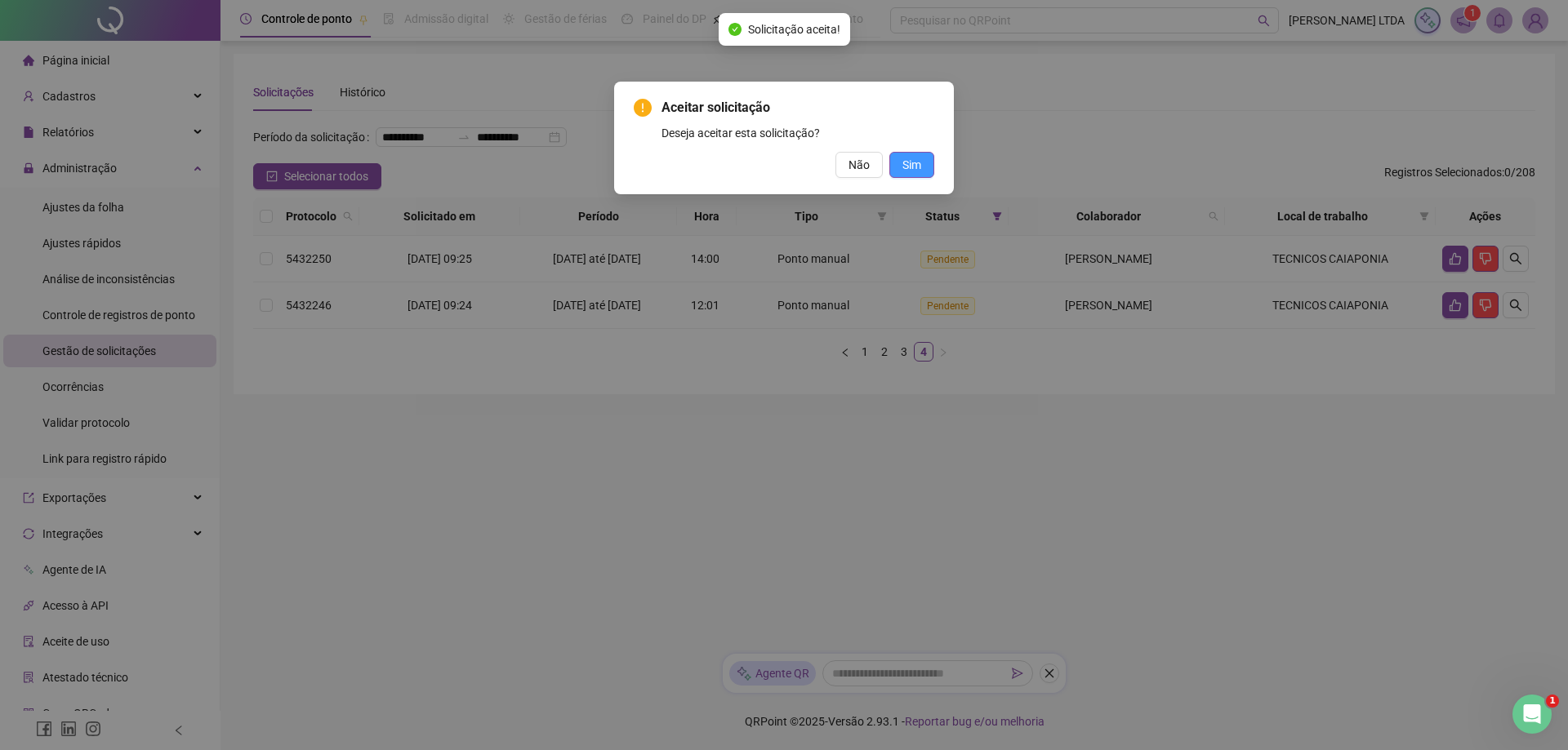
click at [921, 162] on button "Sim" at bounding box center [912, 165] width 45 height 26
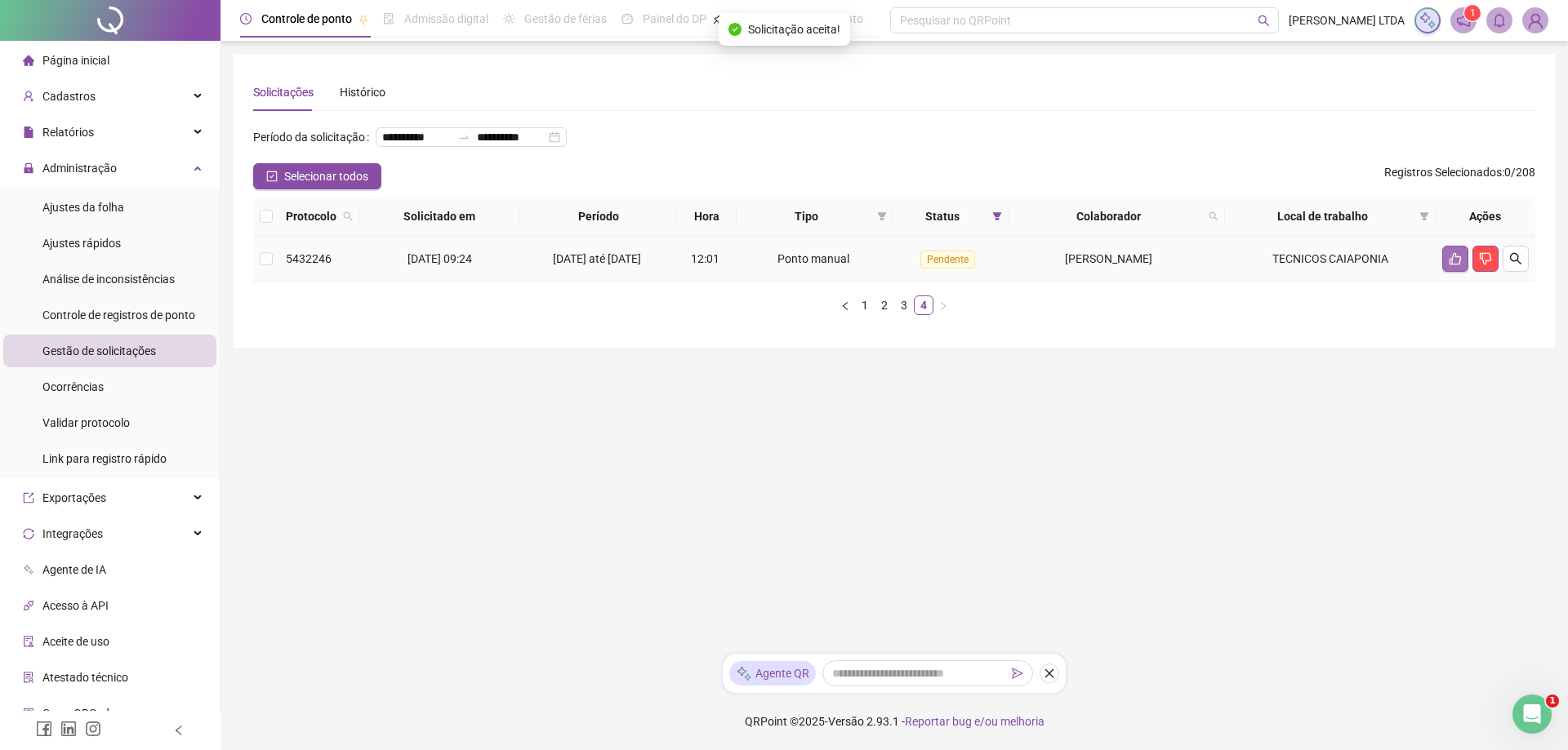
click at [1455, 265] on icon "like" at bounding box center [1455, 259] width 13 height 13
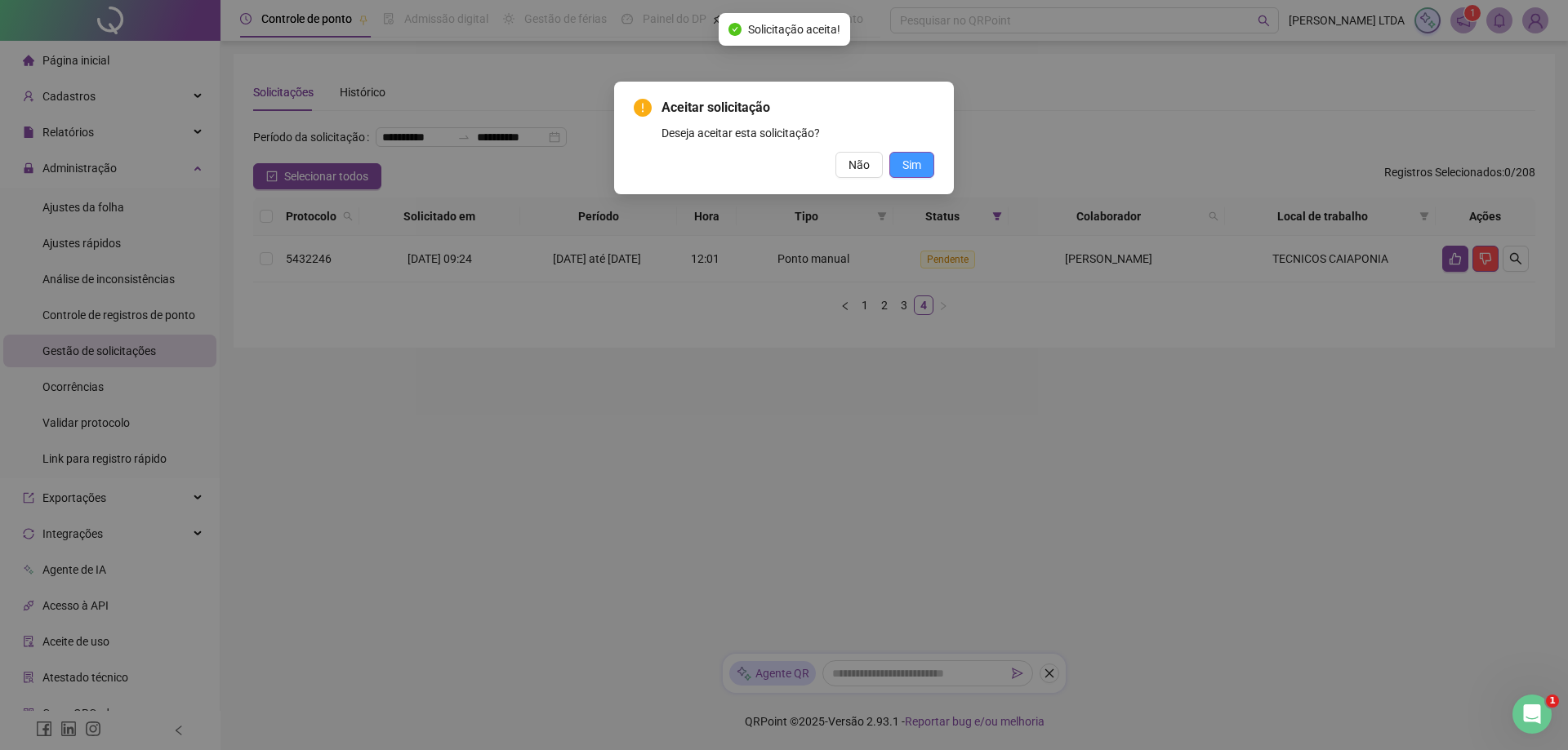
click at [909, 168] on span "Sim" at bounding box center [912, 164] width 18 height 18
click at [905, 165] on span "Sim" at bounding box center [912, 164] width 18 height 18
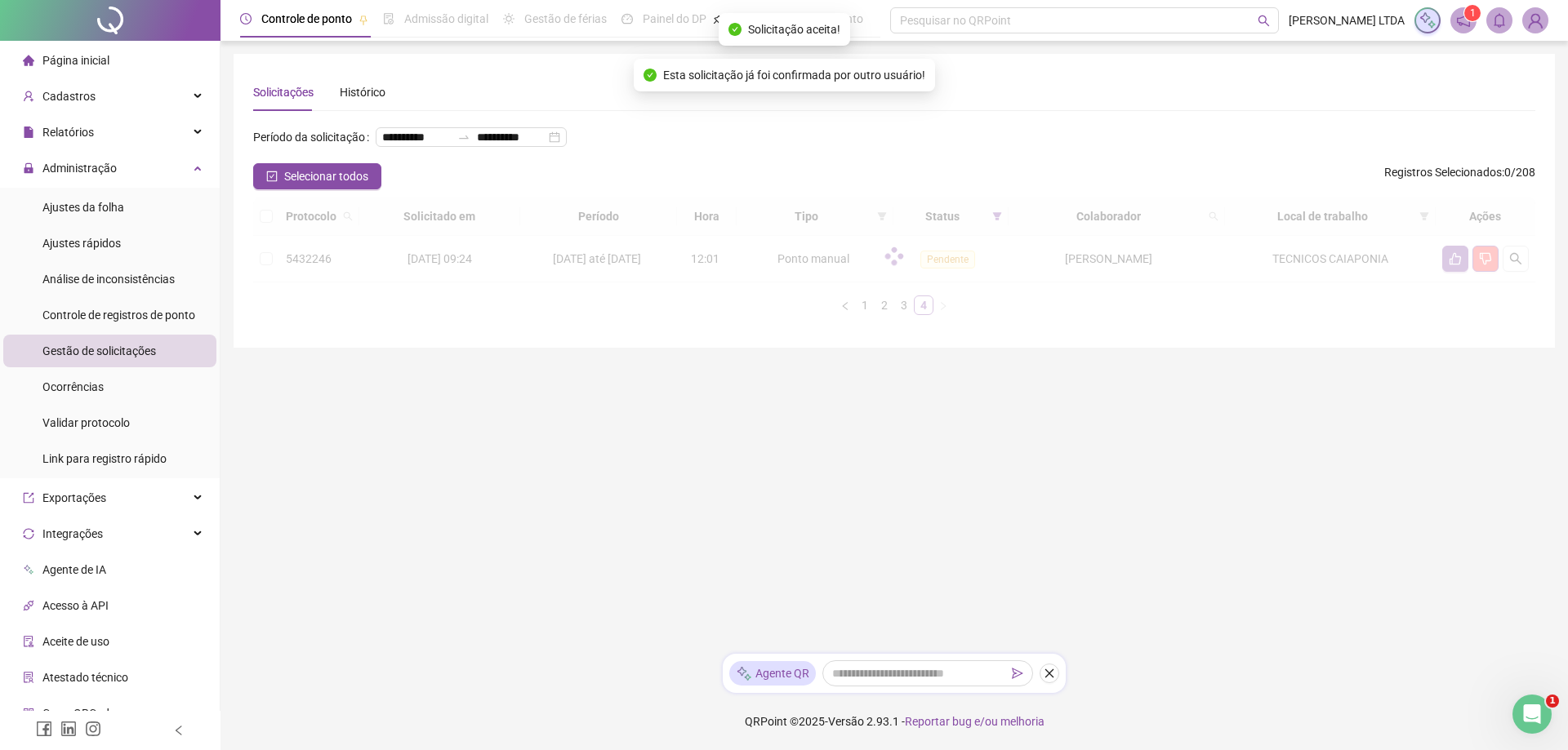
click at [913, 158] on div "Aceitar solicitação Deseja aceitar esta solicitação? Não Sim" at bounding box center [784, 375] width 1568 height 750
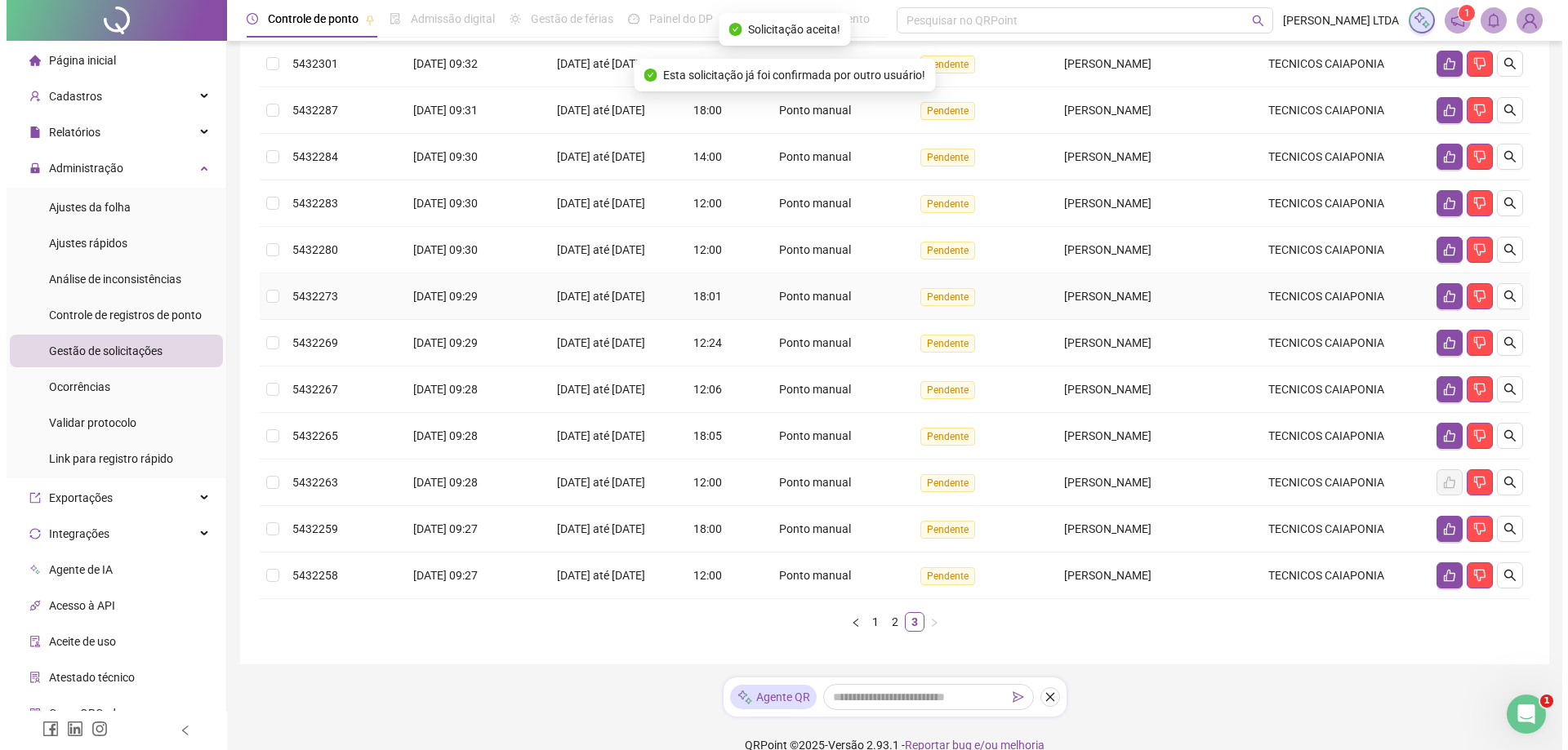
scroll to position [245, 0]
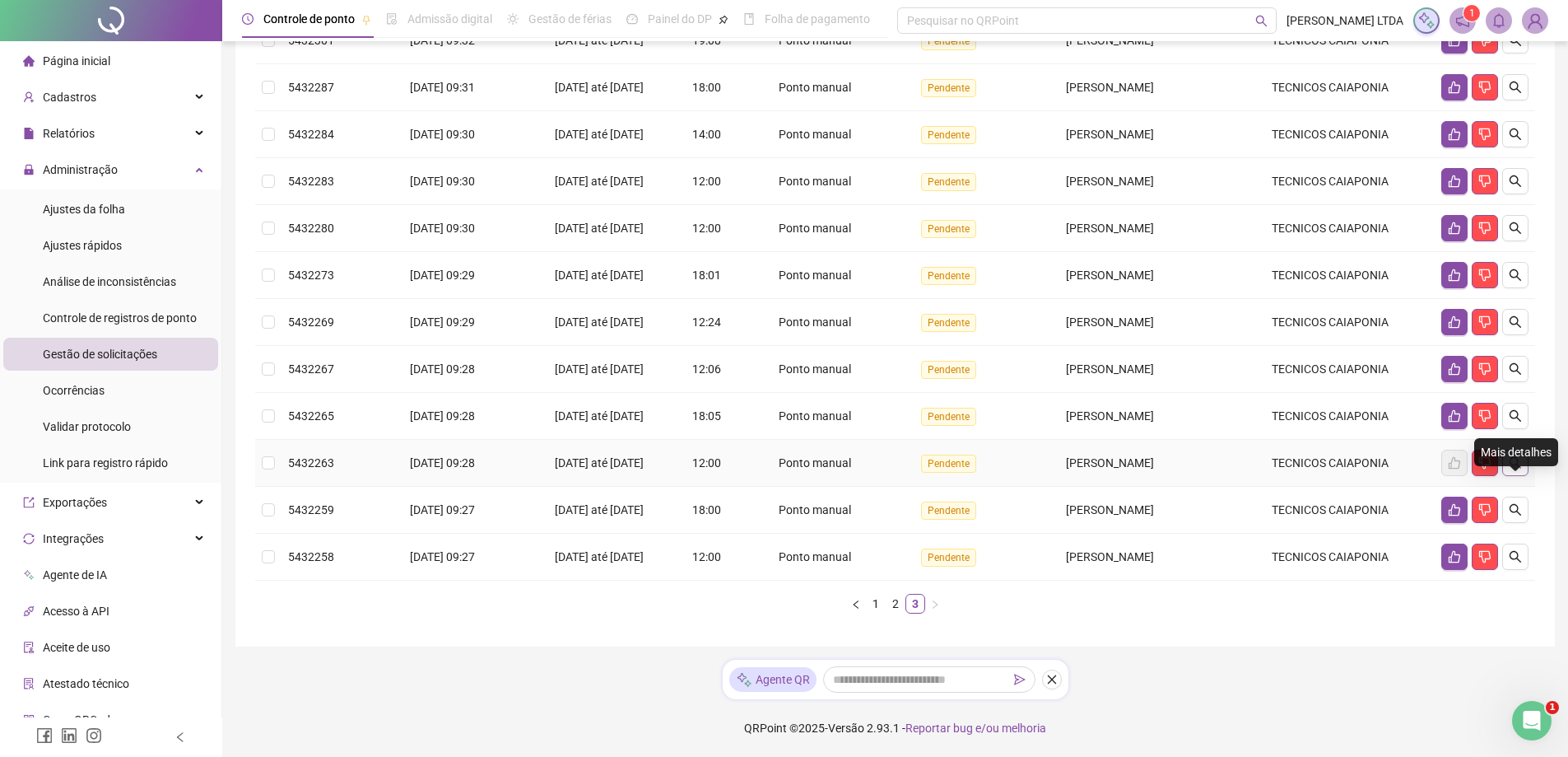
click at [1518, 464] on icon "search" at bounding box center [1515, 463] width 13 height 13
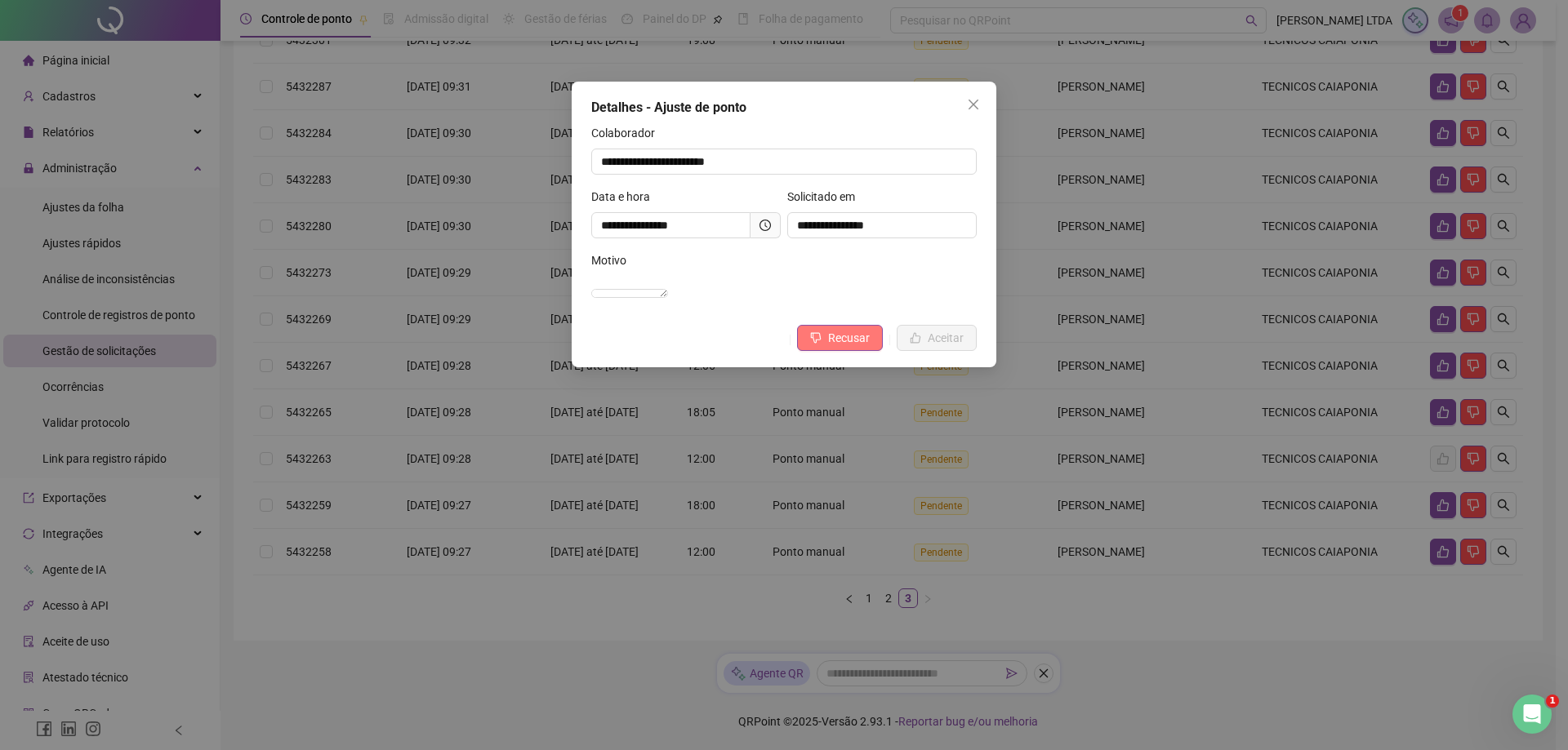
click at [832, 346] on button "Recusar" at bounding box center [839, 338] width 86 height 26
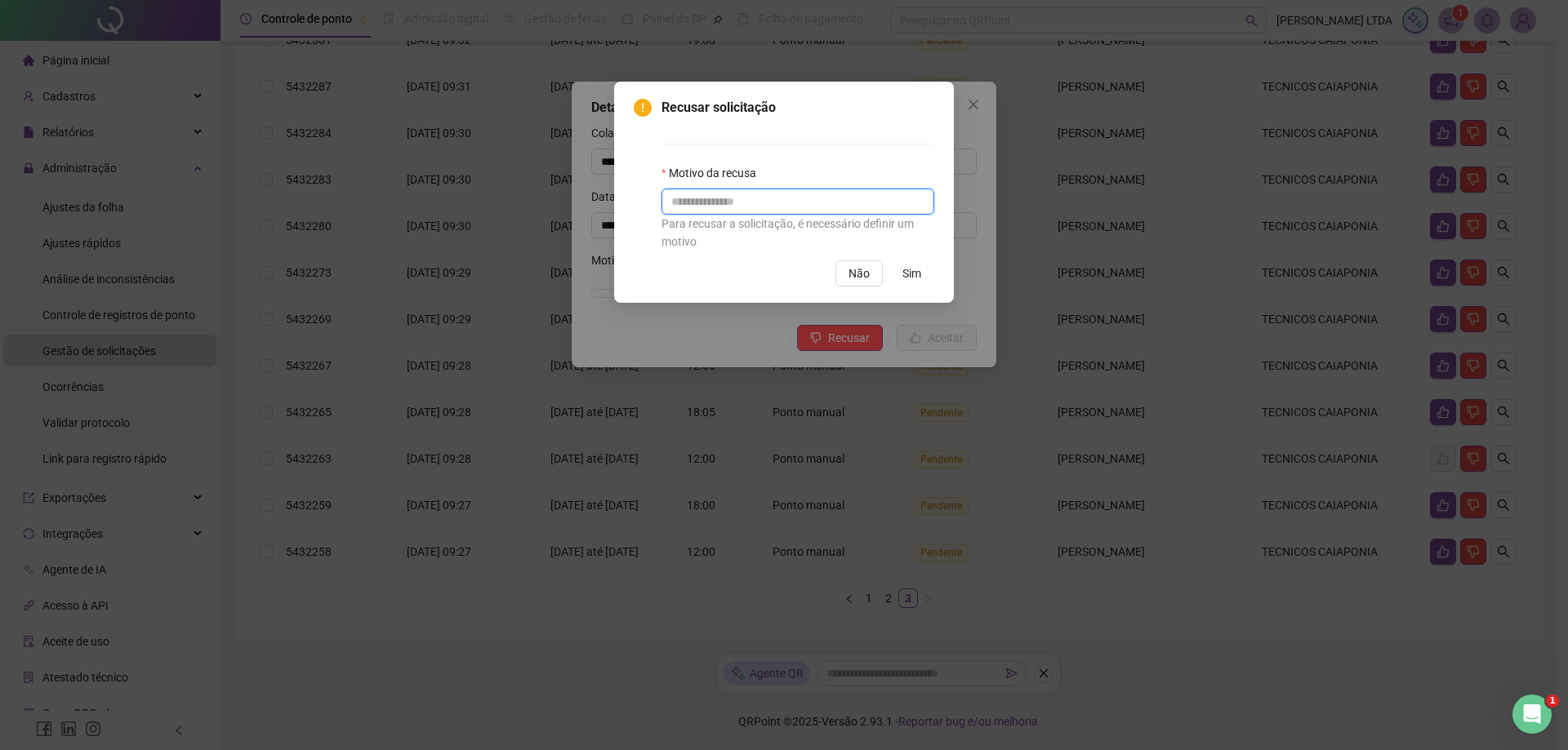
click at [804, 204] on input "text" at bounding box center [797, 202] width 273 height 26
type input "****"
click at [914, 275] on span "Sim" at bounding box center [912, 273] width 18 height 18
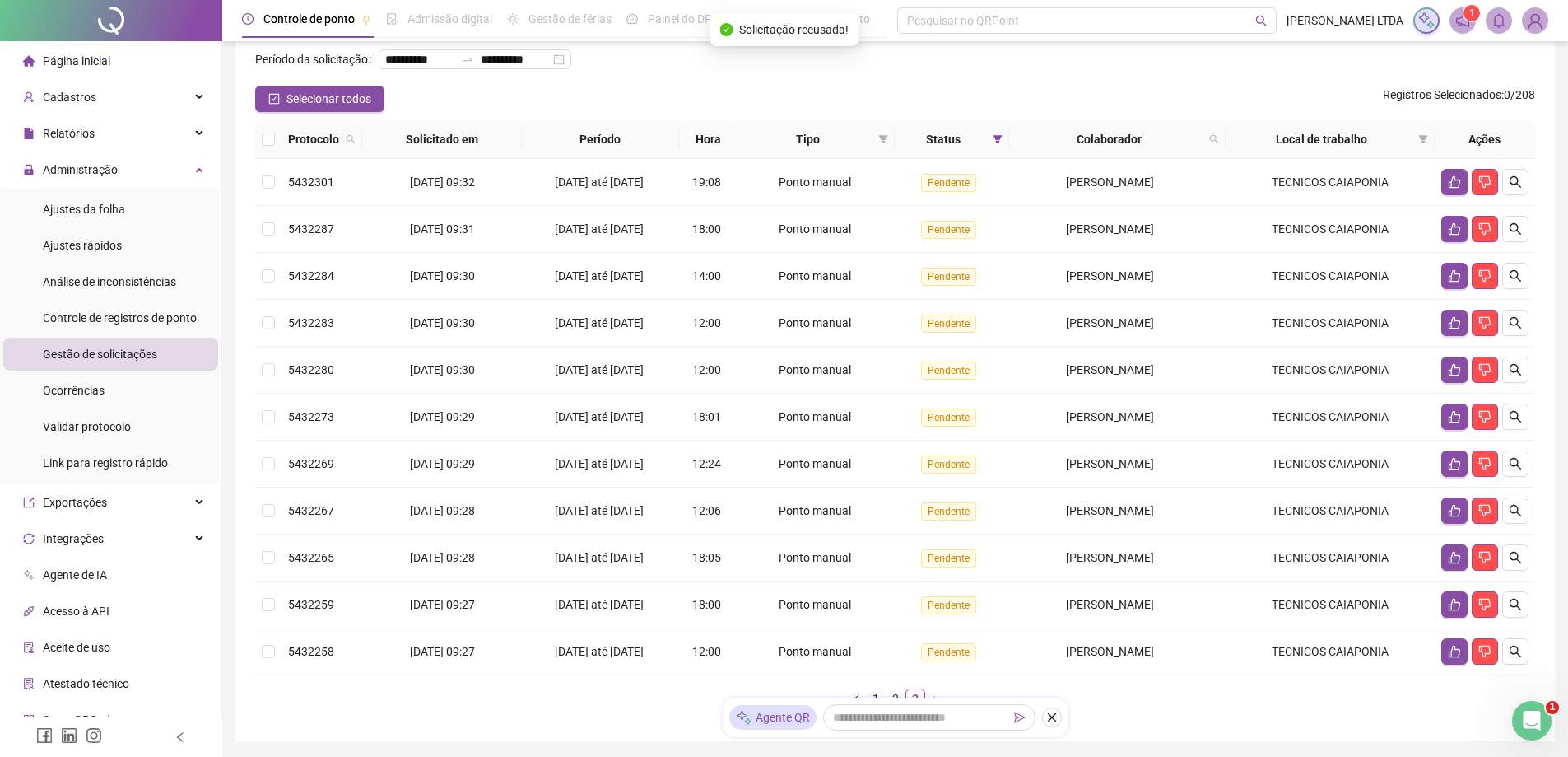
scroll to position [0, 0]
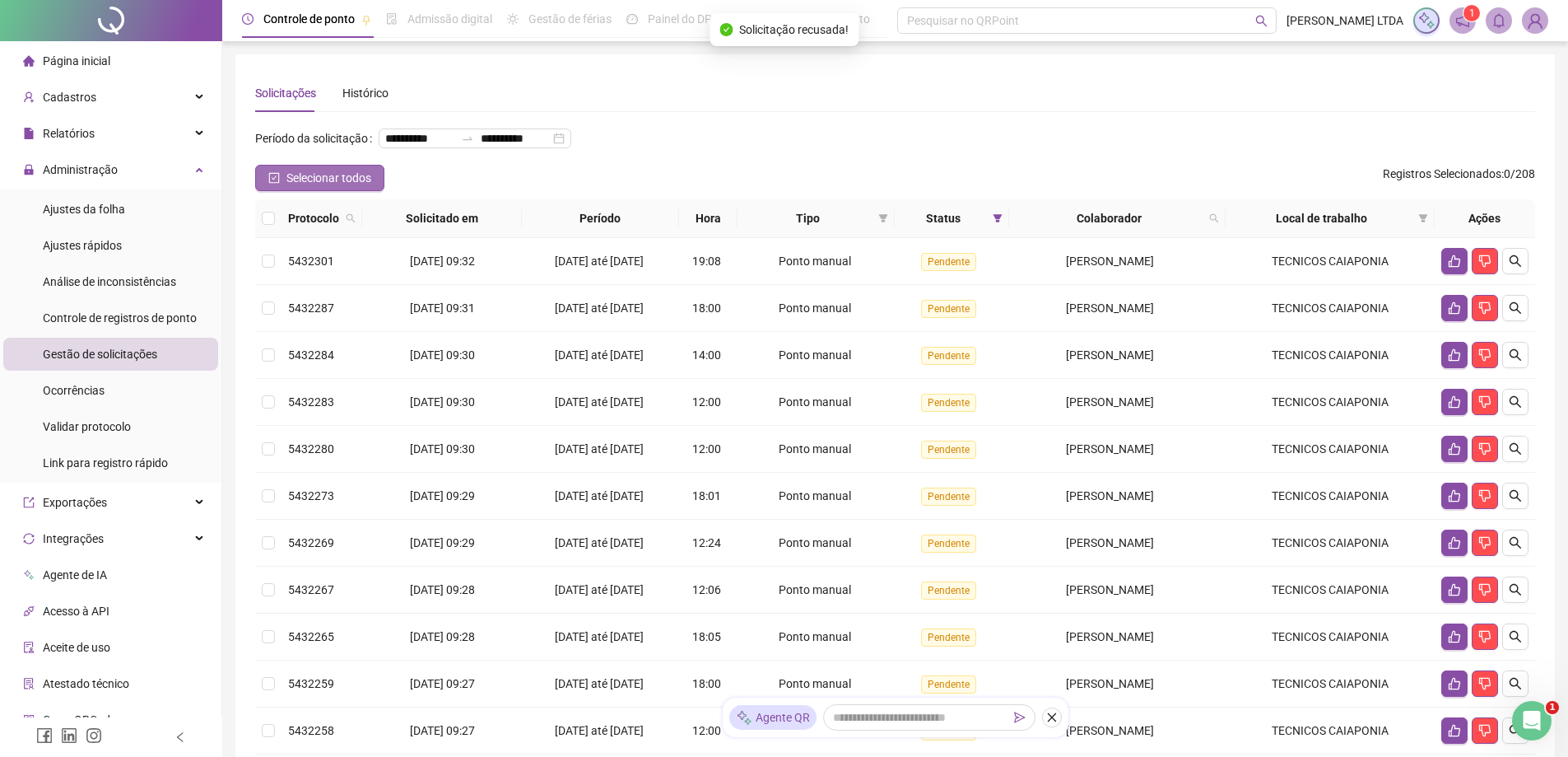
click at [285, 191] on button "Selecionar todos" at bounding box center [320, 178] width 129 height 26
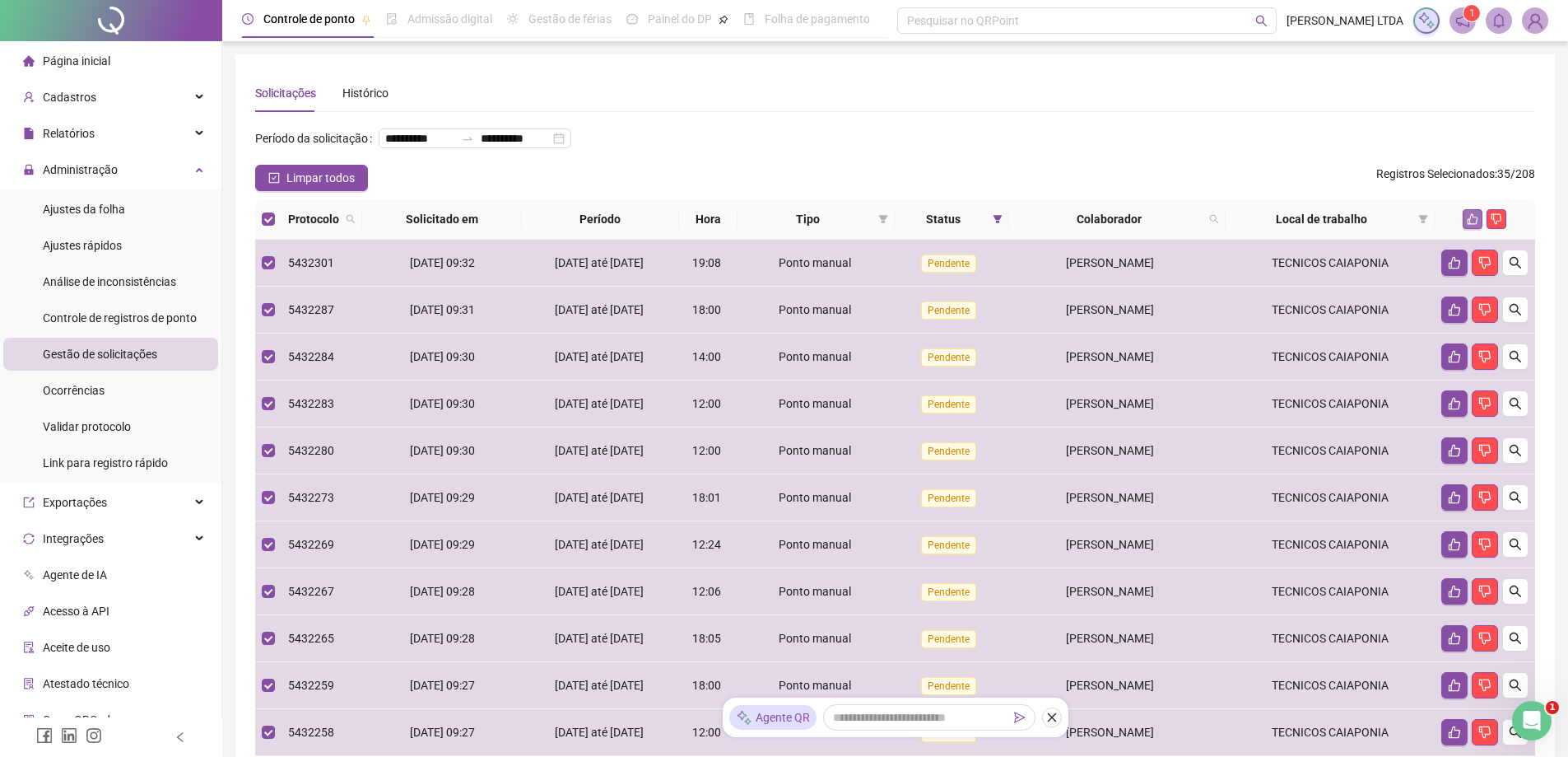
click at [1476, 225] on icon "like" at bounding box center [1472, 219] width 11 height 11
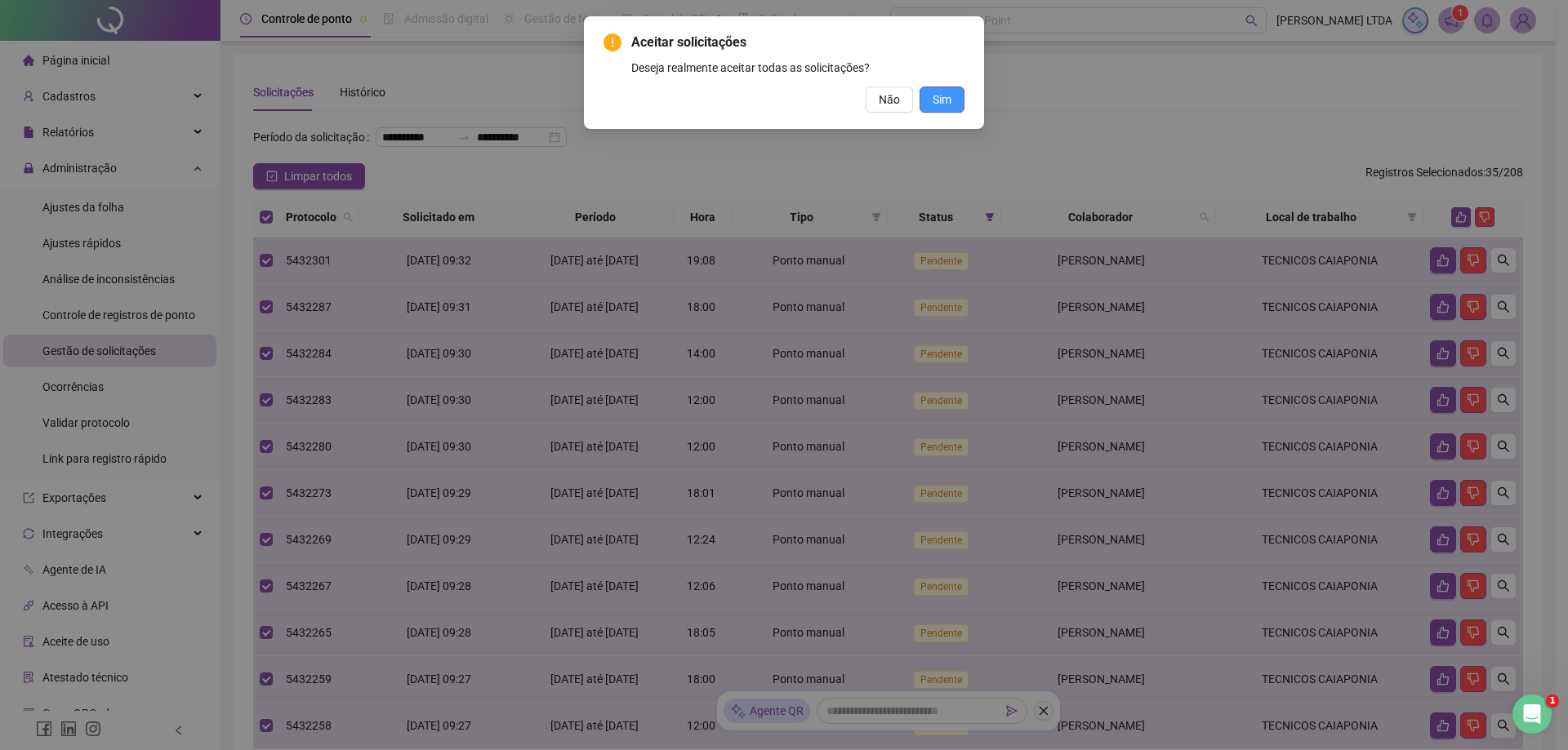
click at [949, 103] on span "Sim" at bounding box center [941, 99] width 18 height 18
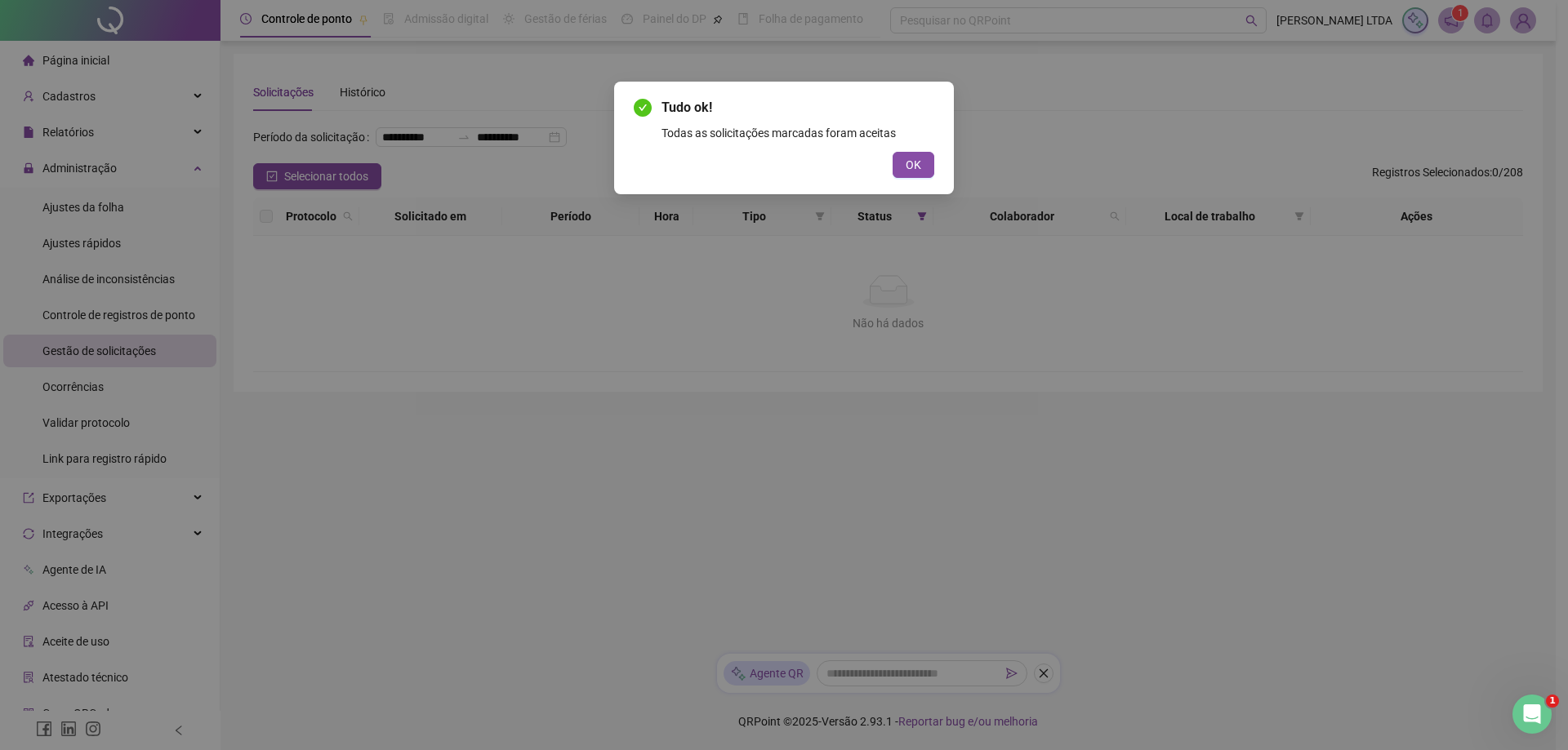
click at [914, 174] on button "OK" at bounding box center [913, 165] width 41 height 26
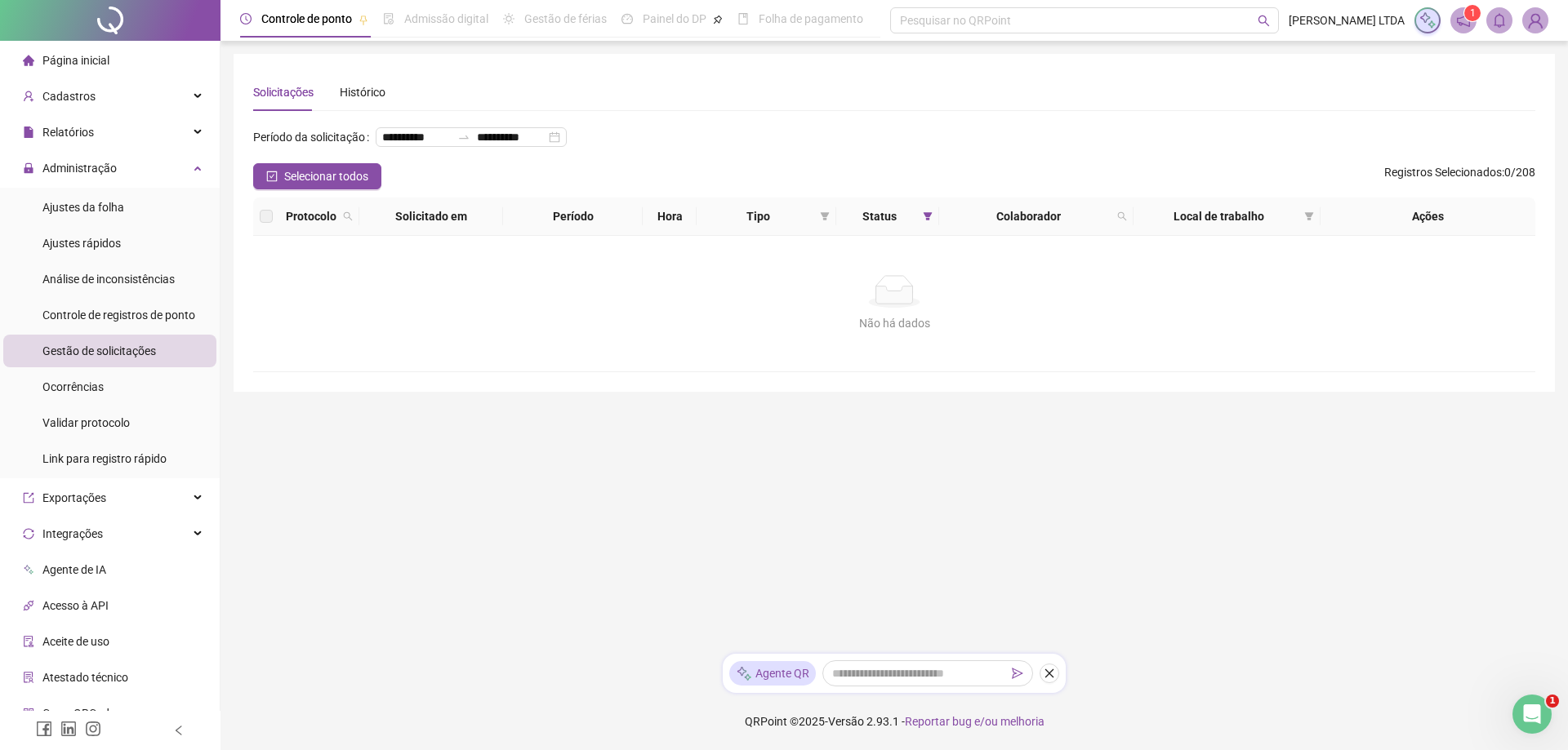
click at [112, 70] on li "Página inicial" at bounding box center [110, 60] width 213 height 32
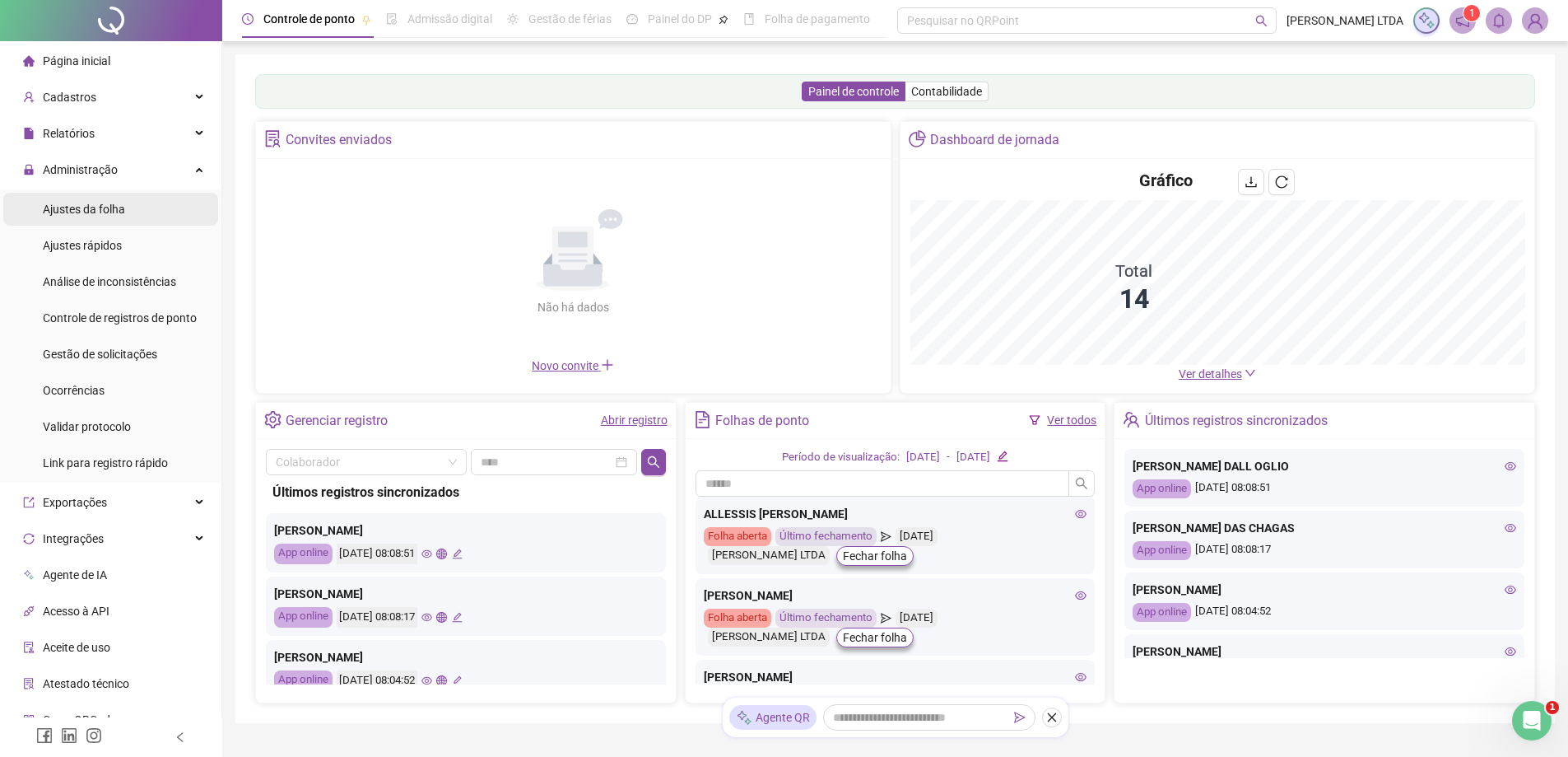
click at [104, 212] on span "Ajustes da folha" at bounding box center [84, 209] width 83 height 13
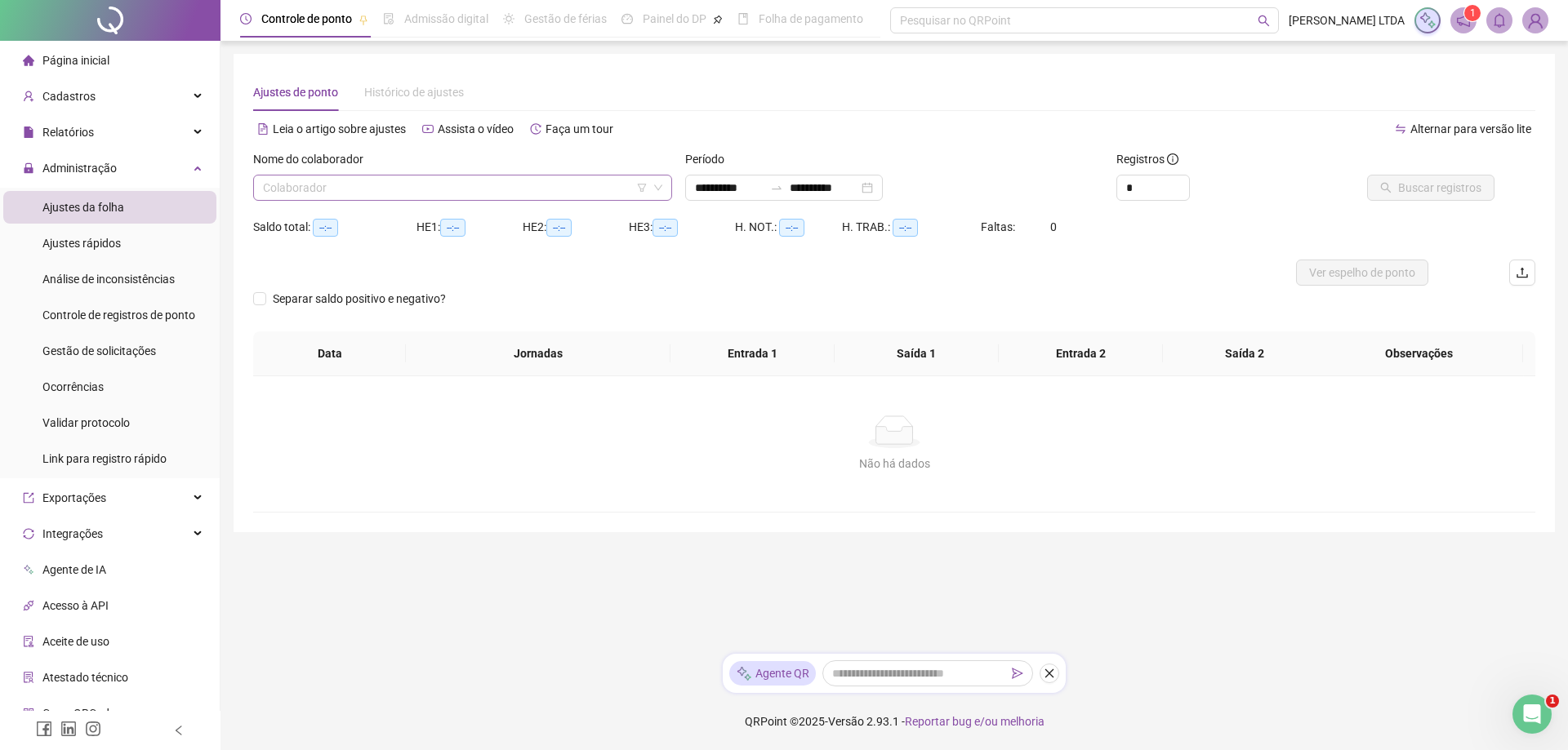
type input "**********"
click at [97, 132] on div "Relatórios" at bounding box center [110, 132] width 213 height 32
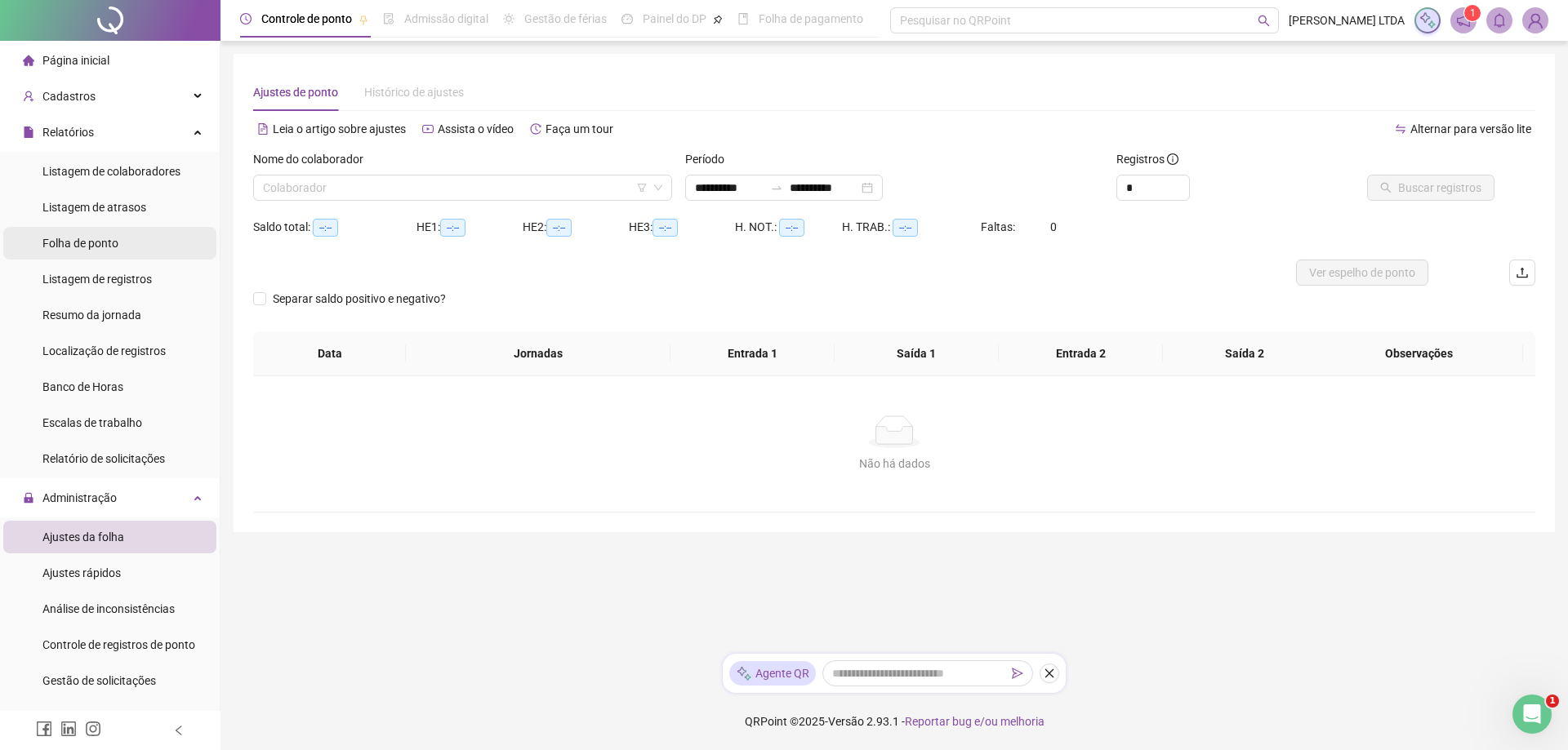
click at [87, 246] on span "Folha de ponto" at bounding box center [80, 243] width 76 height 13
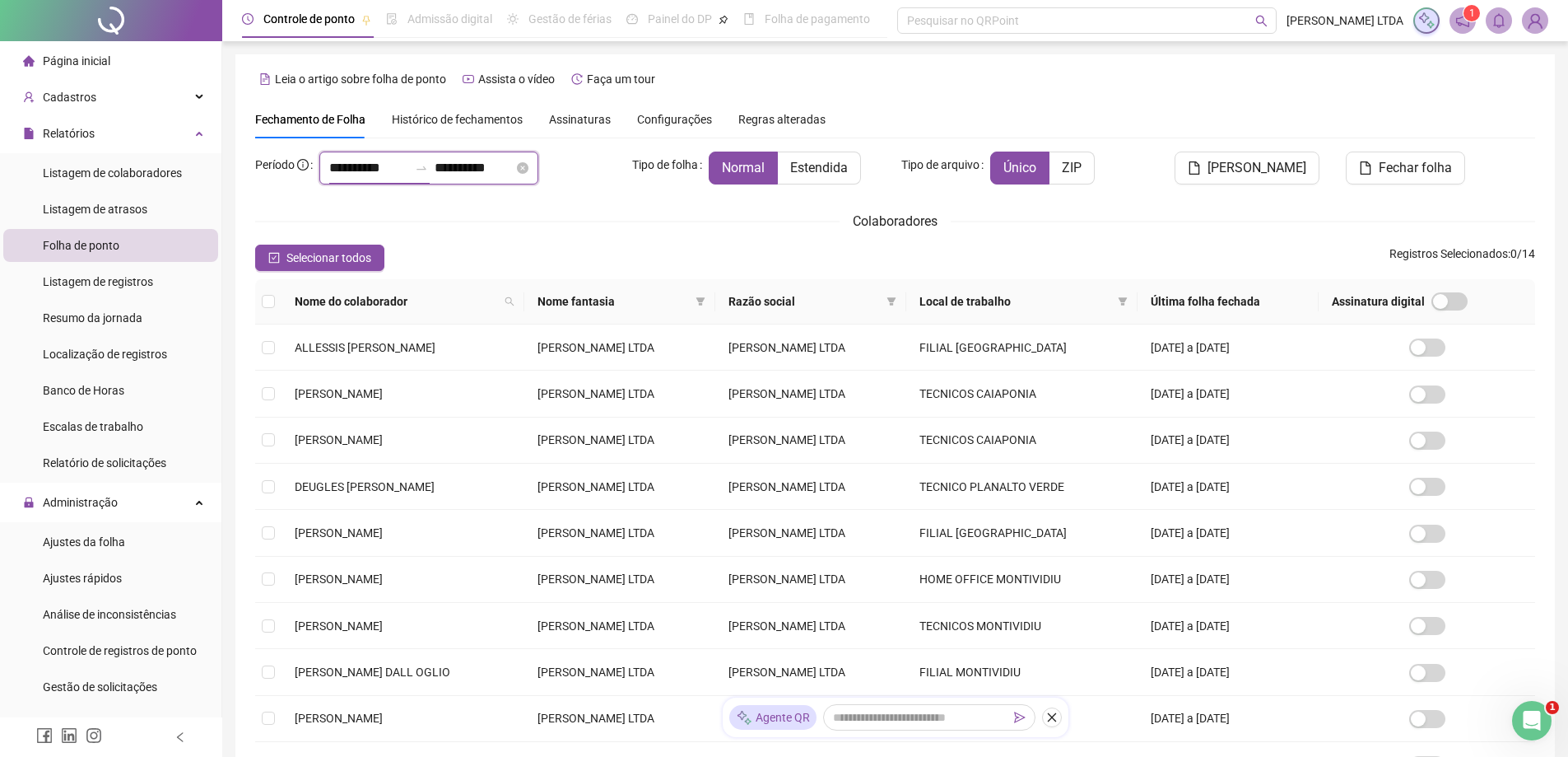
click at [381, 170] on input "**********" at bounding box center [368, 167] width 79 height 20
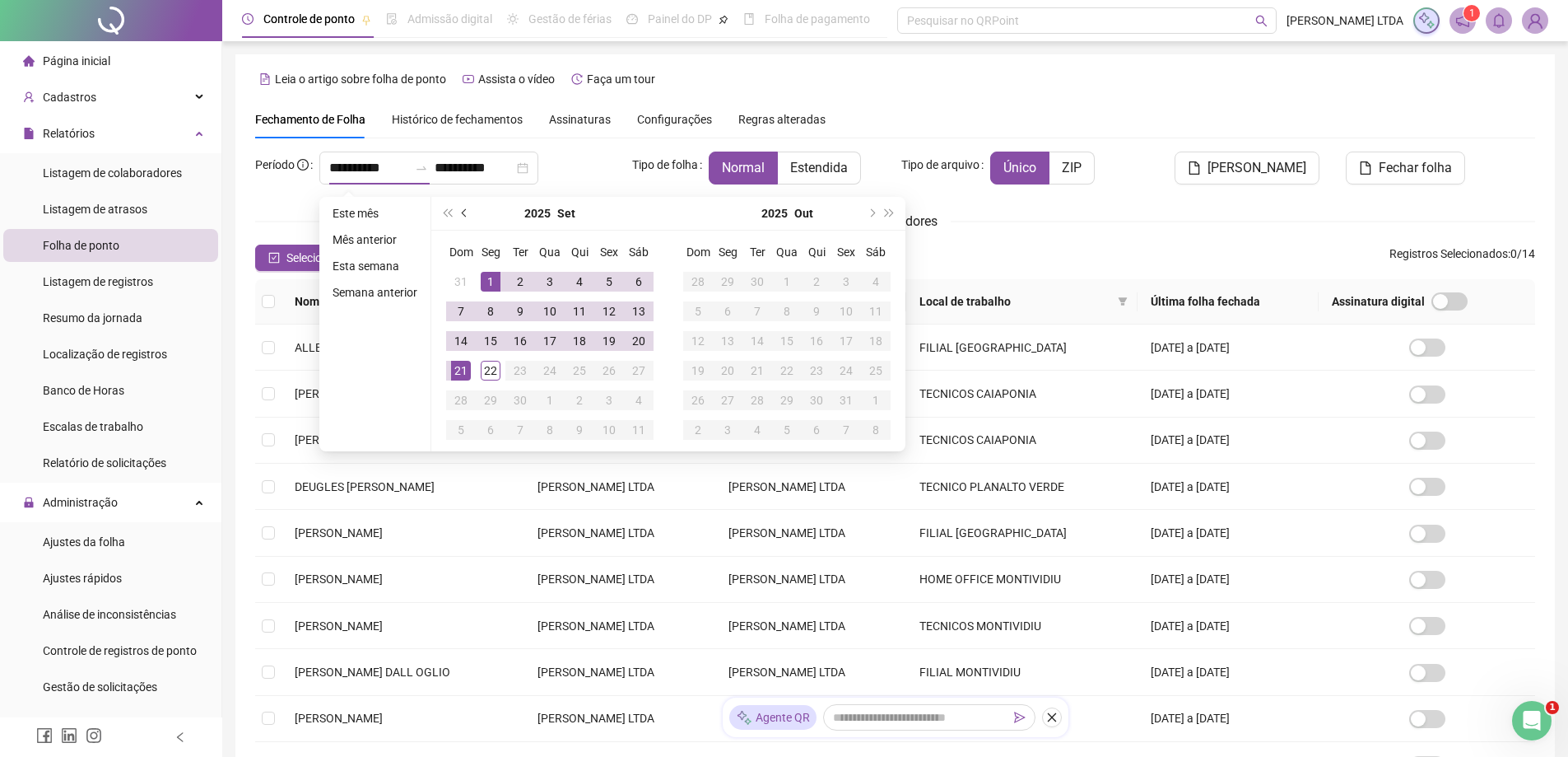
click at [462, 213] on span "prev-year" at bounding box center [466, 213] width 8 height 8
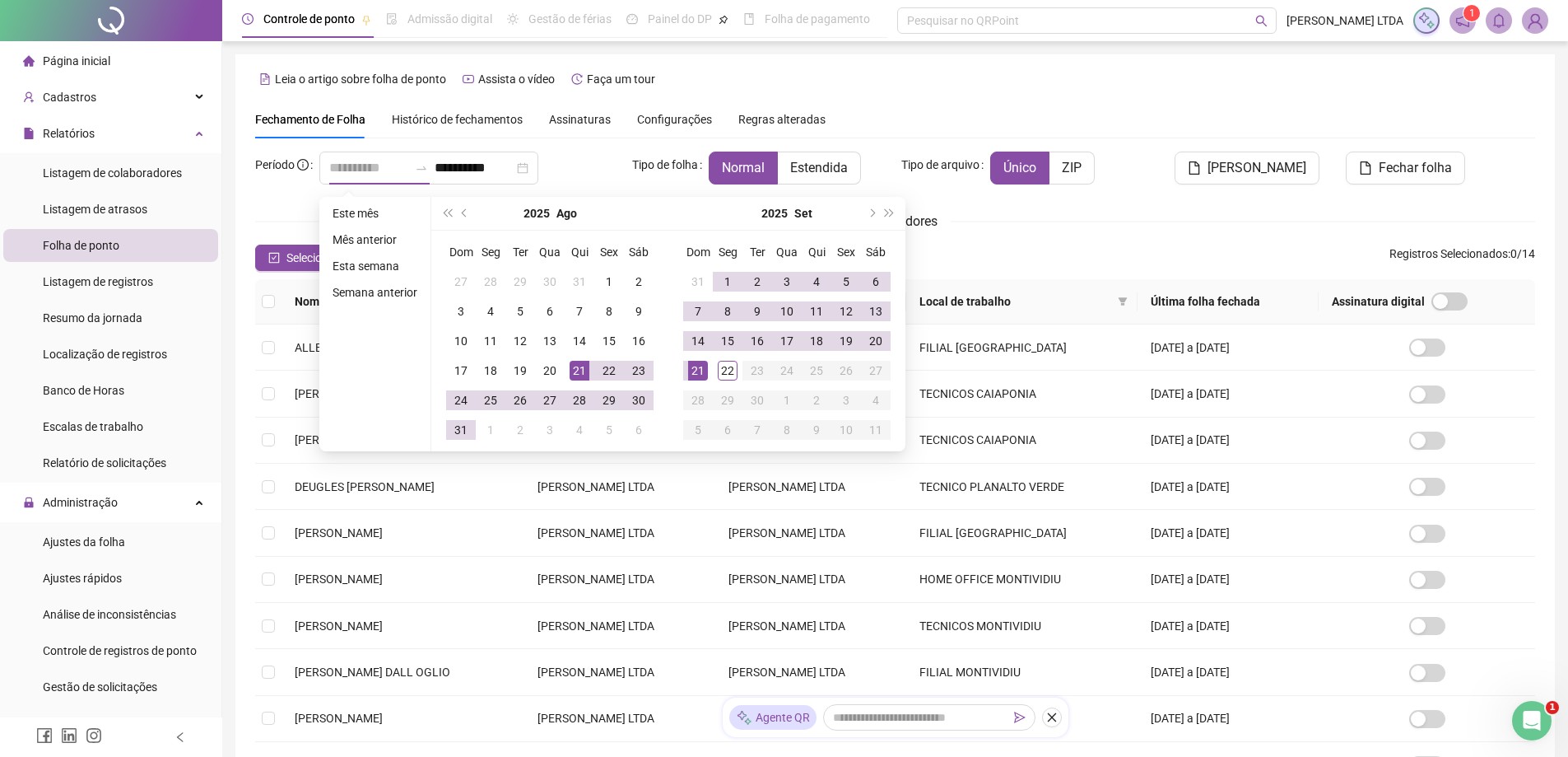
type input "**********"
click at [579, 373] on div "21" at bounding box center [579, 370] width 20 height 20
type input "**********"
click at [877, 341] on div "20" at bounding box center [876, 340] width 20 height 20
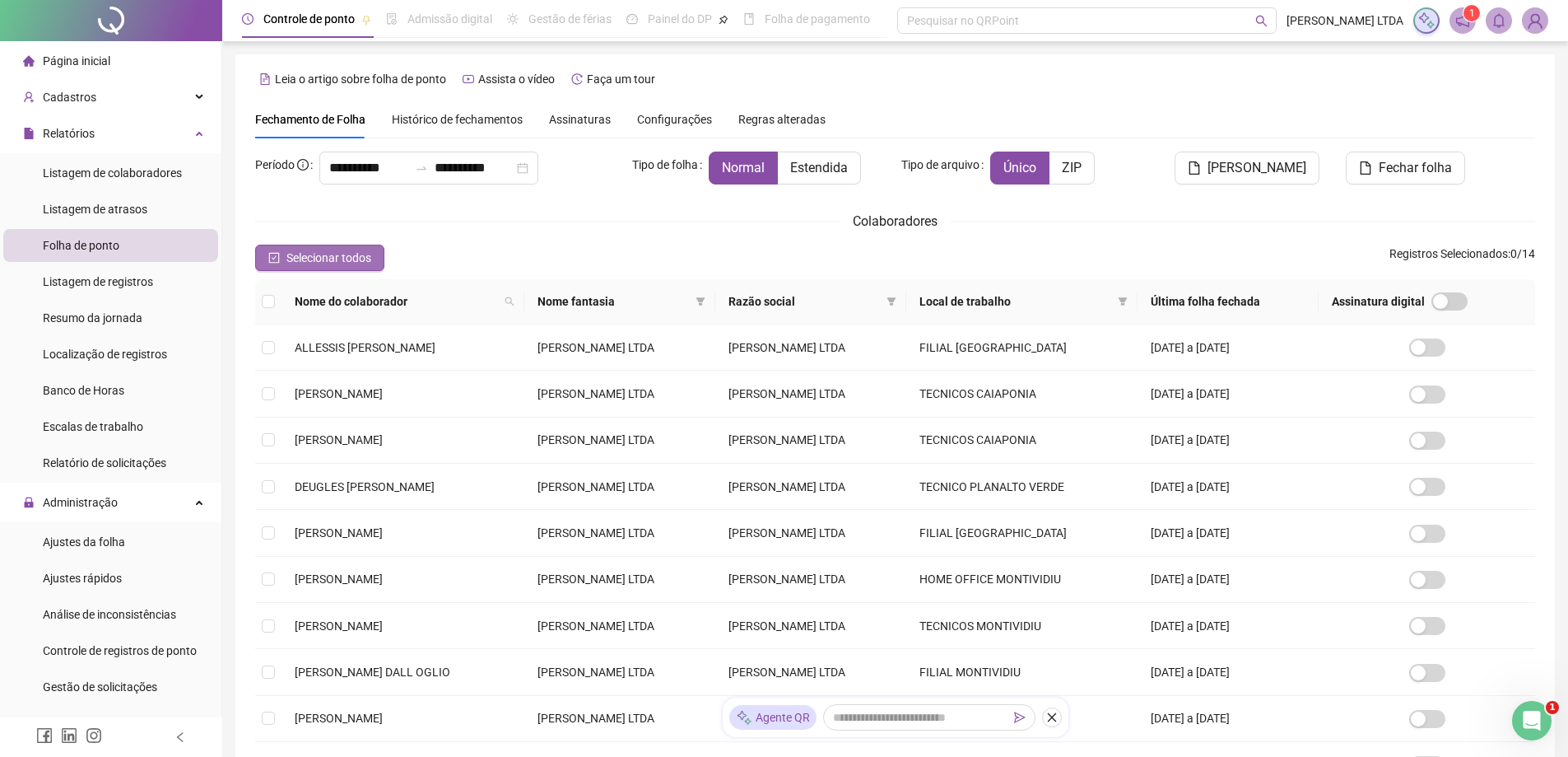
click at [313, 252] on span "Selecionar todos" at bounding box center [328, 257] width 85 height 18
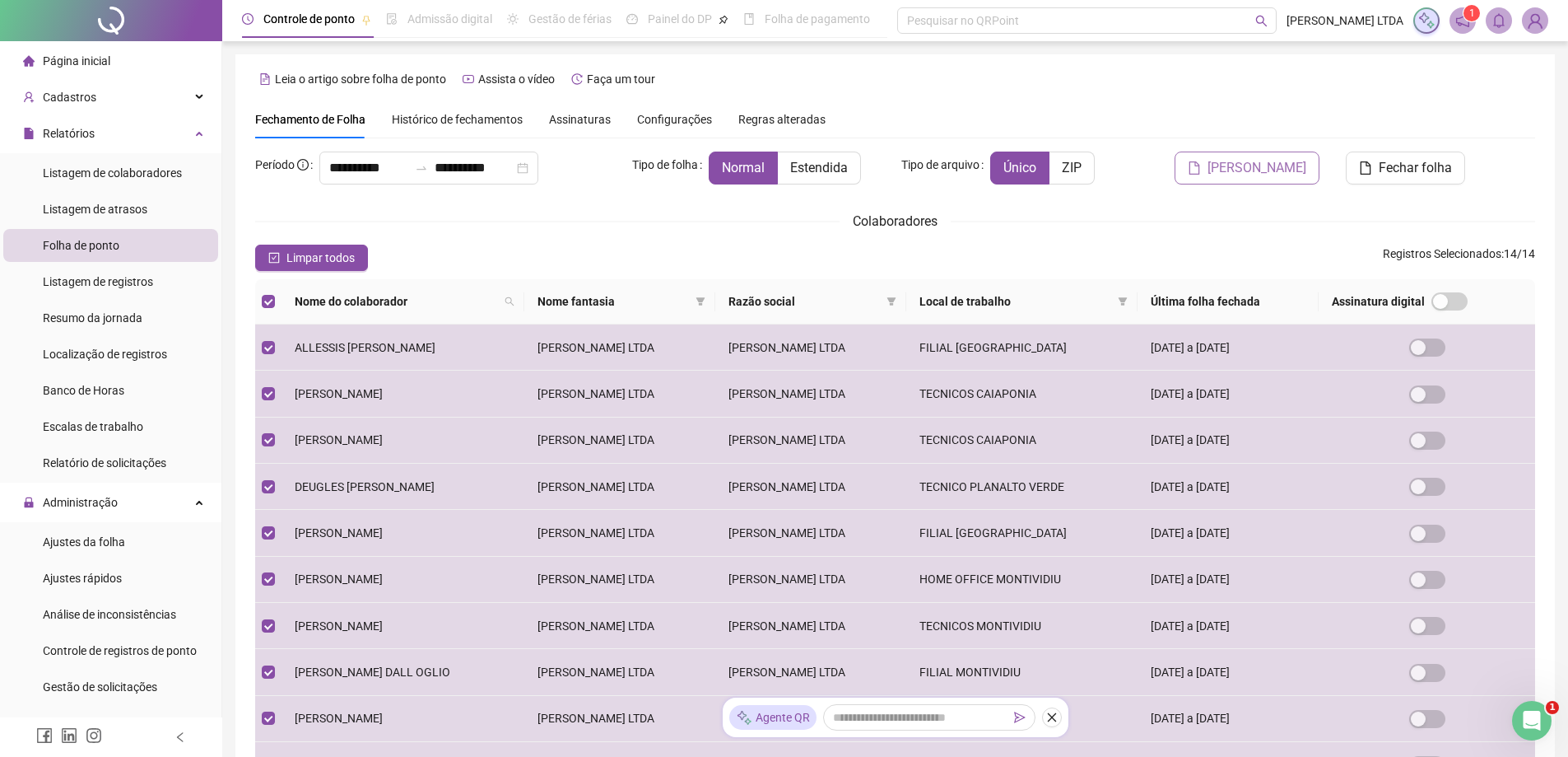
click at [1277, 169] on span "[PERSON_NAME]" at bounding box center [1257, 167] width 99 height 20
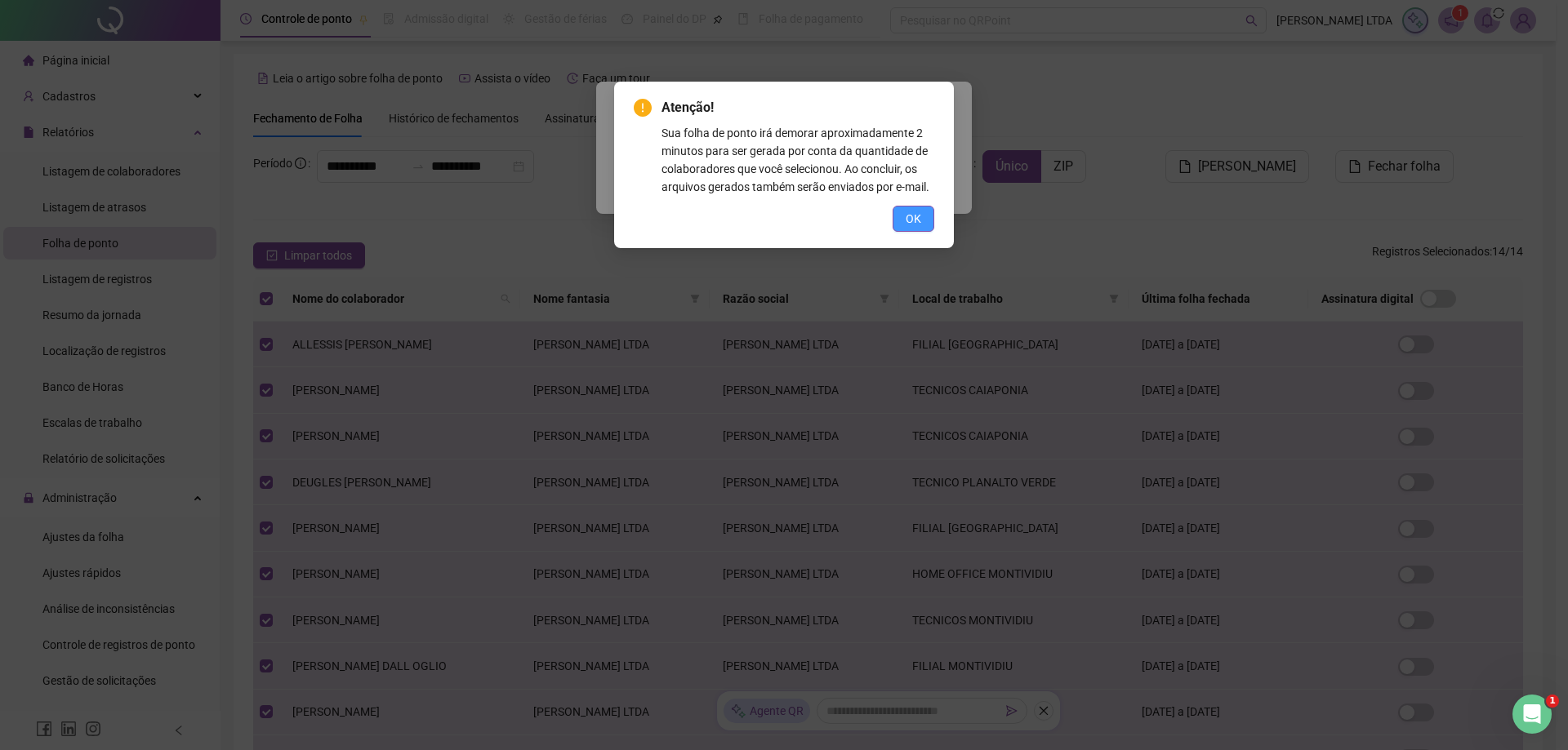
click at [909, 213] on span "OK" at bounding box center [913, 218] width 16 height 18
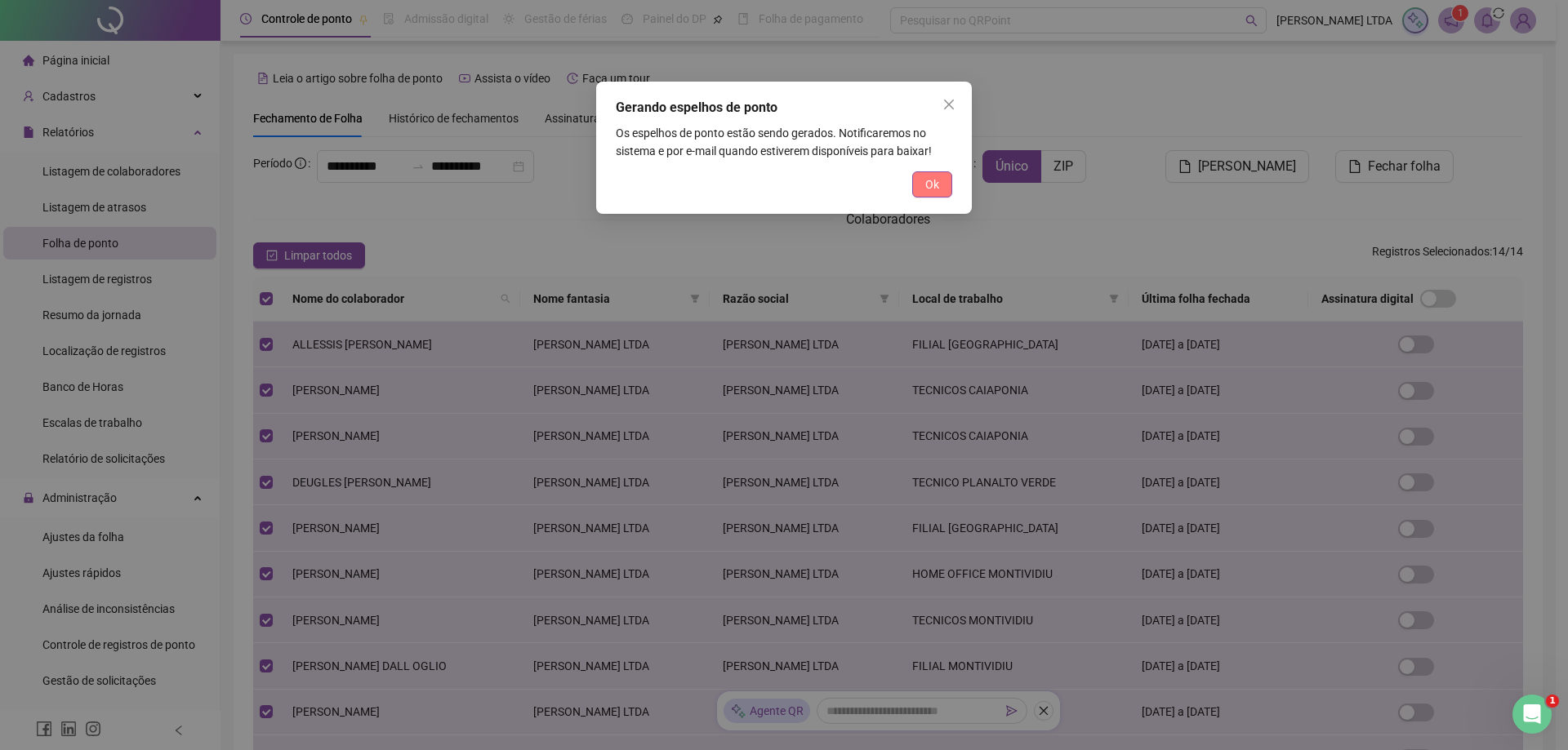
click at [928, 193] on button "Ok" at bounding box center [931, 184] width 40 height 26
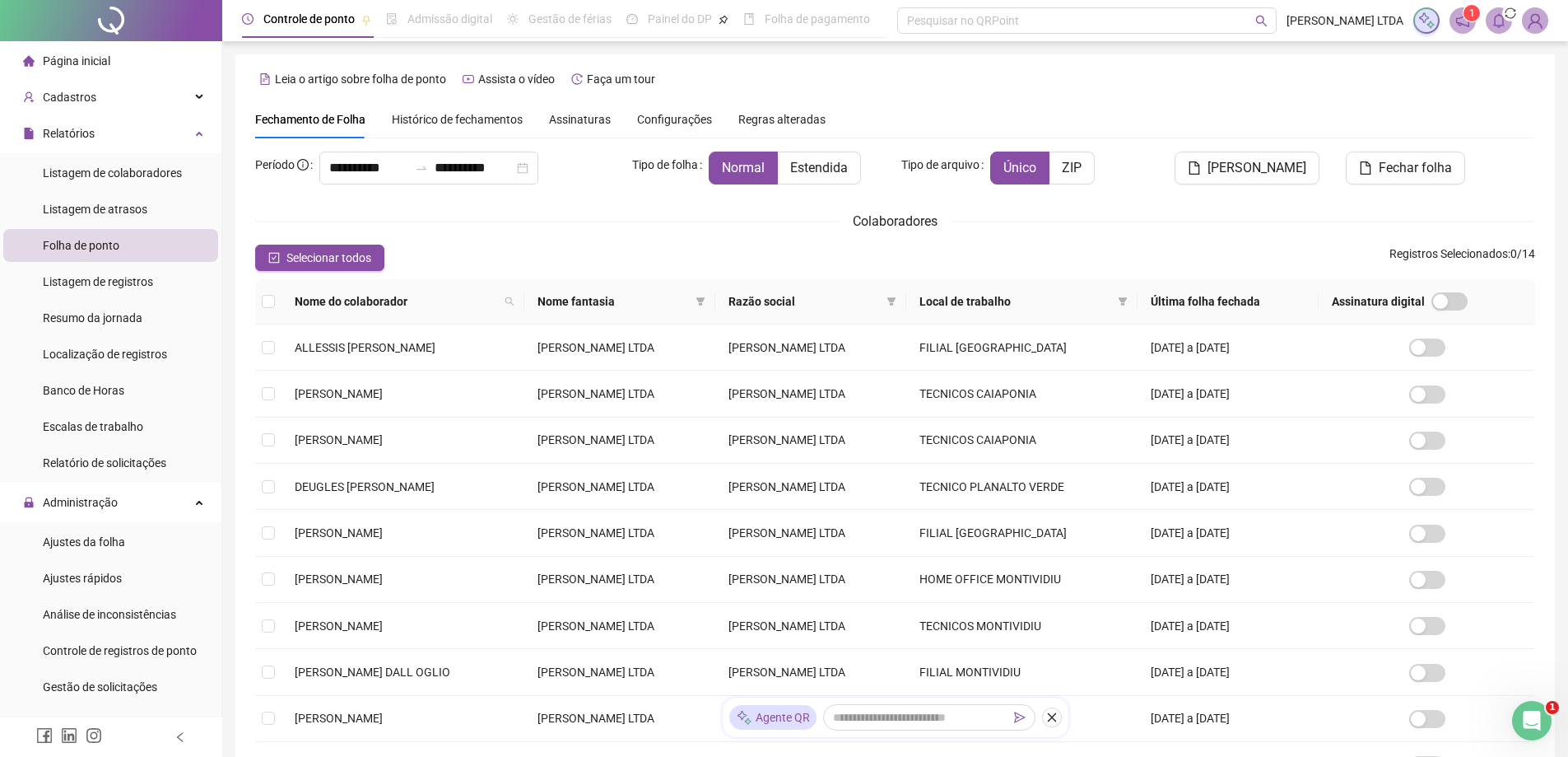
click at [1473, 14] on span "1" at bounding box center [1472, 13] width 6 height 11
click at [1460, 25] on icon "notification" at bounding box center [1463, 20] width 13 height 13
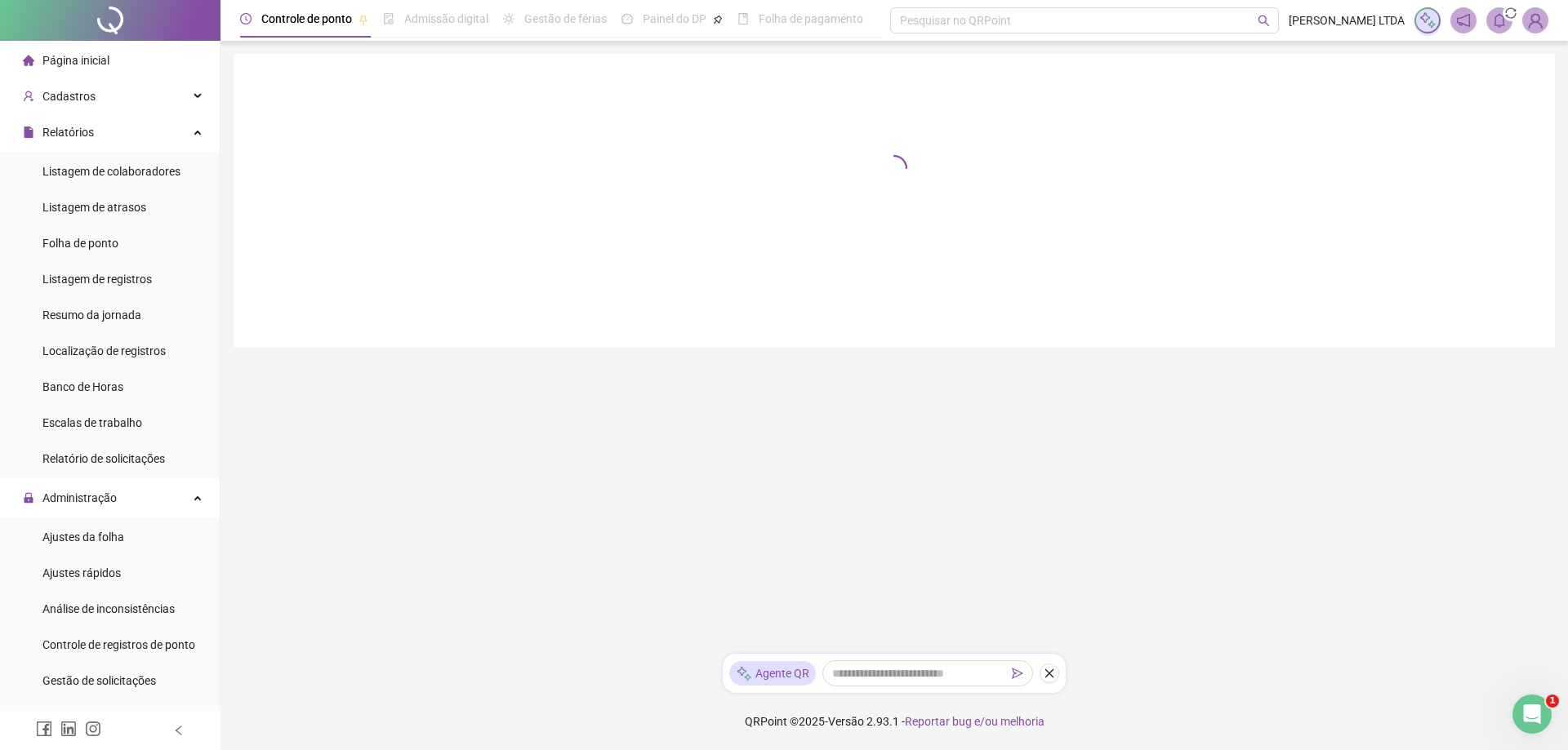
click at [61, 63] on span "Página inicial" at bounding box center [76, 60] width 67 height 13
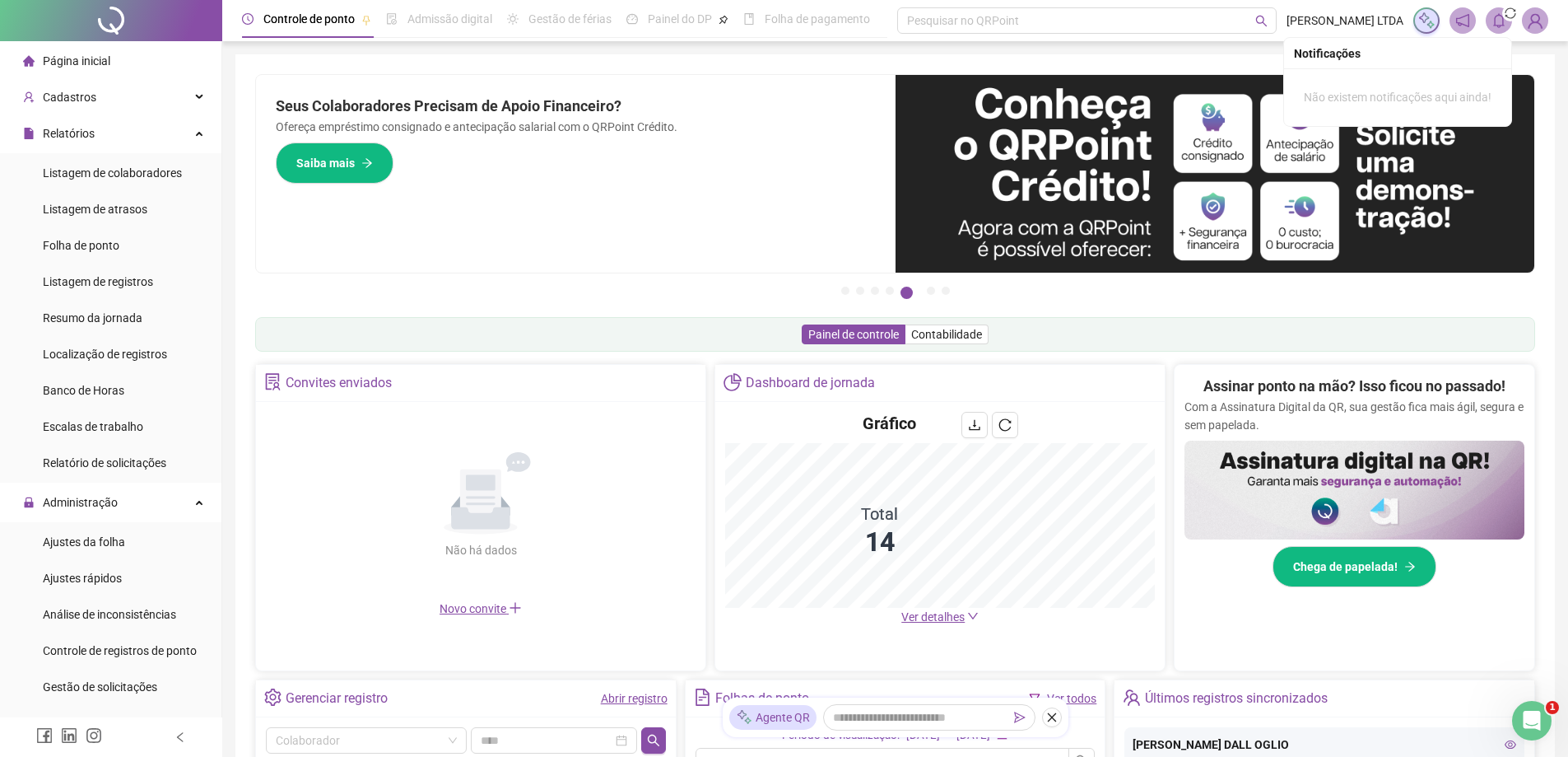
click at [1495, 22] on icon "bell" at bounding box center [1499, 20] width 15 height 15
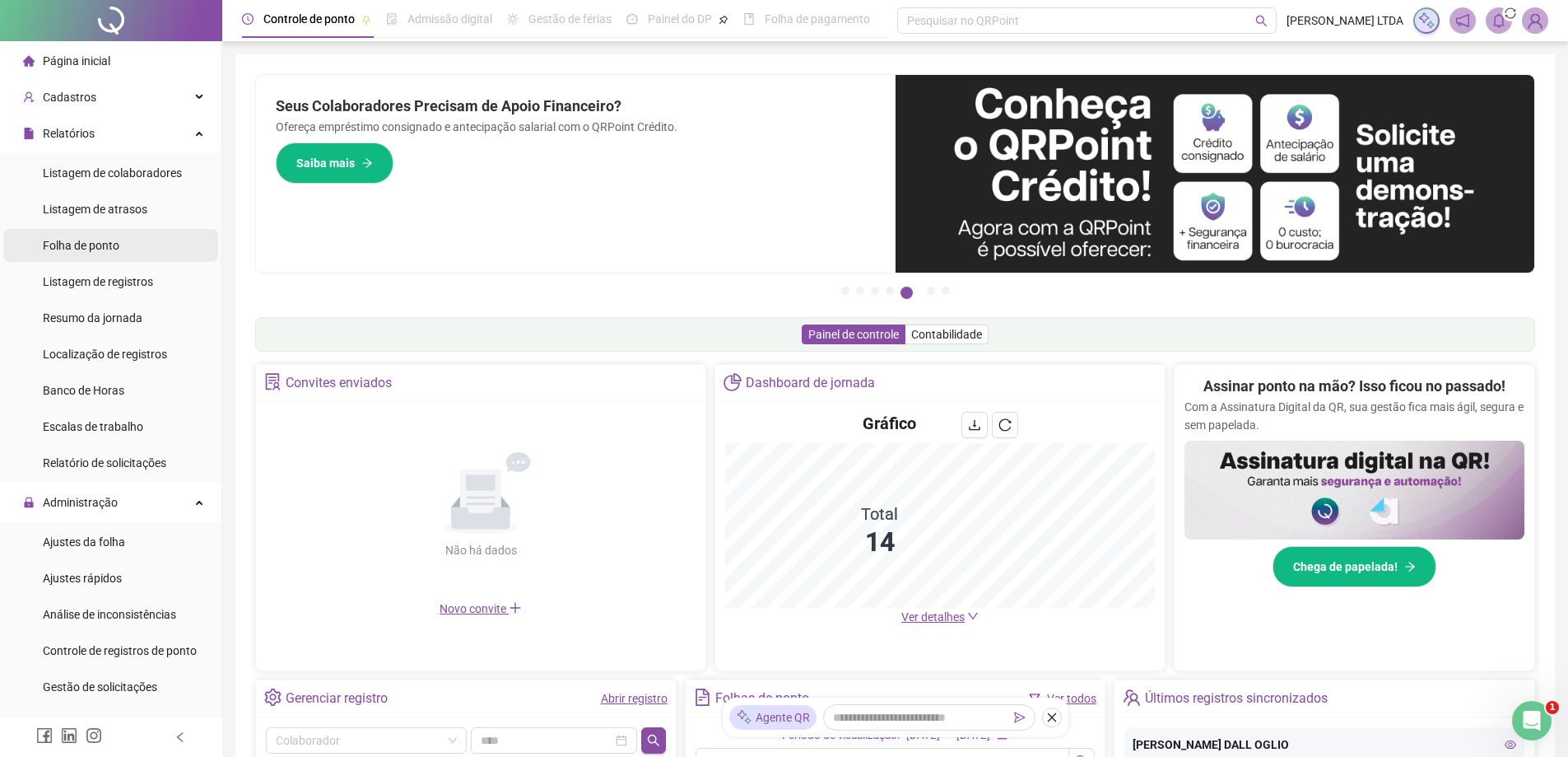
click at [104, 248] on span "Folha de ponto" at bounding box center [81, 246] width 76 height 13
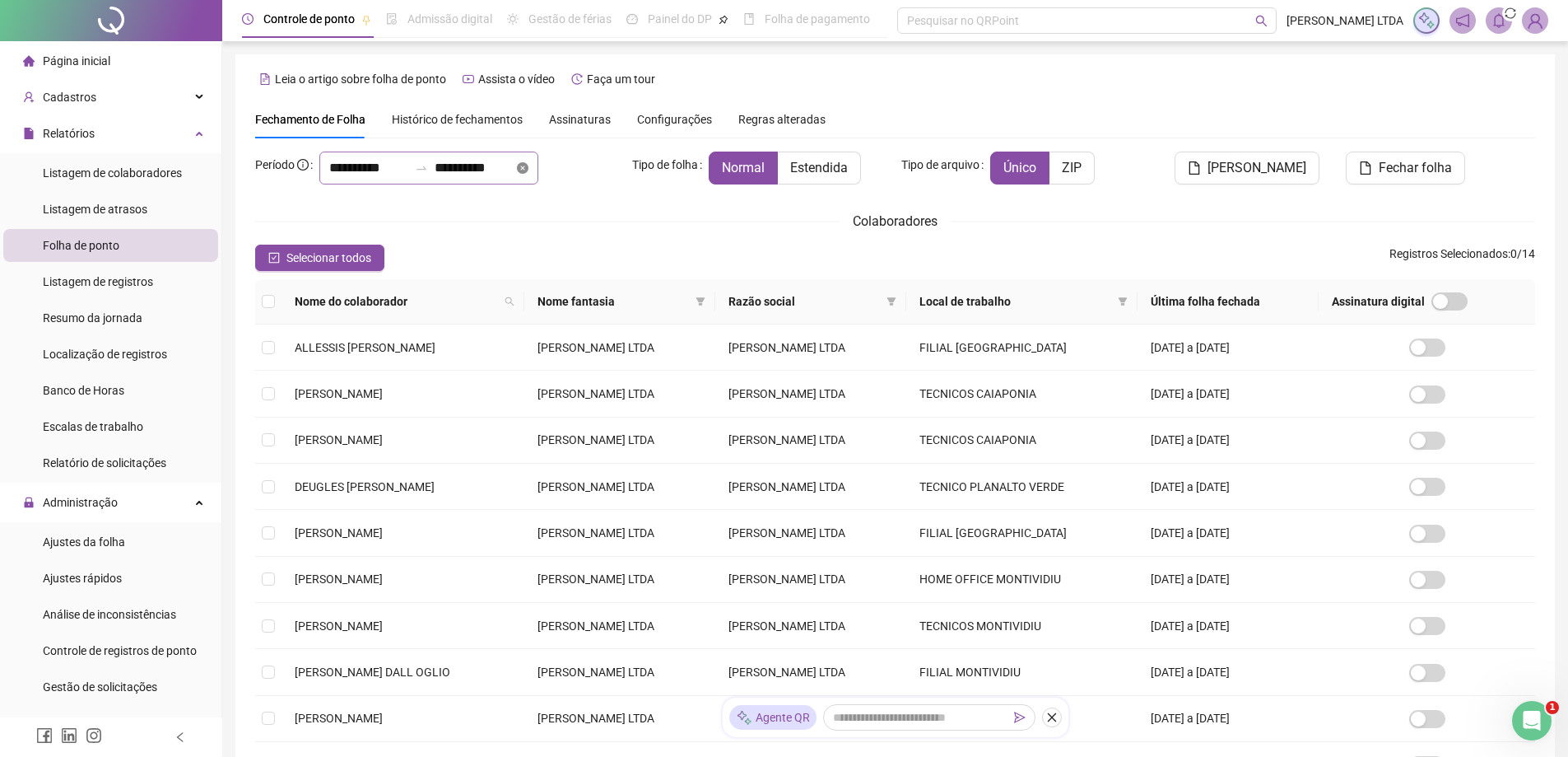
click at [529, 167] on icon "close-circle" at bounding box center [522, 167] width 11 height 11
click at [538, 166] on div at bounding box center [429, 167] width 219 height 33
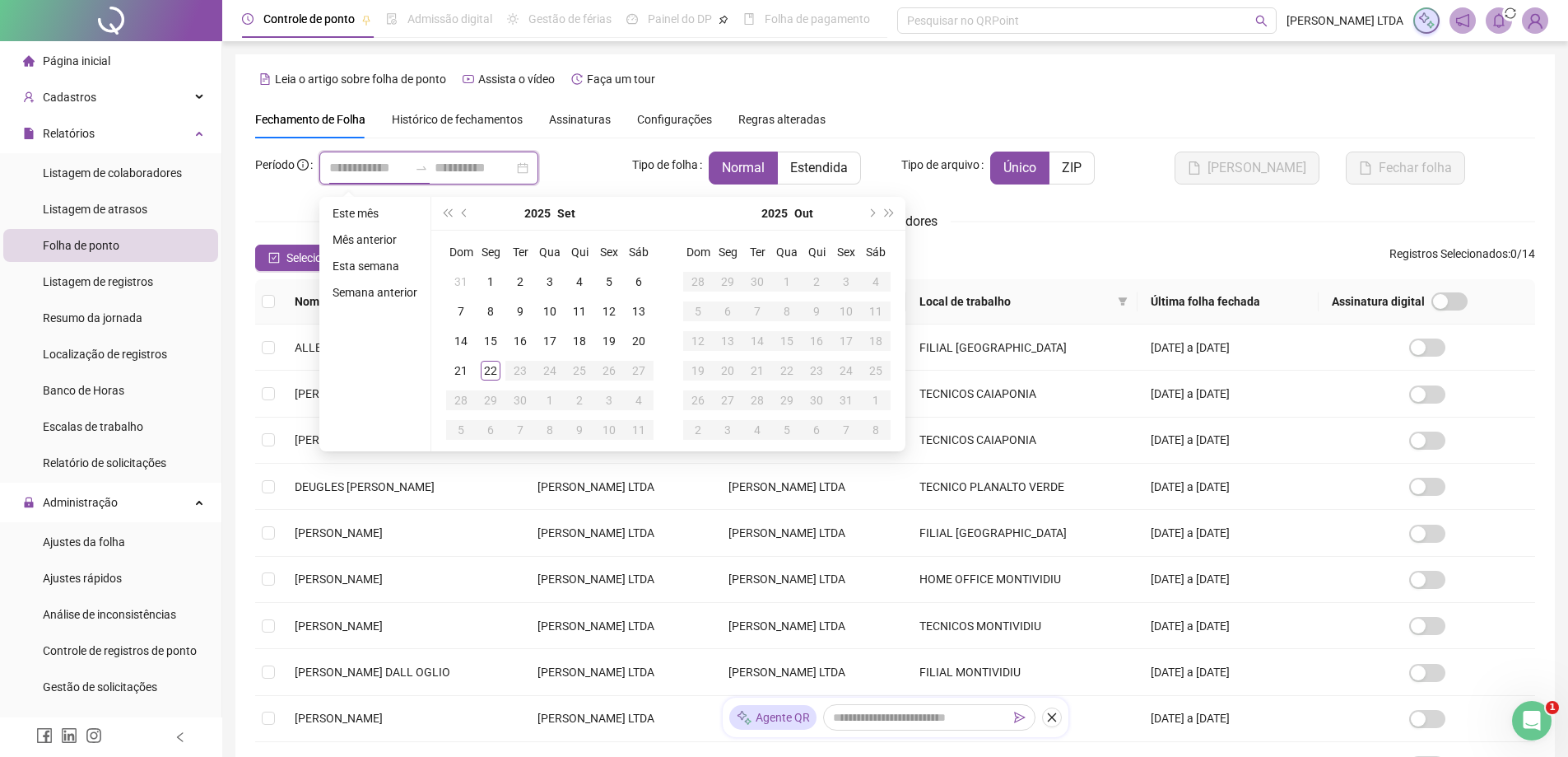
type input "**********"
click at [465, 215] on span "prev-year" at bounding box center [466, 213] width 8 height 8
type input "**********"
drag, startPoint x: 578, startPoint y: 369, endPoint x: 847, endPoint y: 348, distance: 269.8
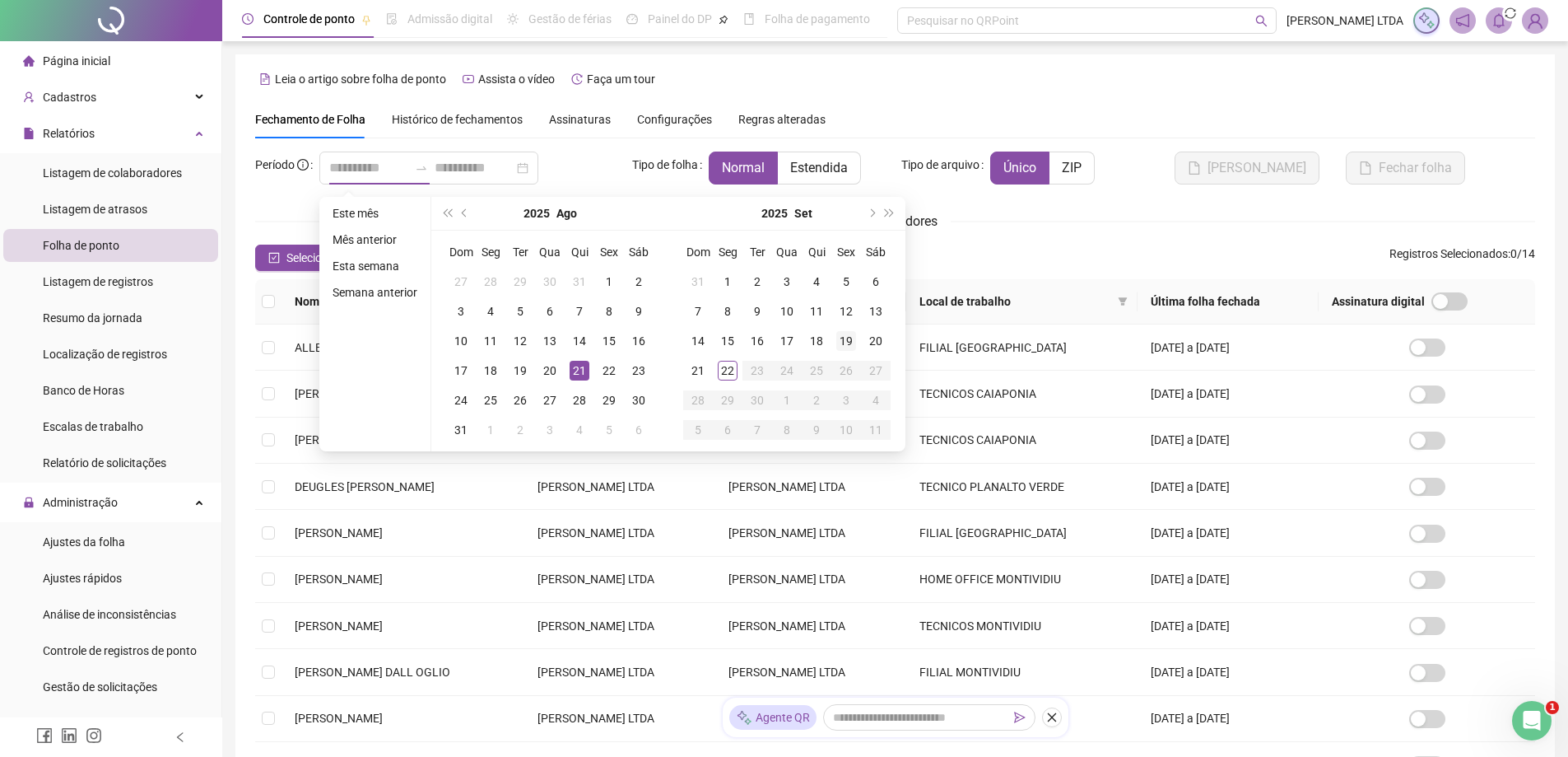
click at [578, 368] on div "21" at bounding box center [579, 370] width 20 height 20
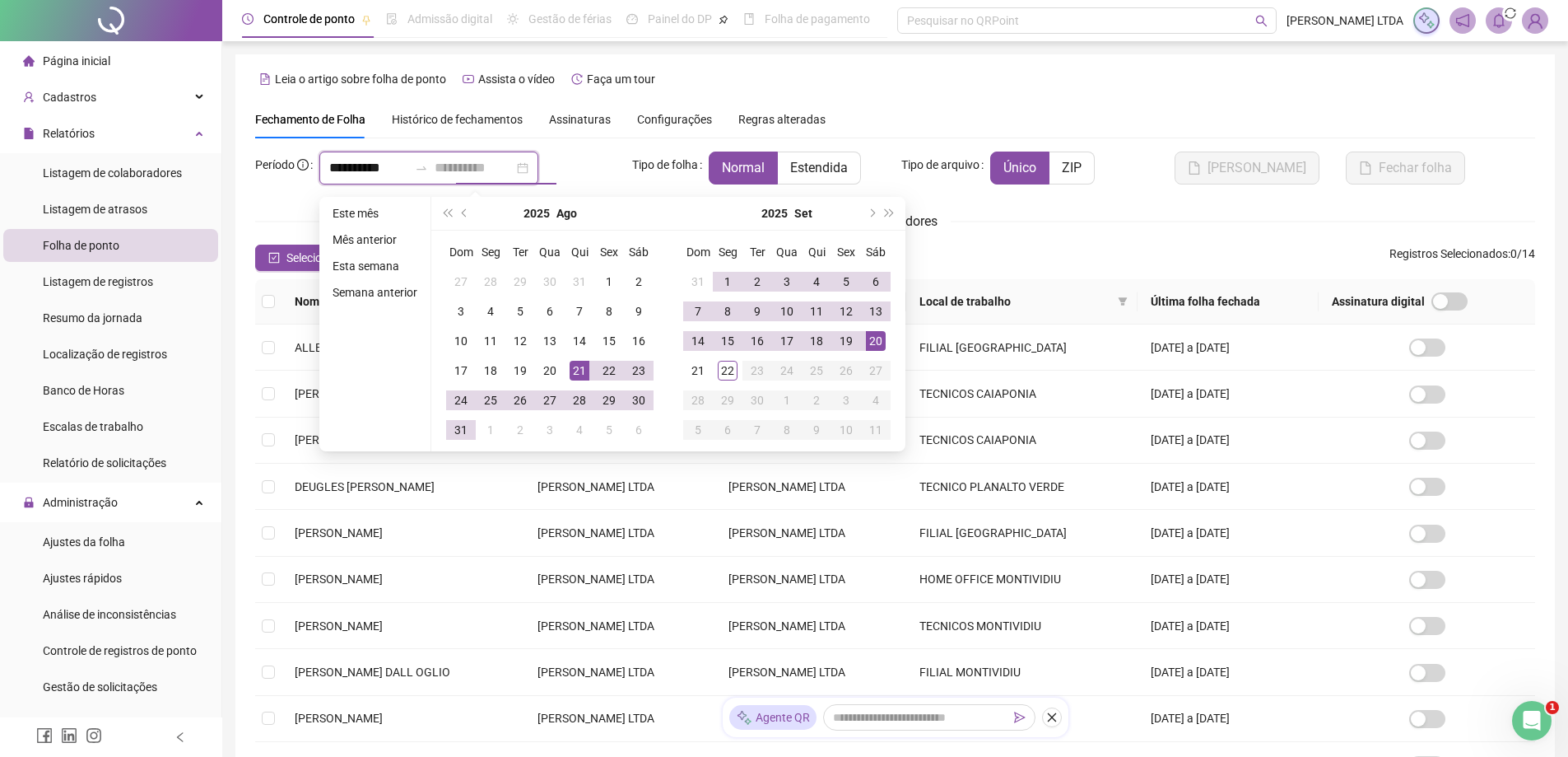
type input "**********"
click at [874, 337] on div "20" at bounding box center [876, 340] width 20 height 20
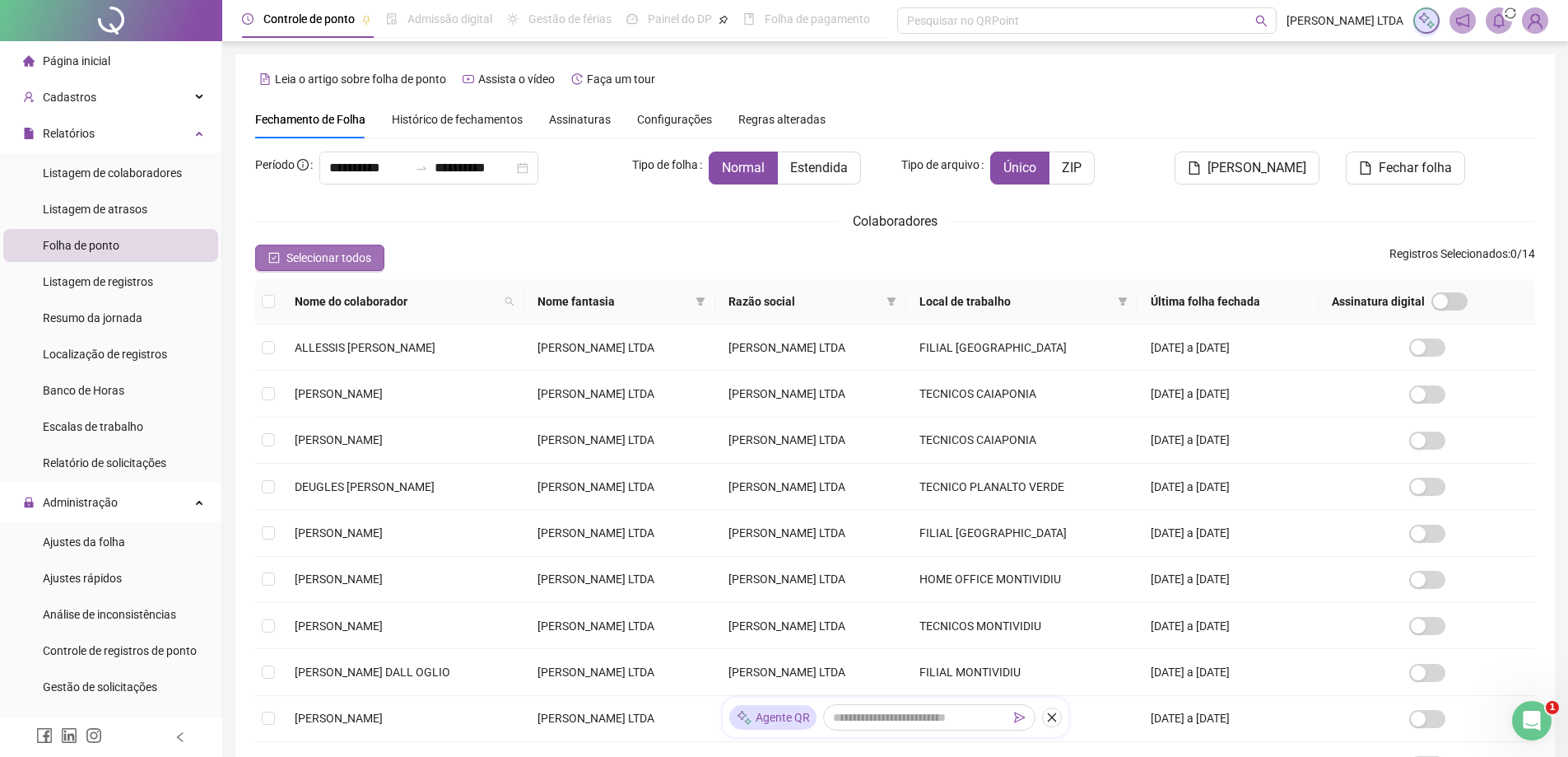
click at [301, 263] on span "Selecionar todos" at bounding box center [328, 257] width 85 height 18
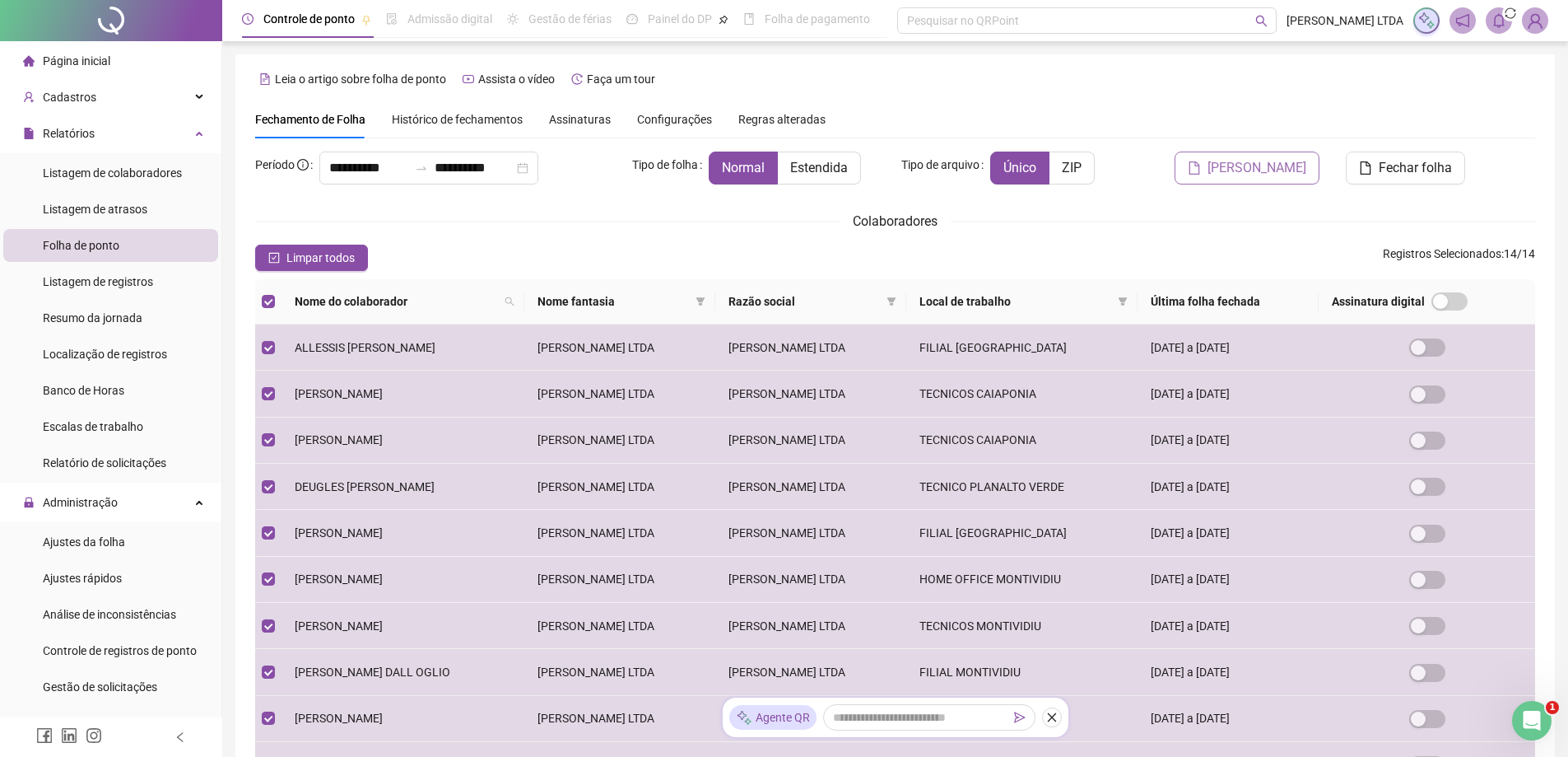
click at [1255, 169] on span "[PERSON_NAME]" at bounding box center [1257, 167] width 99 height 20
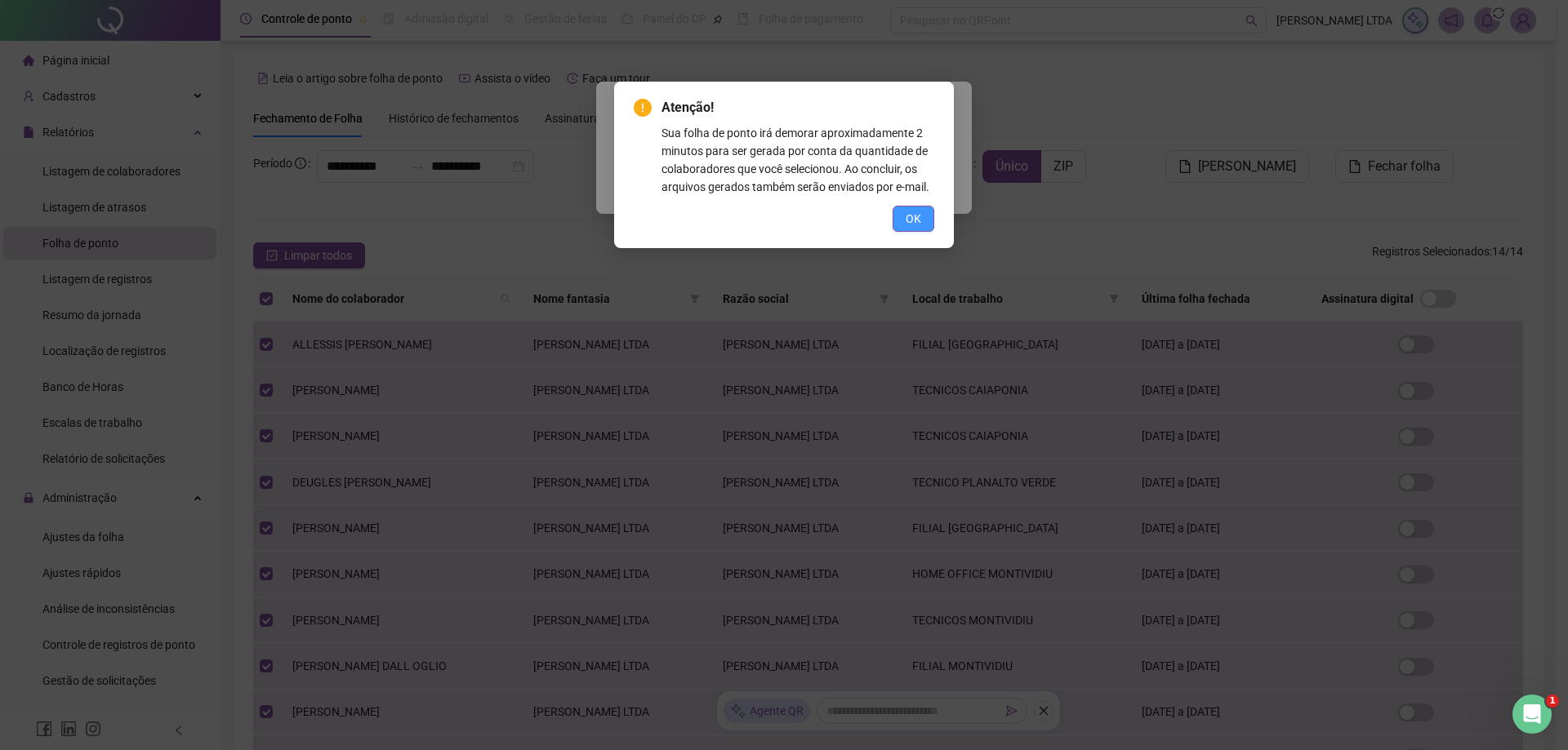
click at [910, 219] on span "OK" at bounding box center [913, 218] width 16 height 18
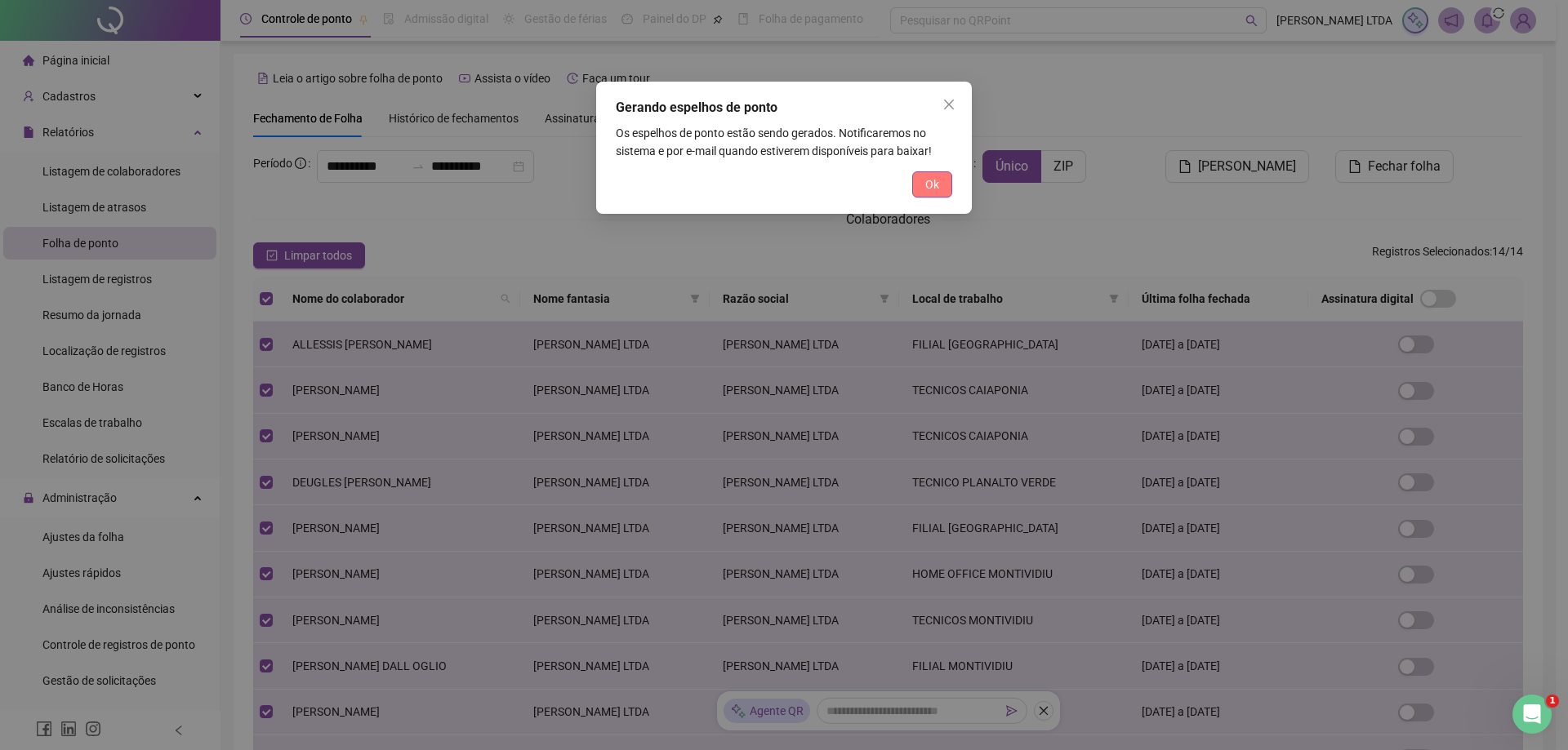
click at [923, 188] on button "Ok" at bounding box center [931, 184] width 40 height 26
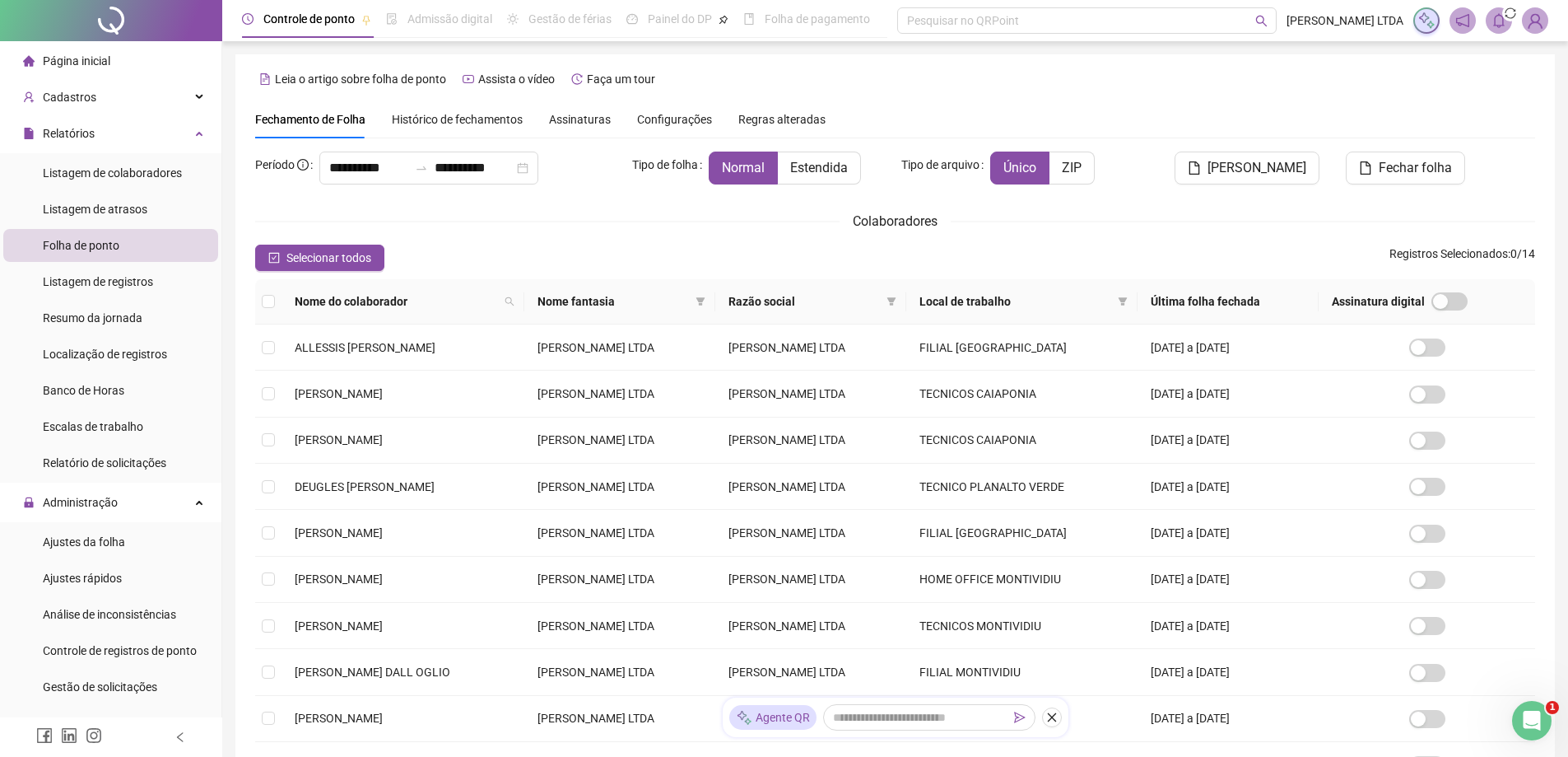
click at [1514, 16] on icon "sync" at bounding box center [1510, 13] width 11 height 11
click at [1501, 33] on span at bounding box center [1499, 20] width 26 height 26
click at [1501, 31] on span at bounding box center [1499, 20] width 26 height 26
click at [1244, 85] on div "Leia o artigo sobre folha de ponto Assista o vídeo Faça um tour" at bounding box center [895, 79] width 1280 height 26
click at [1526, 715] on icon "Abrir mensagem da Intercom" at bounding box center [1529, 718] width 27 height 27
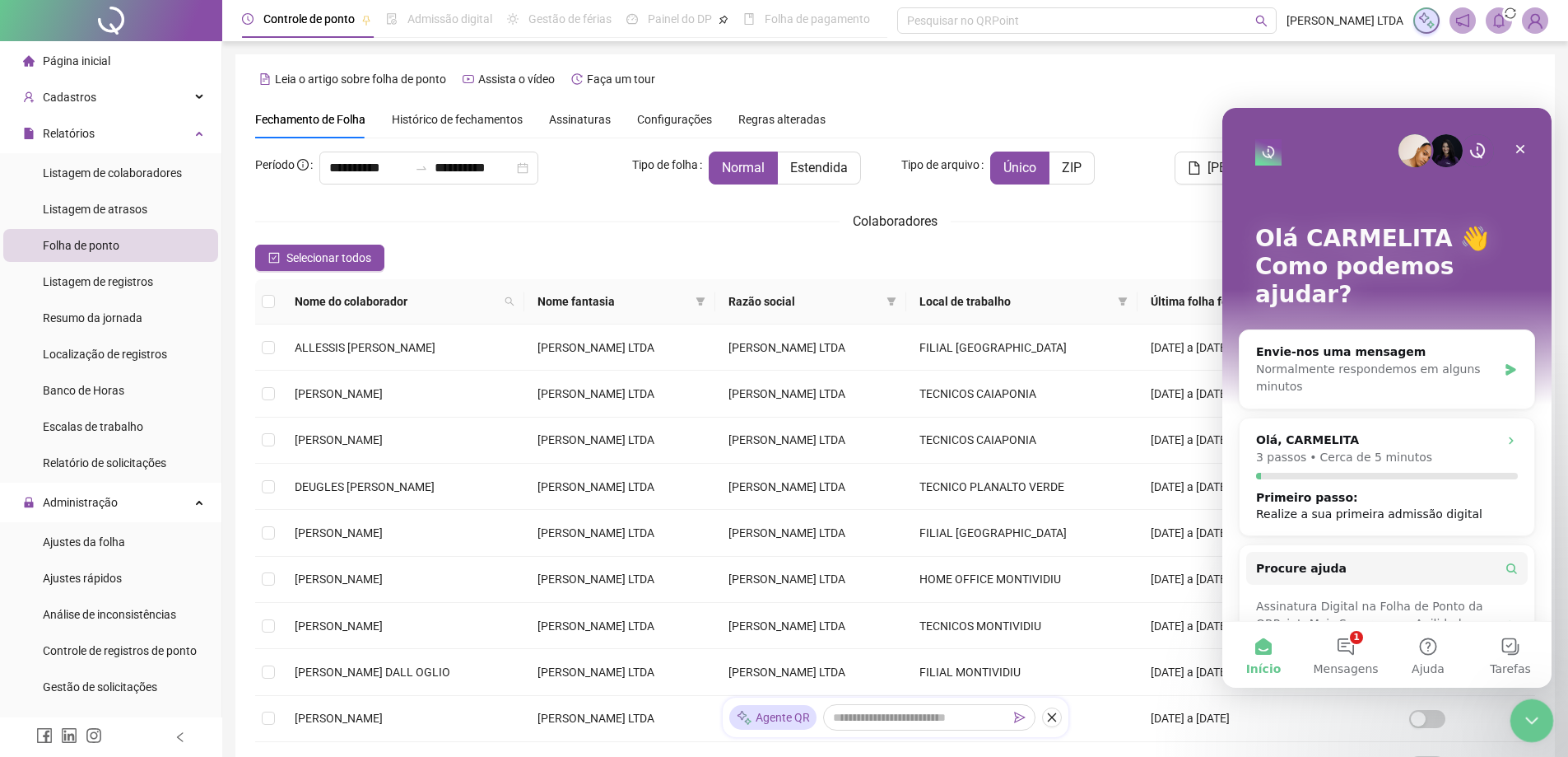
click at [1523, 698] on html at bounding box center [1529, 718] width 40 height 40
click at [1363, 663] on span "Mensagens" at bounding box center [1346, 669] width 65 height 11
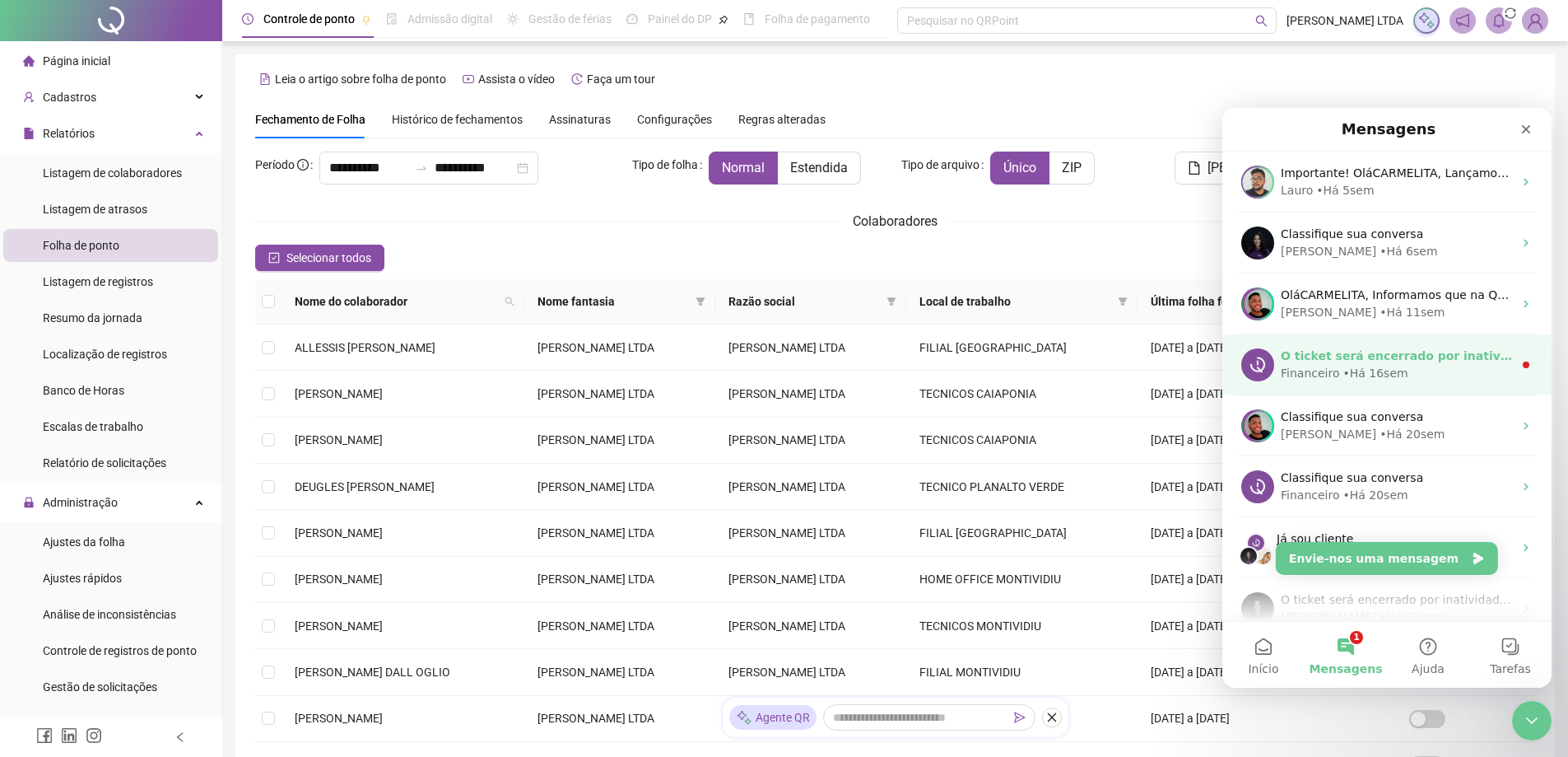
click at [1314, 378] on div "Financeiro" at bounding box center [1310, 373] width 59 height 18
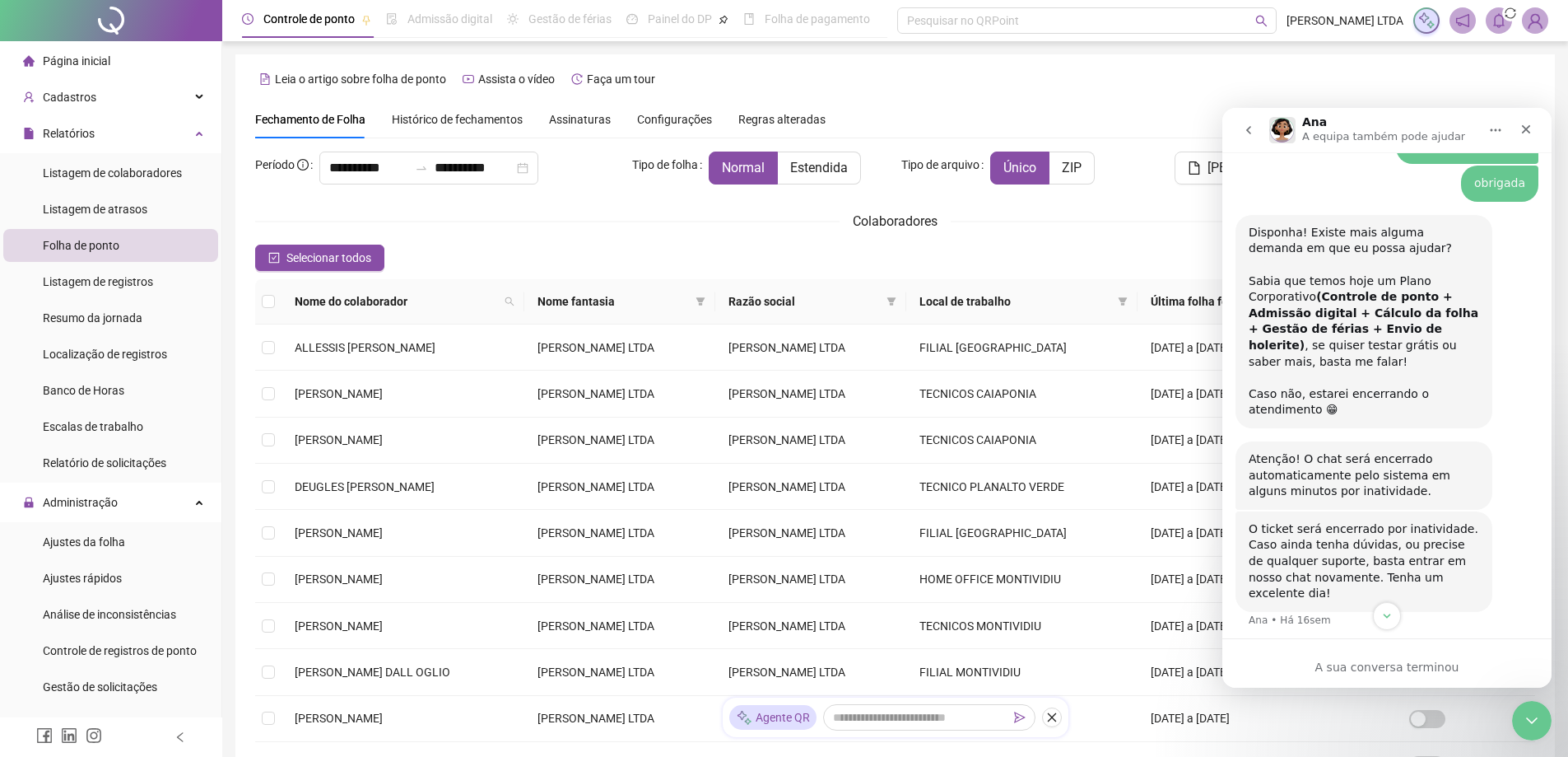
scroll to position [1526, 0]
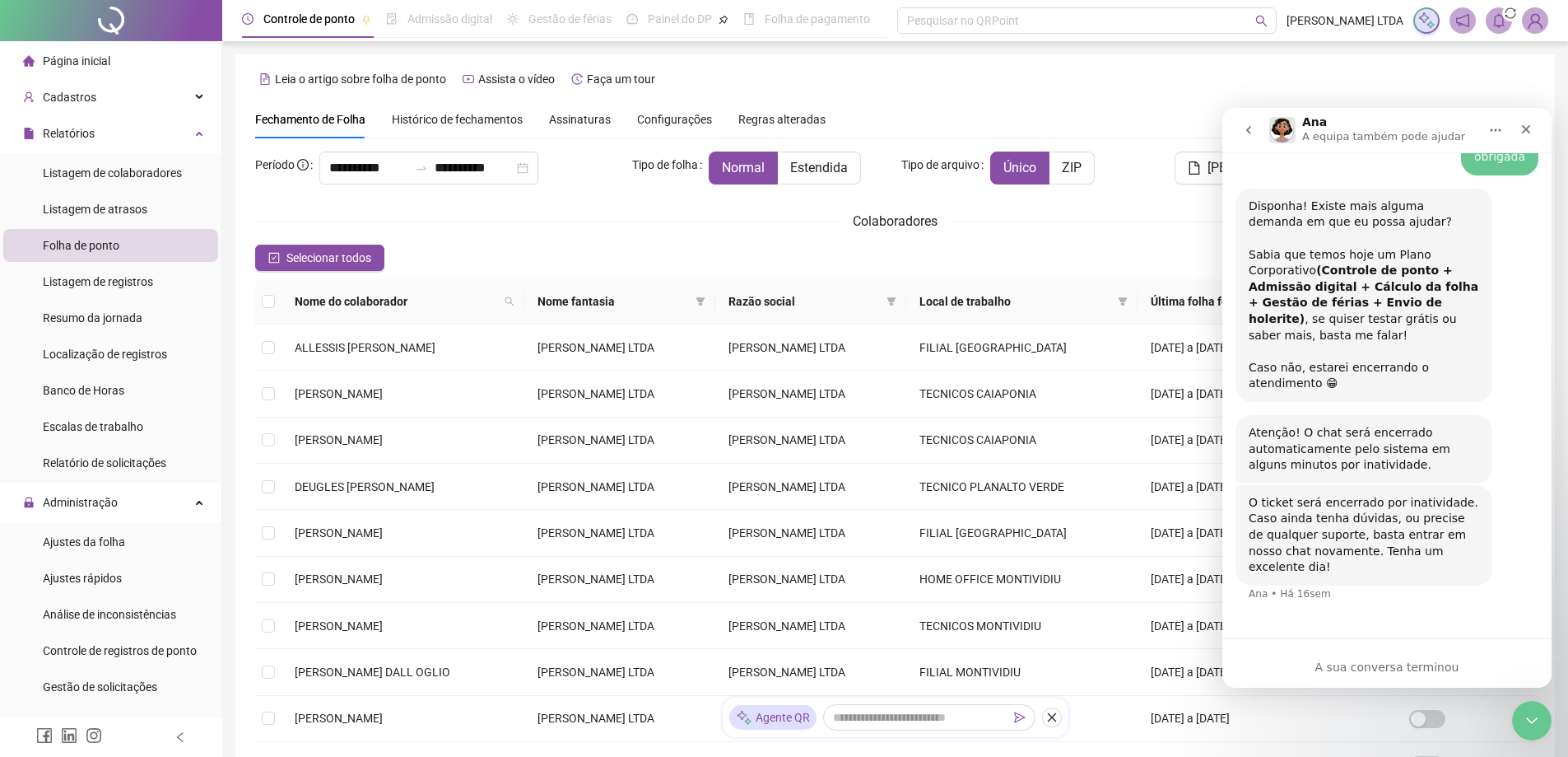
click at [1246, 126] on icon "go back" at bounding box center [1249, 130] width 13 height 13
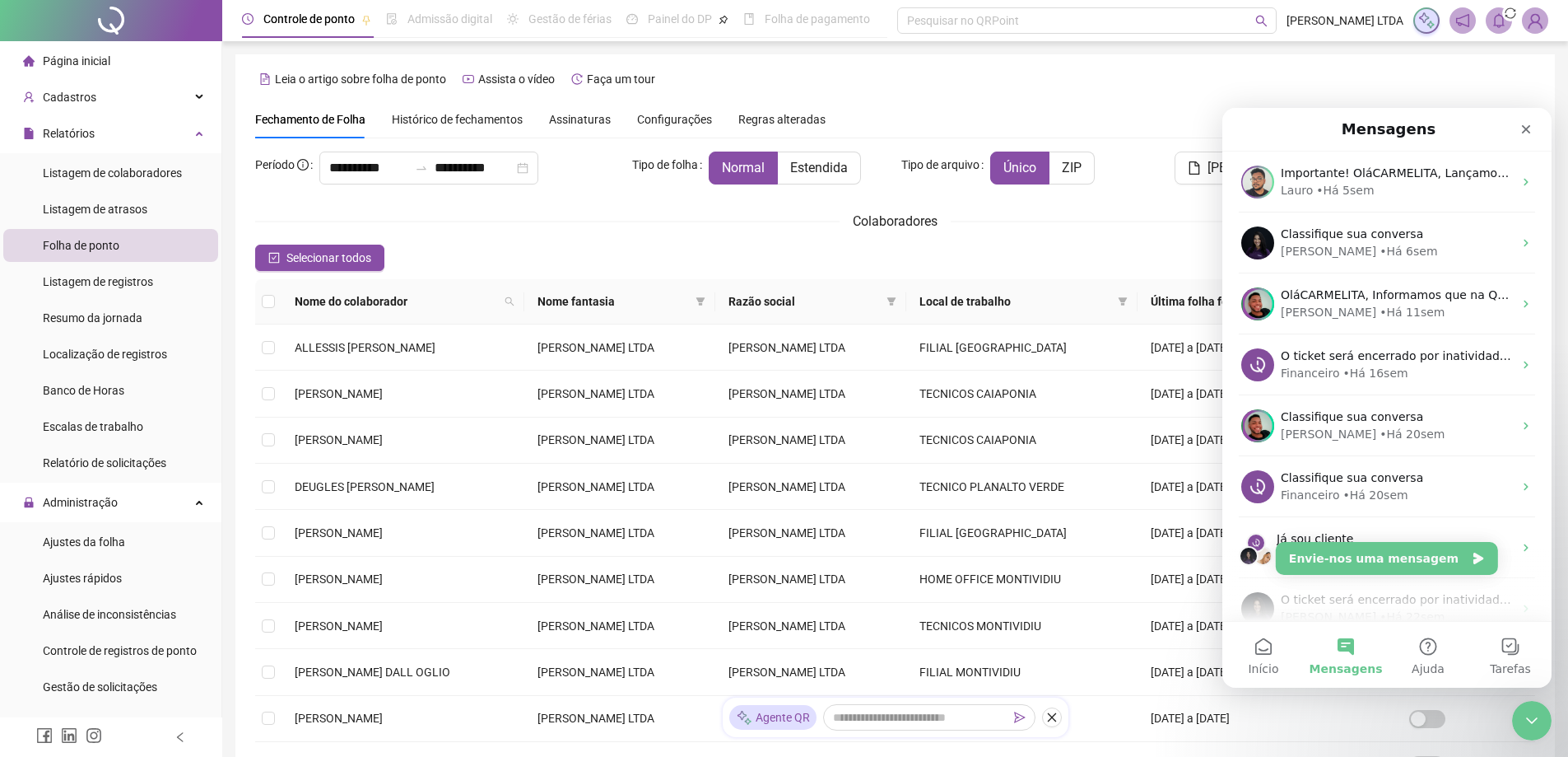
scroll to position [0, 0]
click at [1529, 705] on div "Fechar mensagem da Intercom" at bounding box center [1529, 718] width 40 height 40
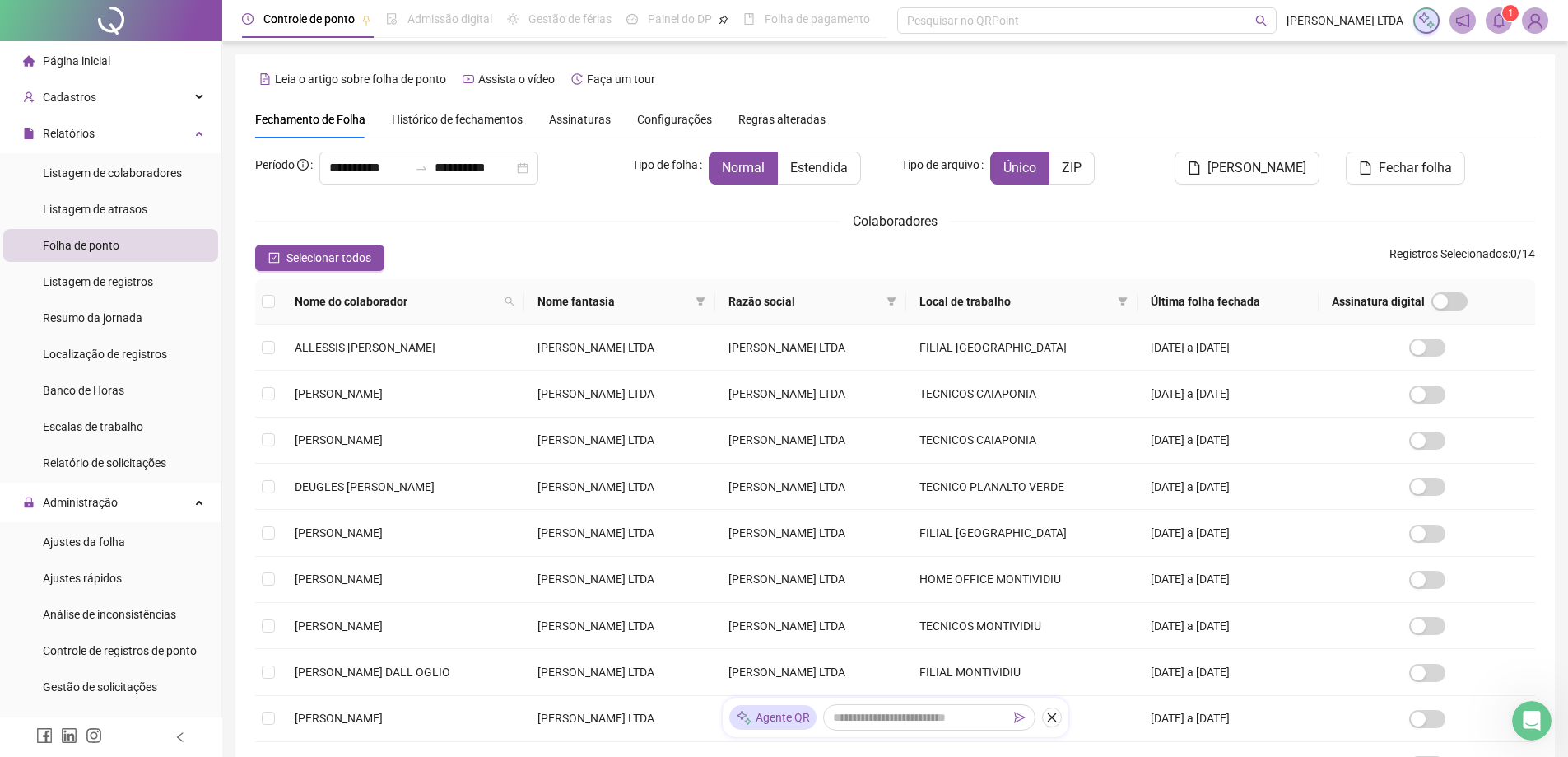
click at [1504, 21] on icon "bell" at bounding box center [1499, 20] width 15 height 15
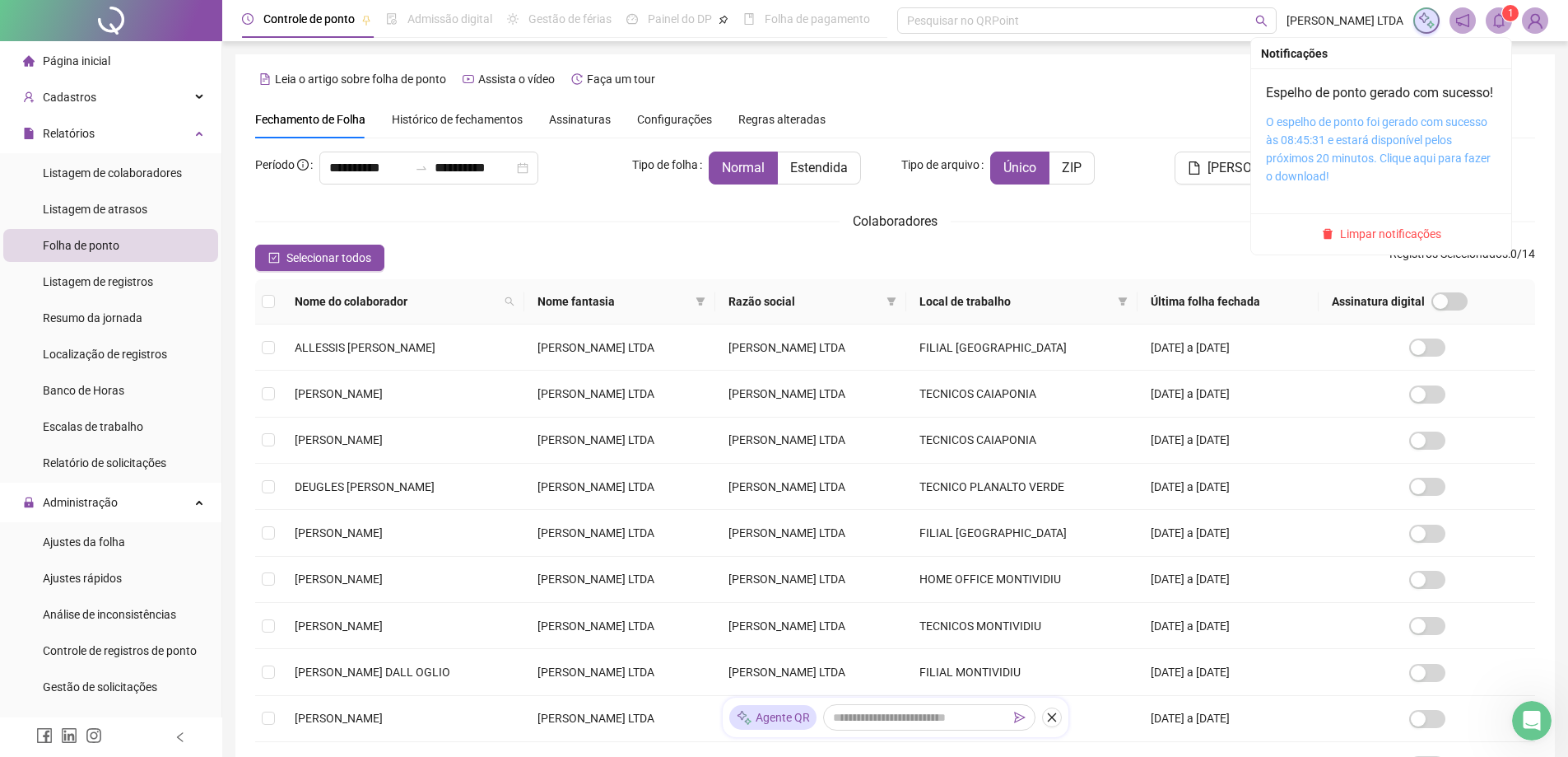
click at [1362, 157] on link "O espelho de ponto foi gerado com sucesso às 08:45:31 e estará disponível pelos…" at bounding box center [1378, 149] width 225 height 68
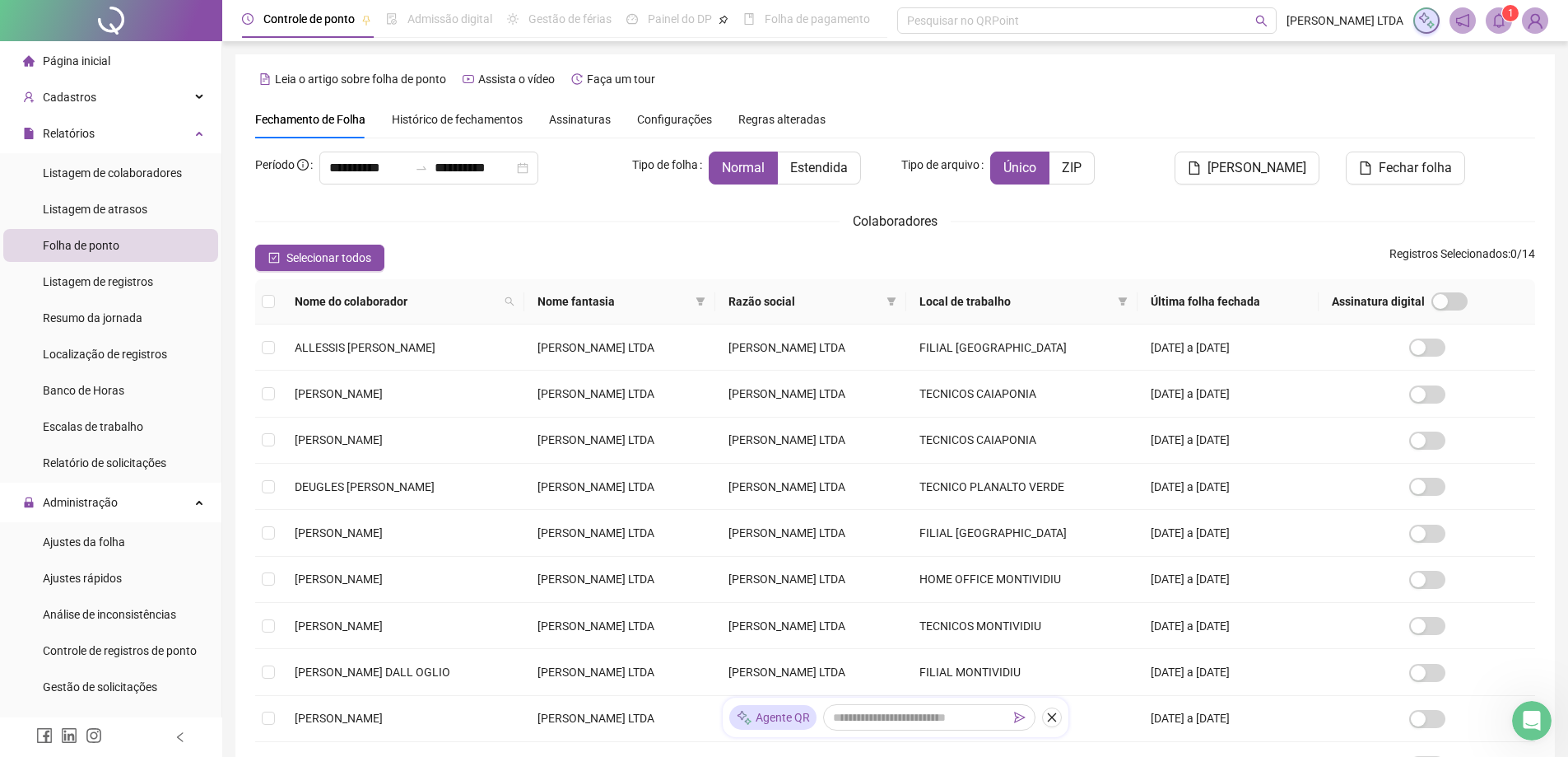
click at [1496, 26] on icon "bell" at bounding box center [1499, 20] width 15 height 15
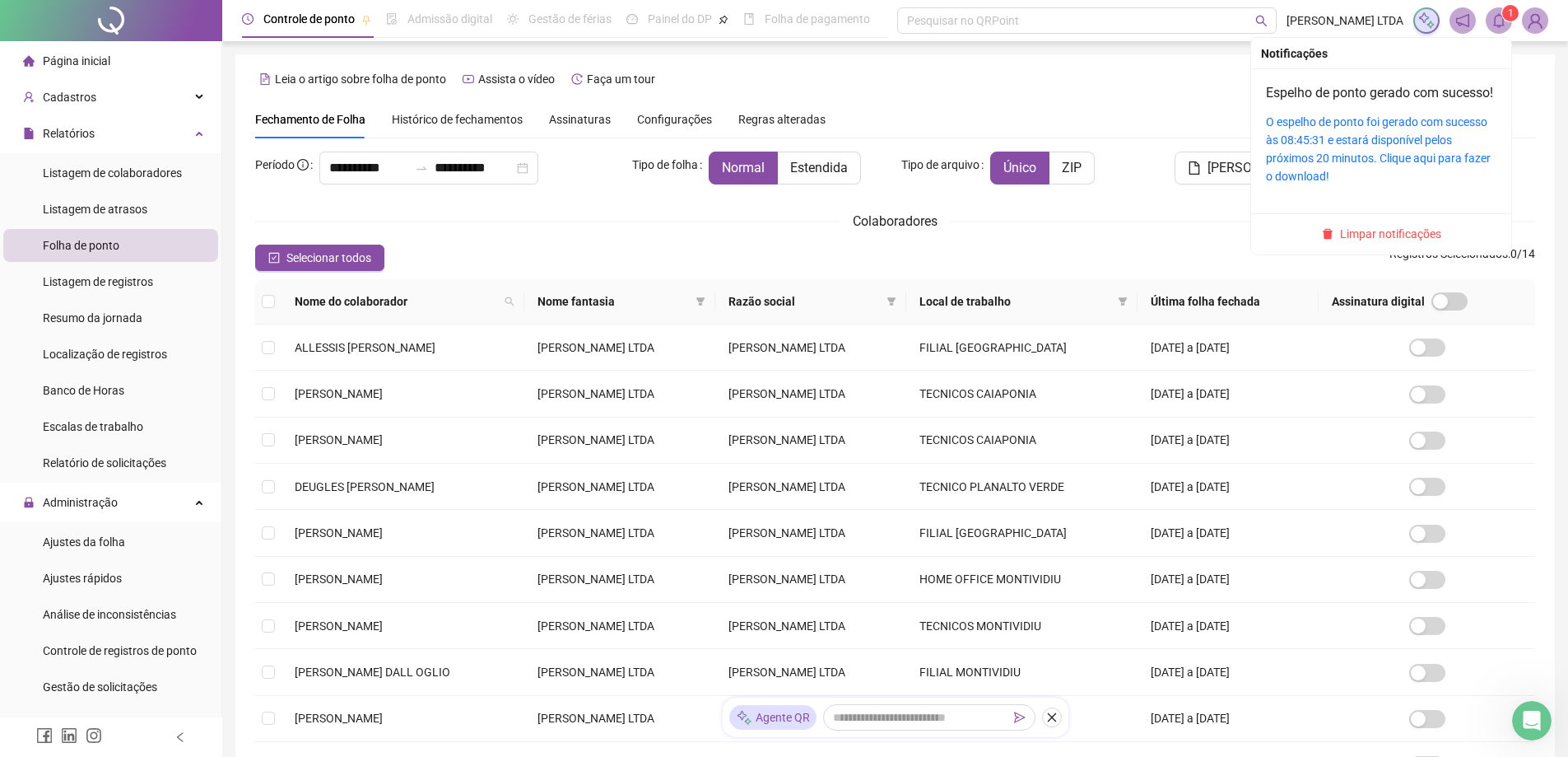
click at [1371, 243] on span "Limpar notificações" at bounding box center [1390, 233] width 101 height 18
